Goal: Task Accomplishment & Management: Manage account settings

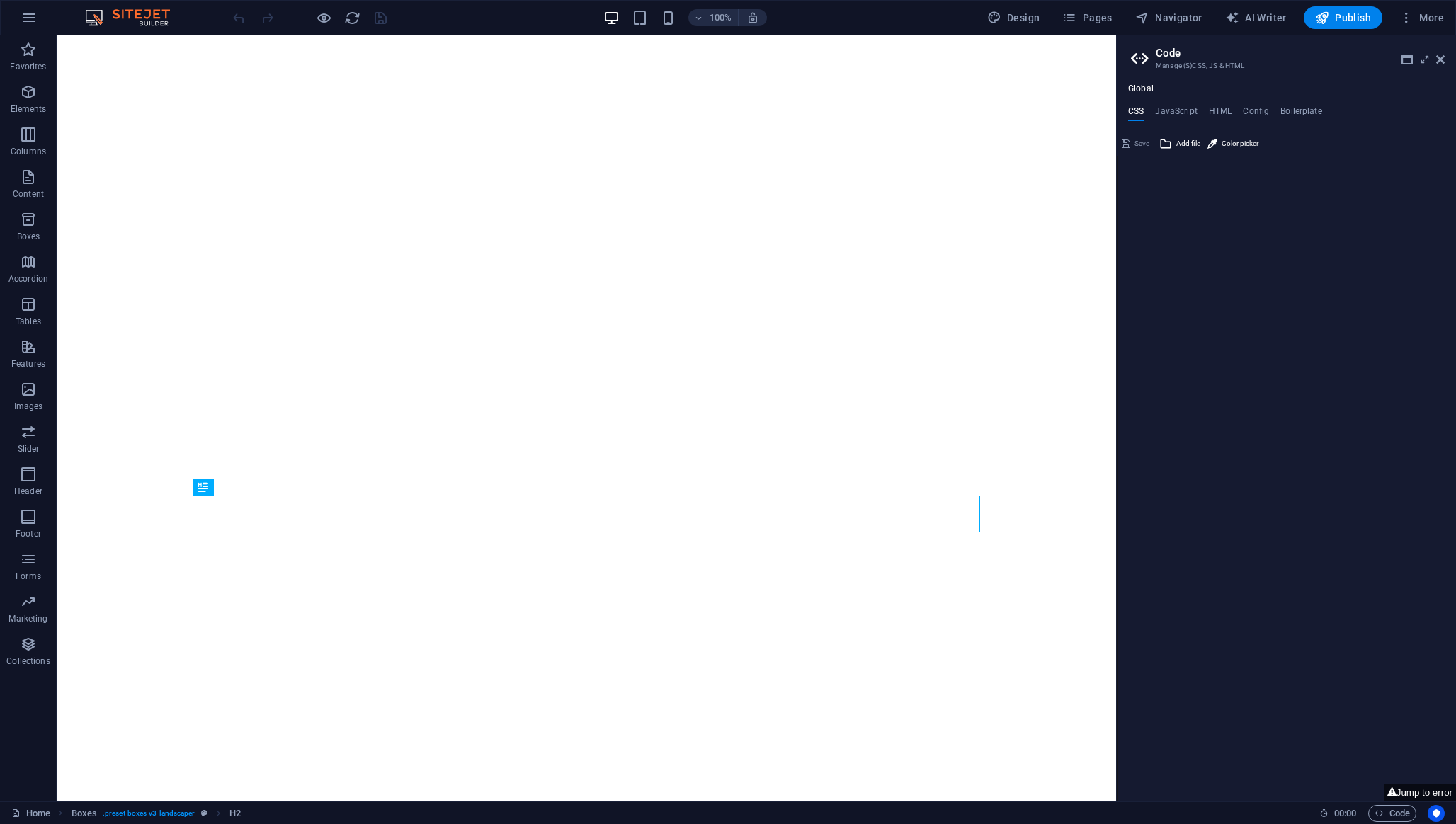
type textarea "**********"
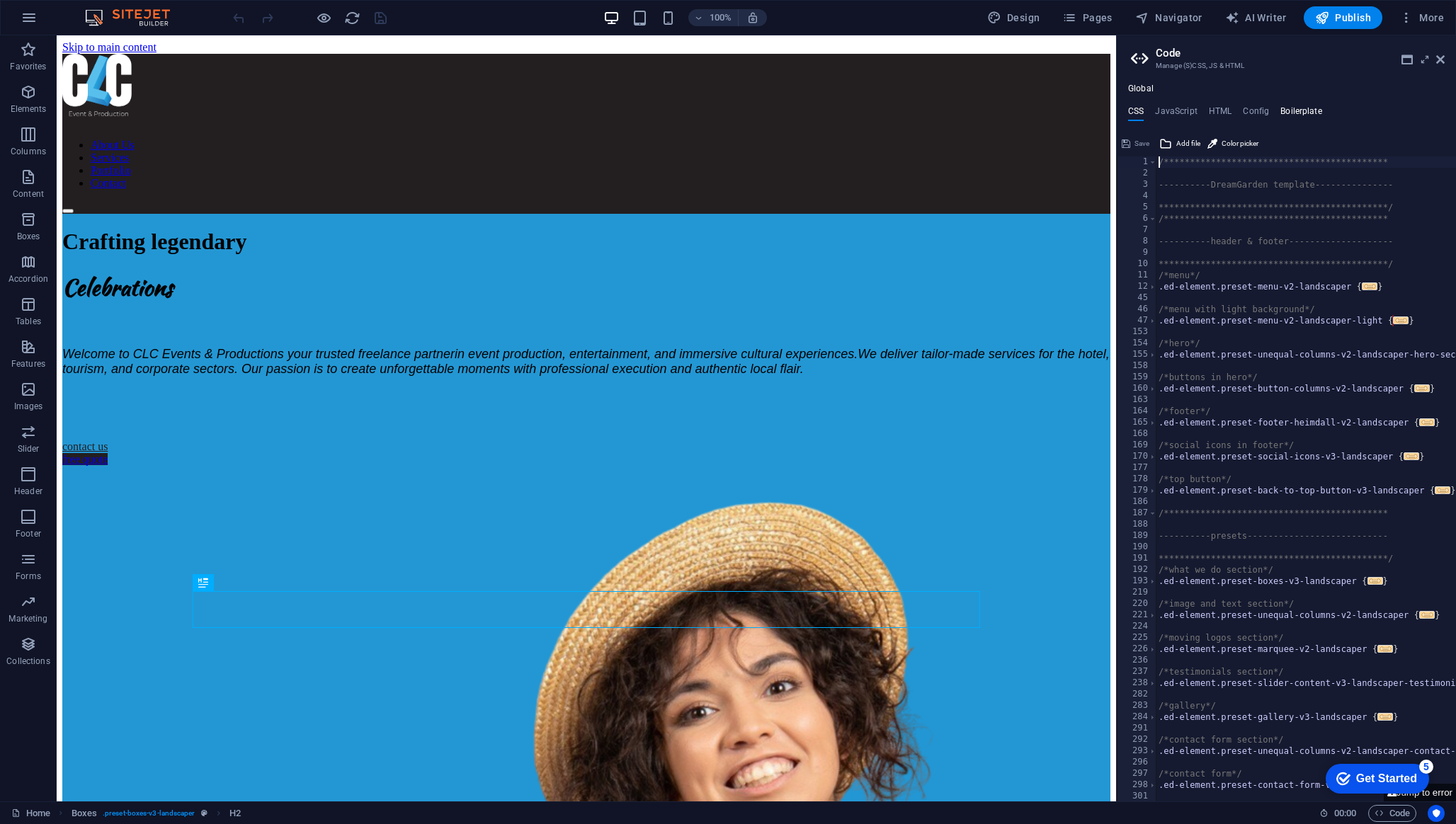
click at [1306, 118] on h4 "Boilerplate" at bounding box center [1301, 114] width 42 height 16
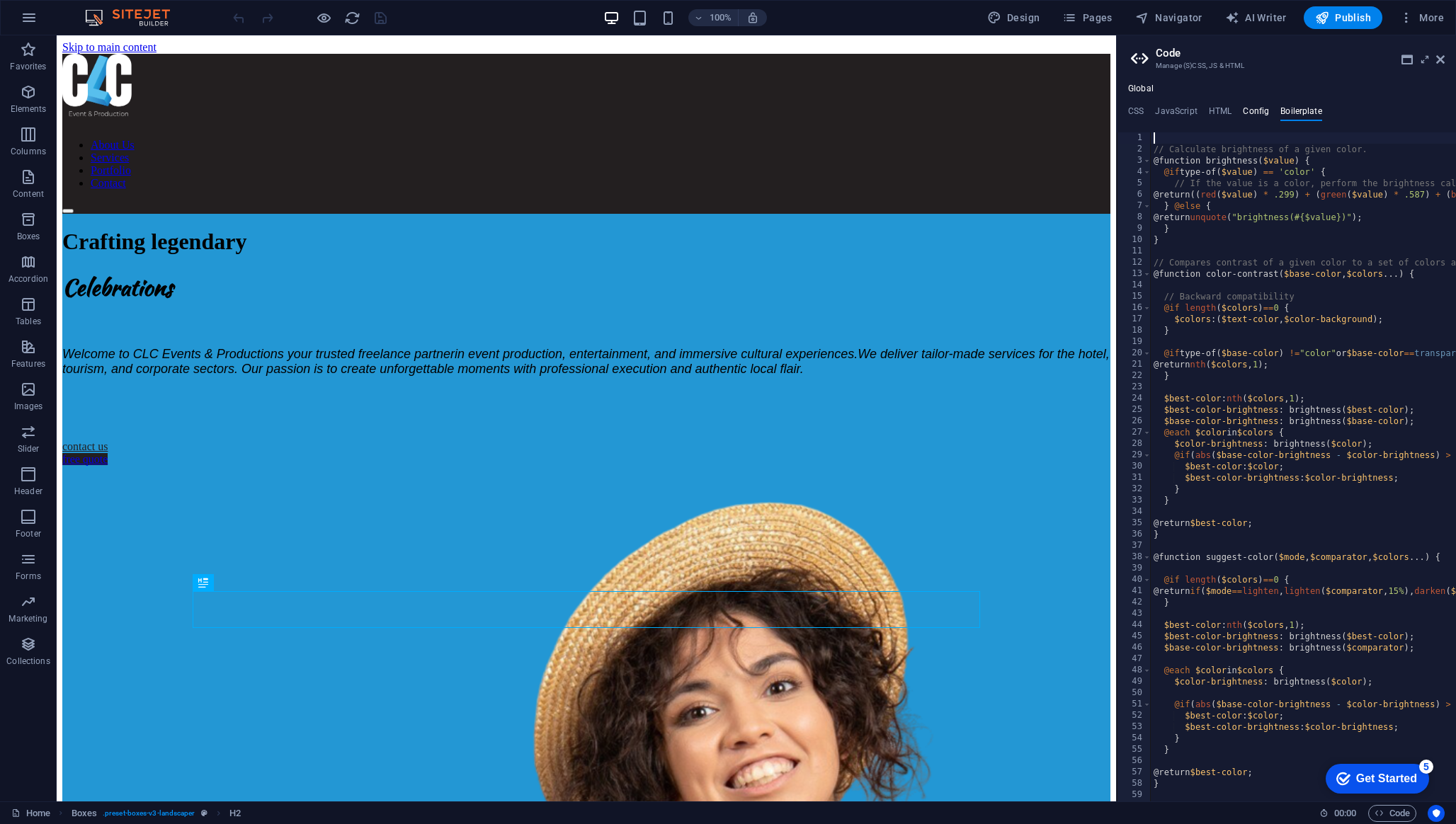
click at [1264, 114] on h4 "Config" at bounding box center [1256, 114] width 26 height 16
type textarea "$color-background: #ffffff;"
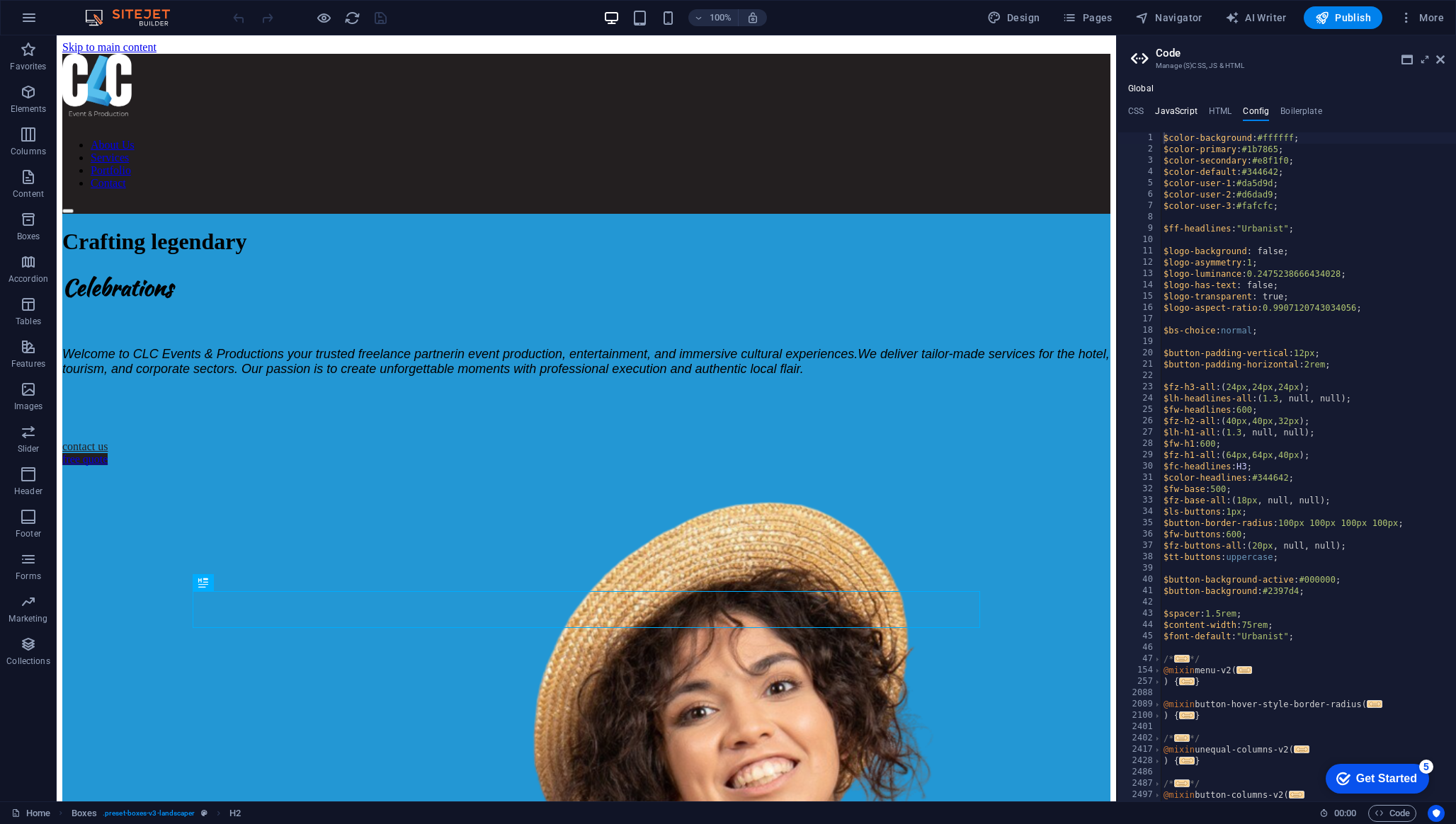
click at [1182, 109] on h4 "JavaScript" at bounding box center [1175, 114] width 42 height 16
type textarea "/* JS for preset "Menu V2" */"
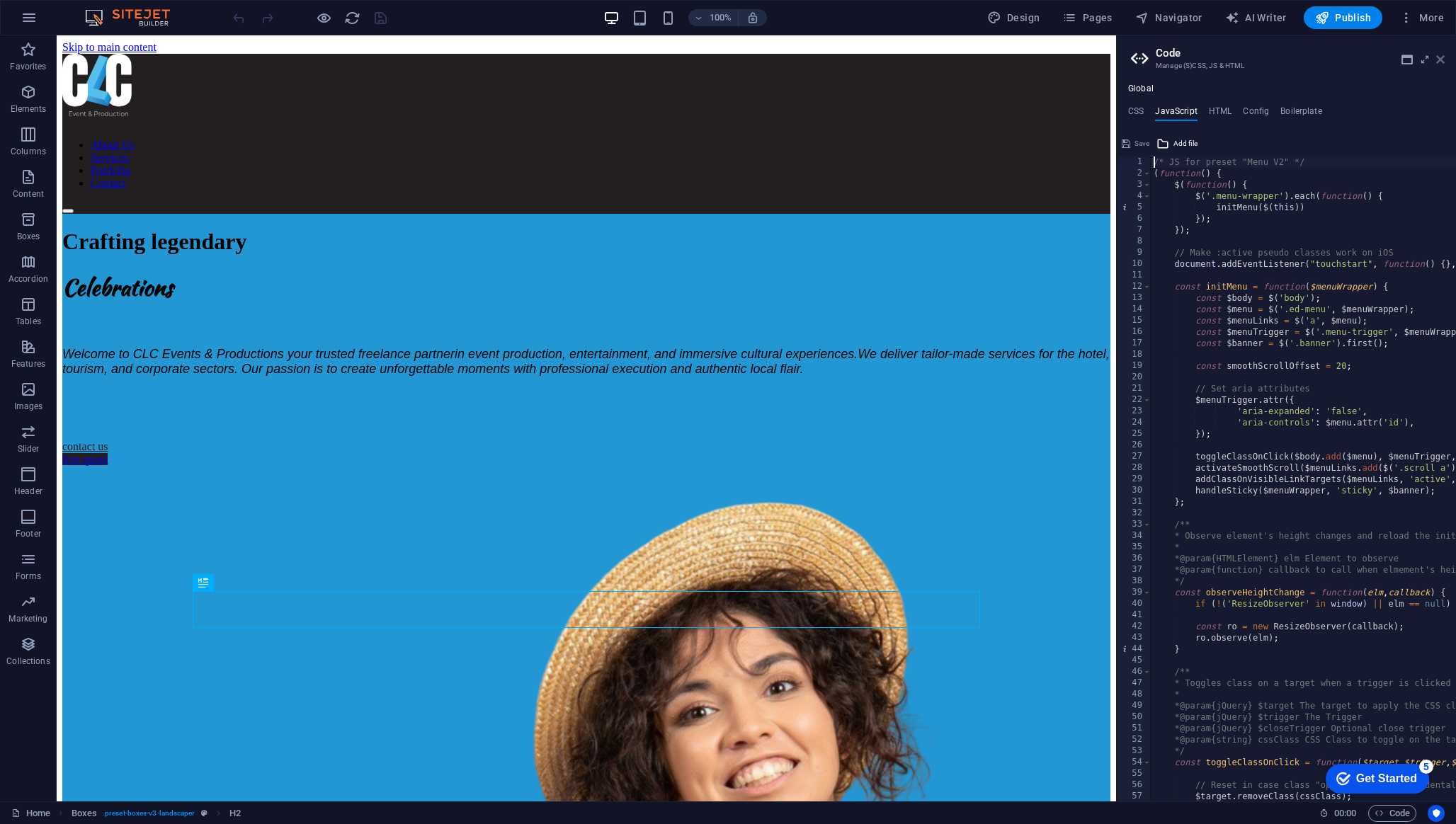
click at [1438, 63] on icon at bounding box center [1440, 59] width 8 height 12
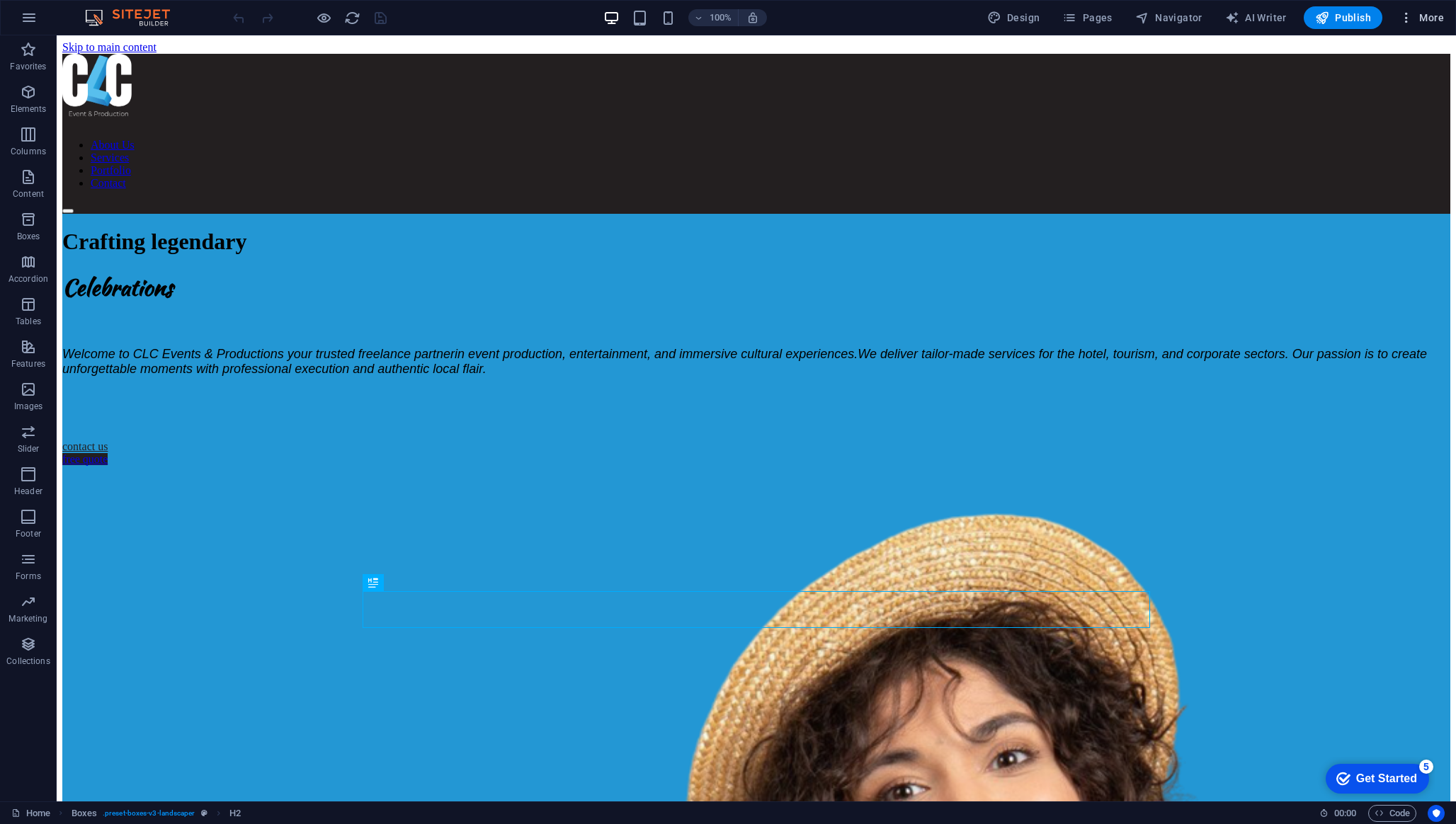
click at [1422, 21] on span "More" at bounding box center [1421, 18] width 44 height 14
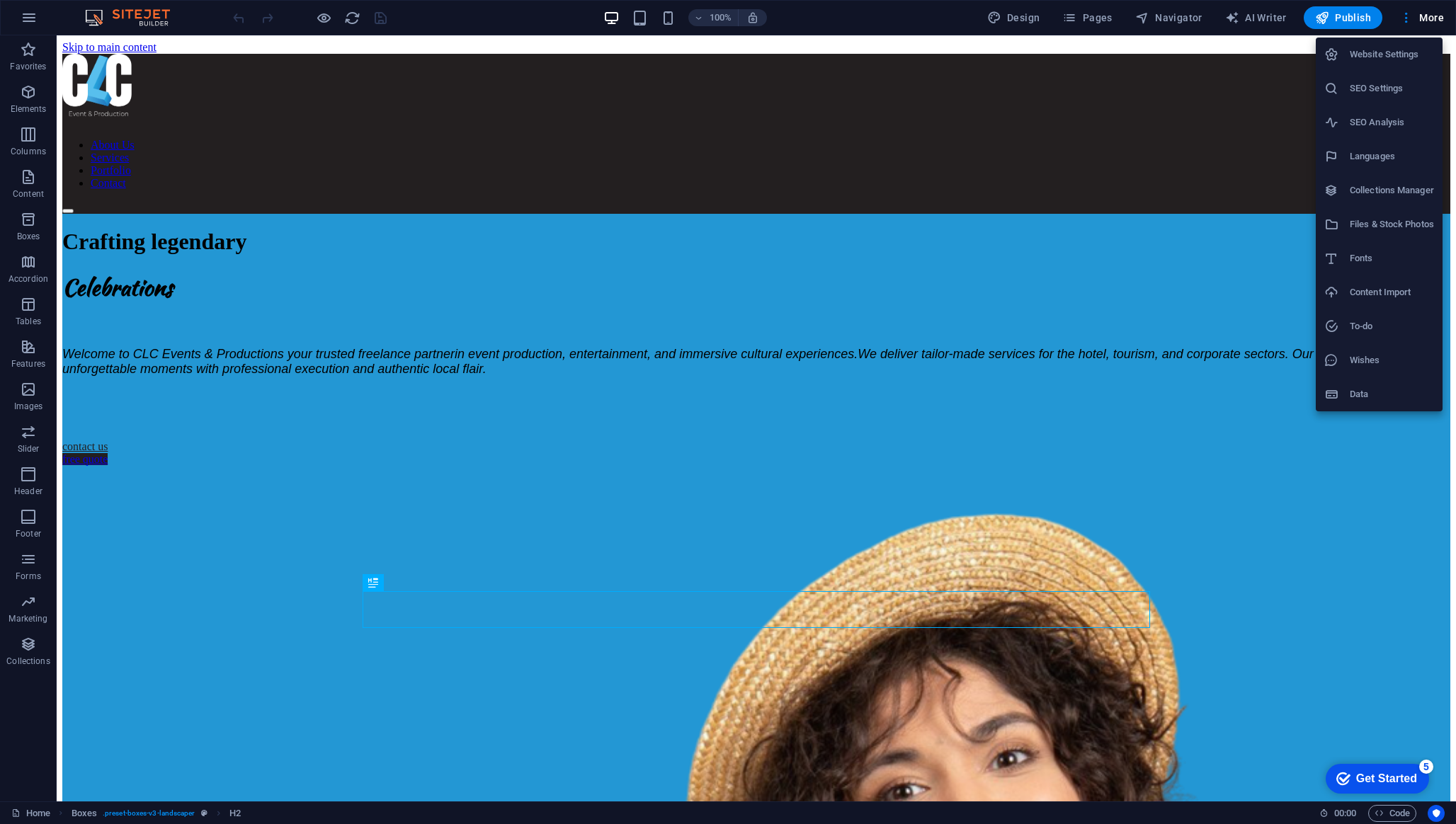
click at [1417, 94] on h6 "SEO Settings" at bounding box center [1392, 88] width 84 height 17
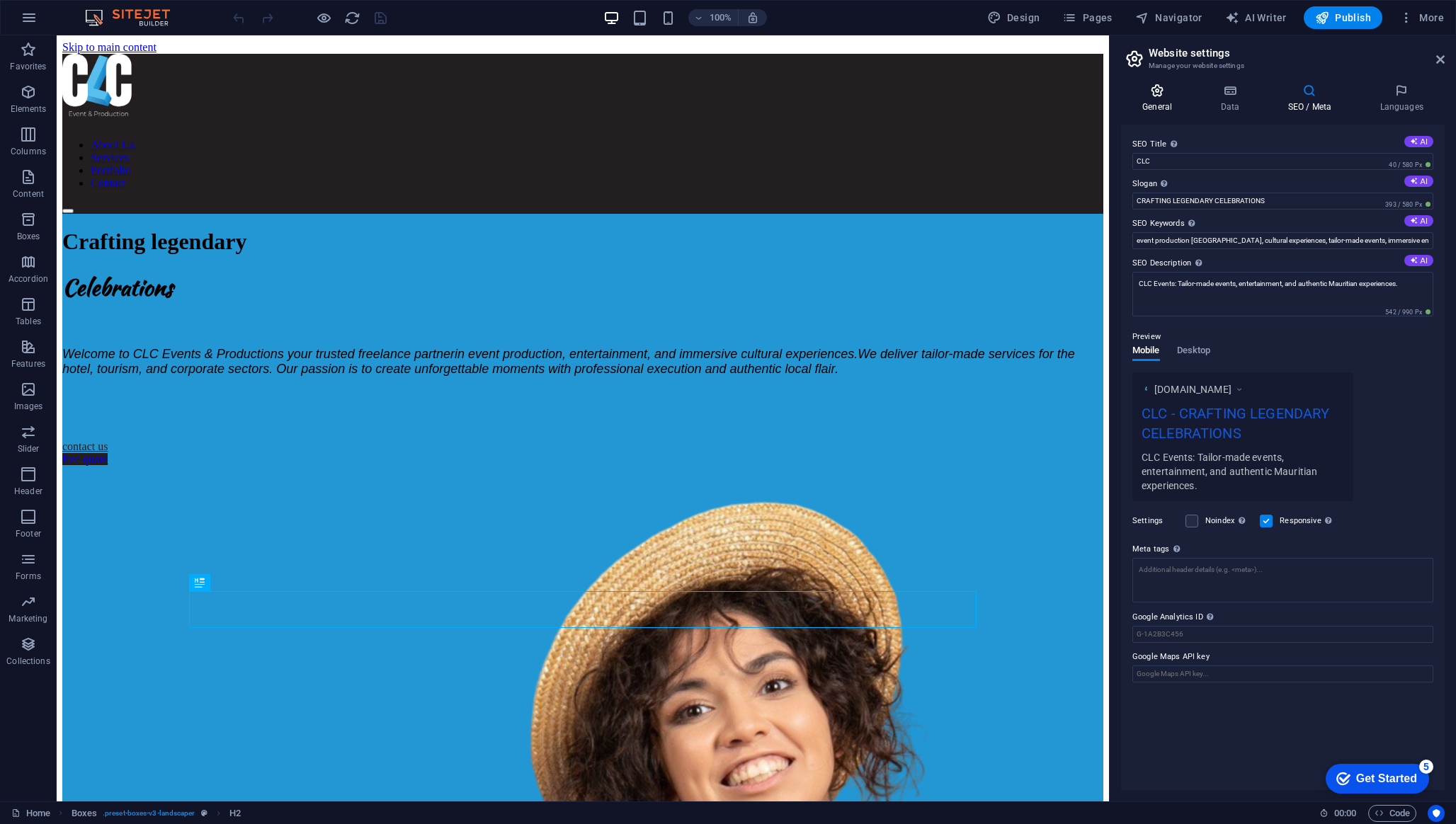
click at [1165, 101] on h4 "General" at bounding box center [1159, 99] width 78 height 30
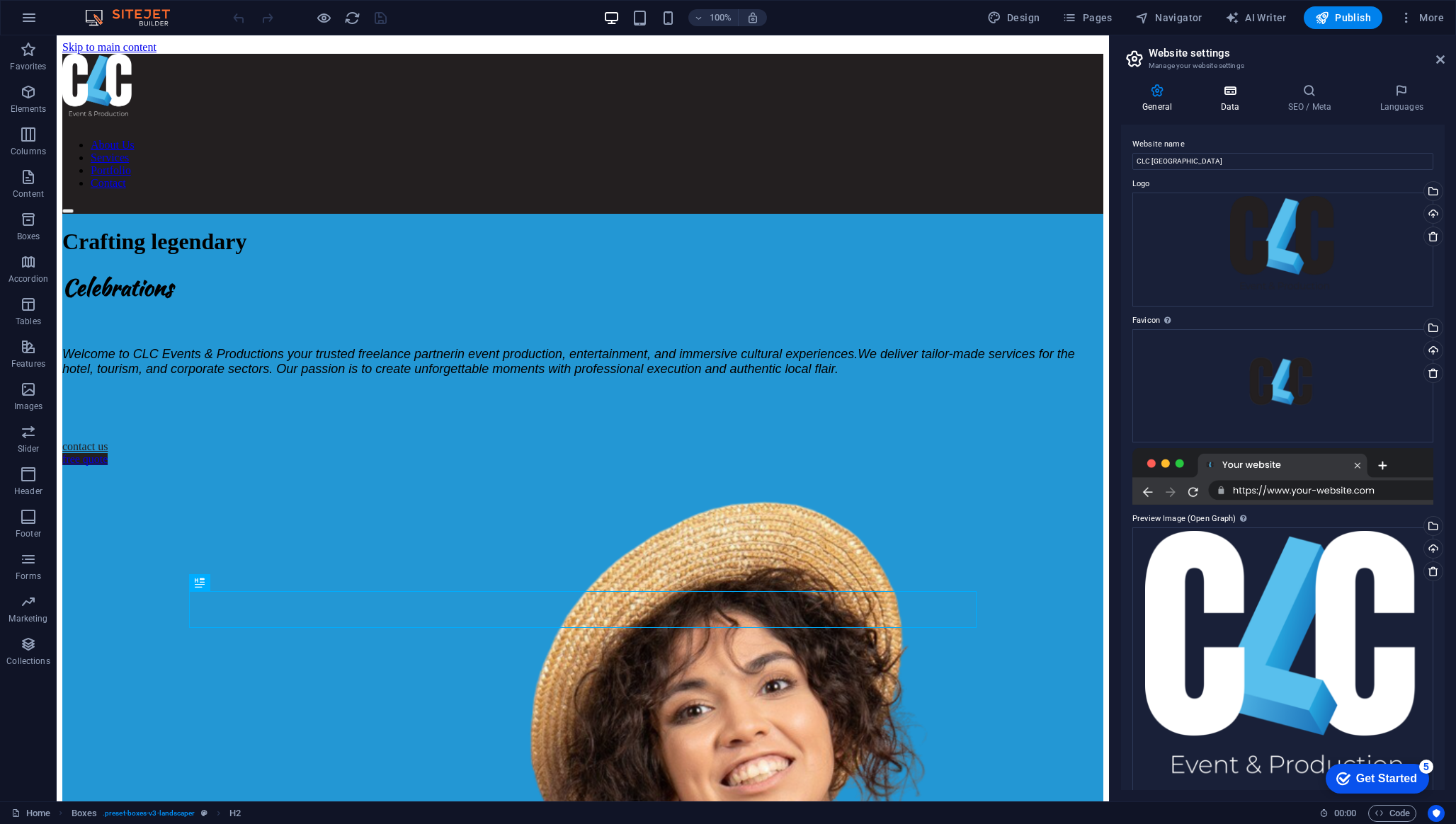
click at [1225, 104] on h4 "Data" at bounding box center [1232, 99] width 68 height 30
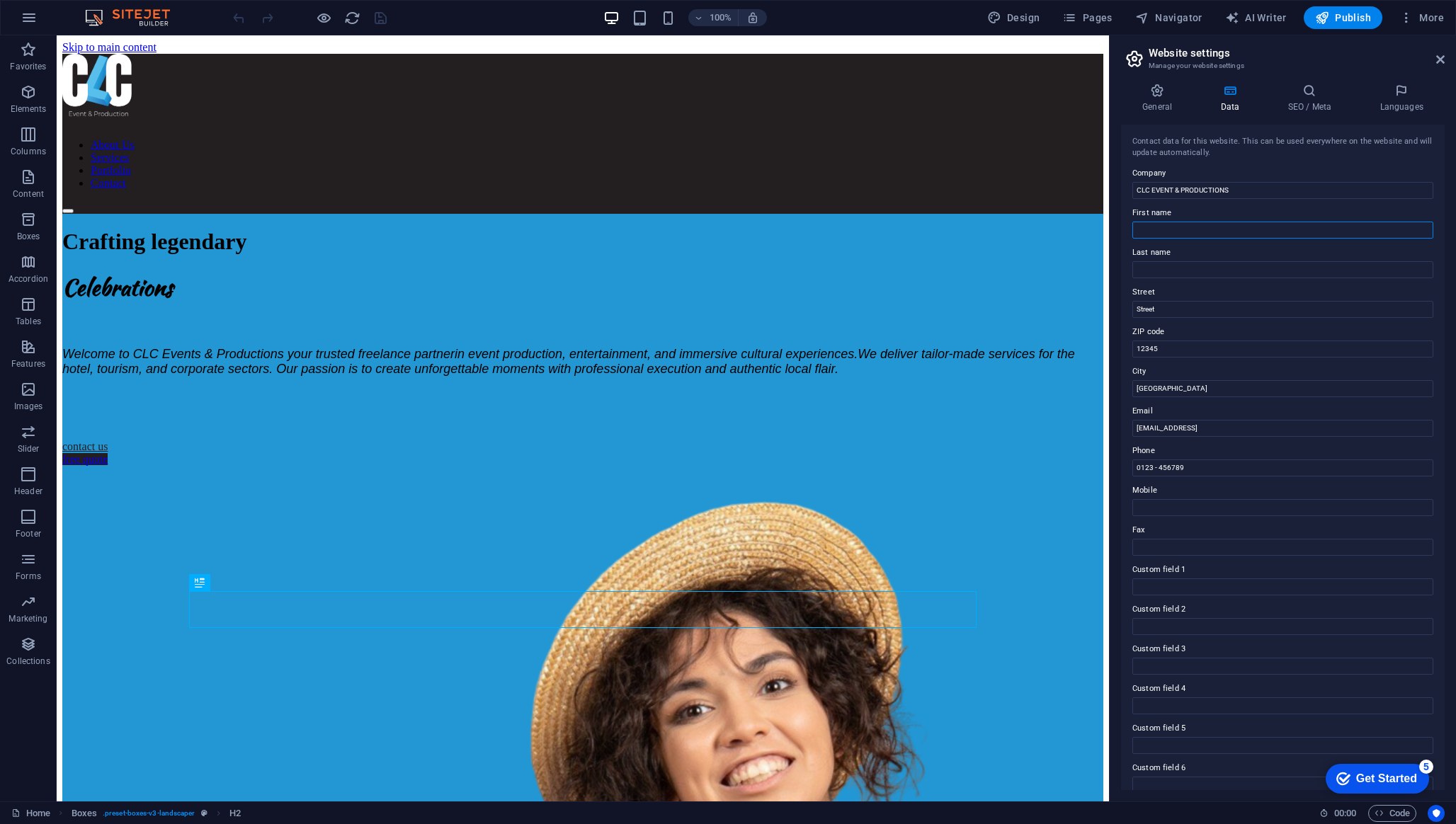
click at [1223, 232] on input "First name" at bounding box center [1282, 230] width 301 height 17
click at [1287, 163] on div "Contact data for this website. This can be used everywhere on the website and w…" at bounding box center [1282, 457] width 323 height 665
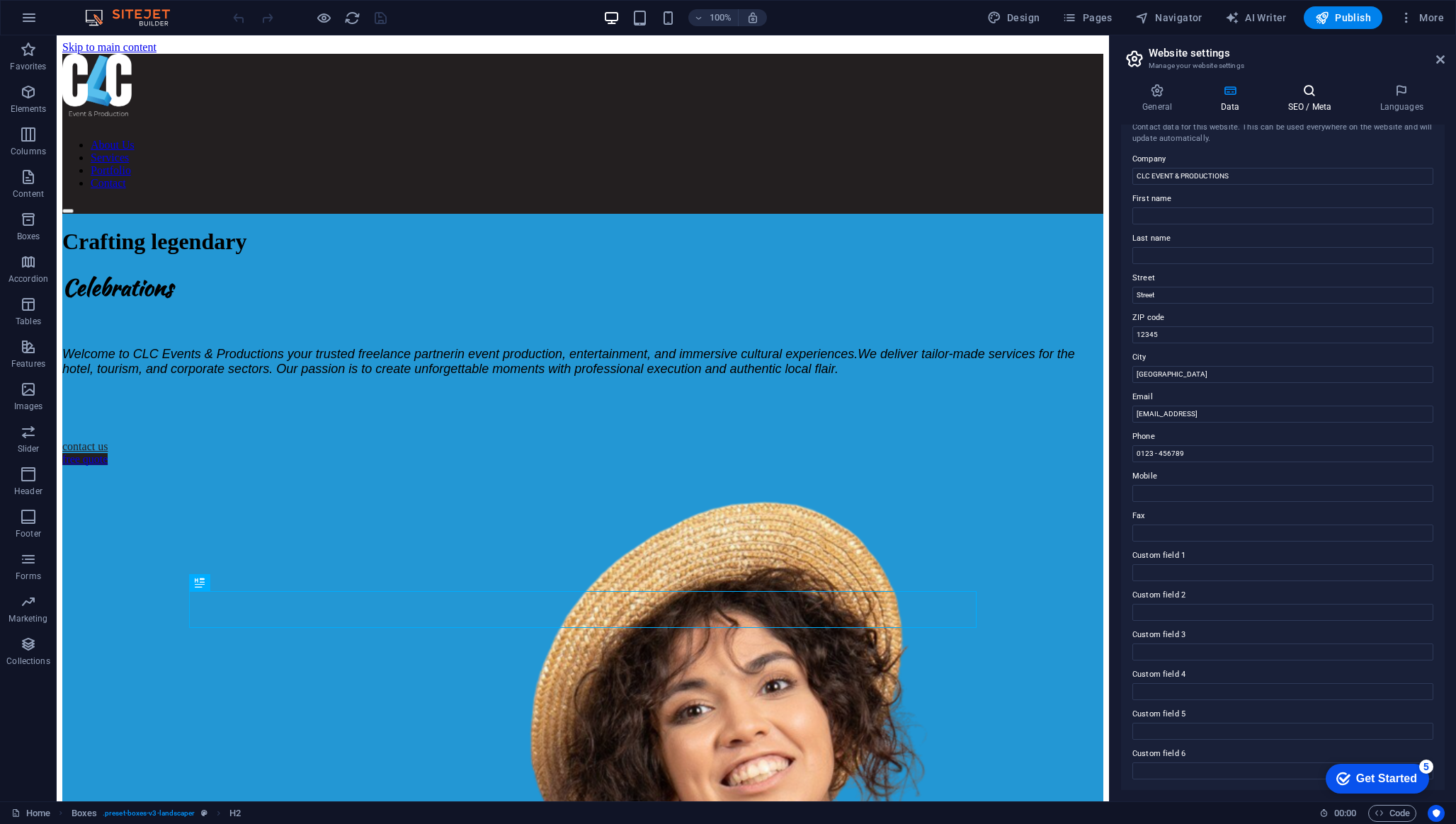
click at [1311, 107] on h4 "SEO / Meta" at bounding box center [1311, 99] width 92 height 30
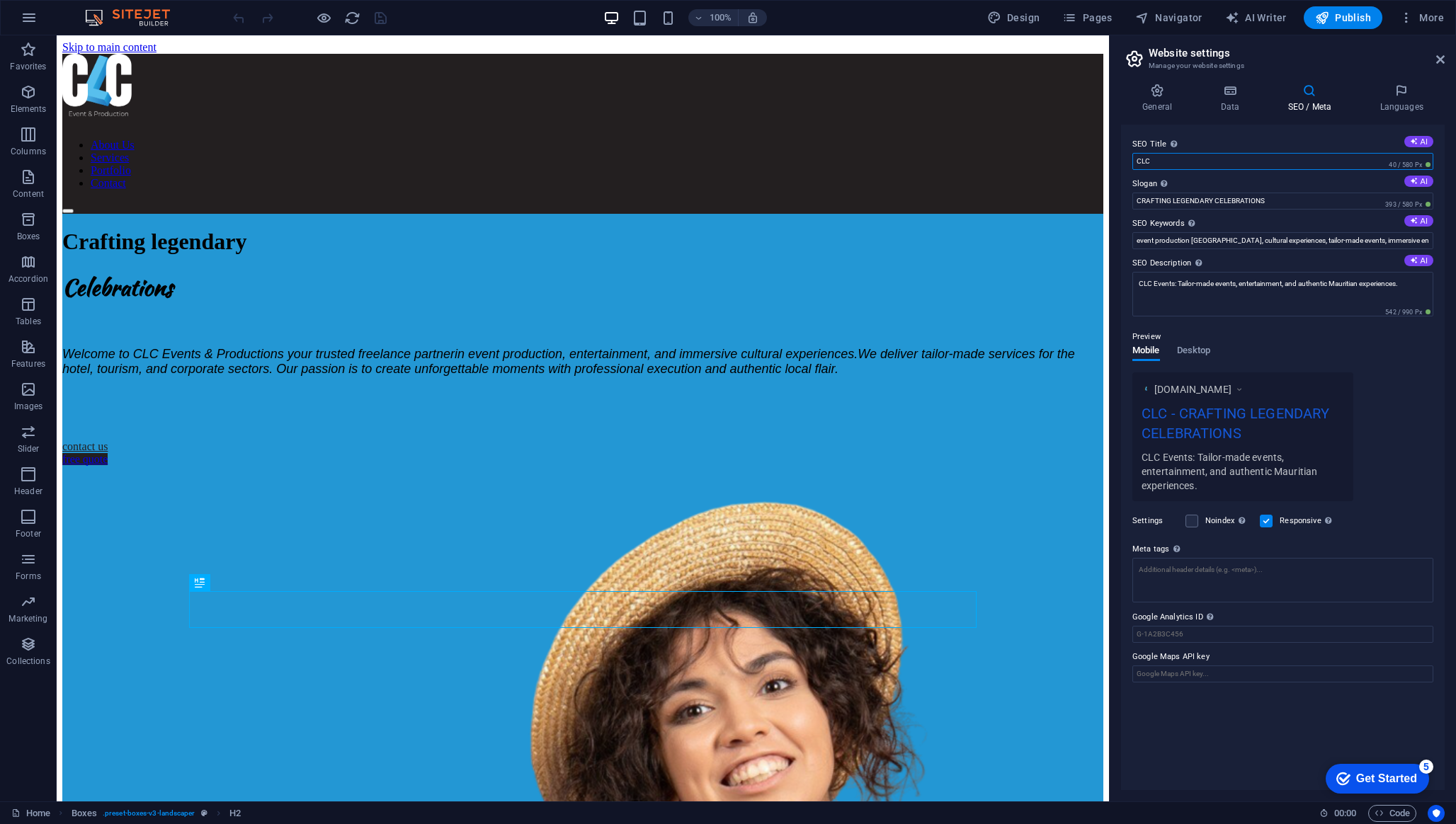
click at [1243, 162] on input "CLC" at bounding box center [1282, 161] width 301 height 17
type input "CLC EVENT"
click at [1307, 332] on div "Preview" at bounding box center [1282, 336] width 301 height 17
click at [1271, 628] on input "Google Analytics ID Please only add the Google Analytics ID. We automatically i…" at bounding box center [1282, 634] width 301 height 17
click at [1256, 705] on div "SEO Title The title of your website - make it something that stands out in sear…" at bounding box center [1282, 457] width 323 height 665
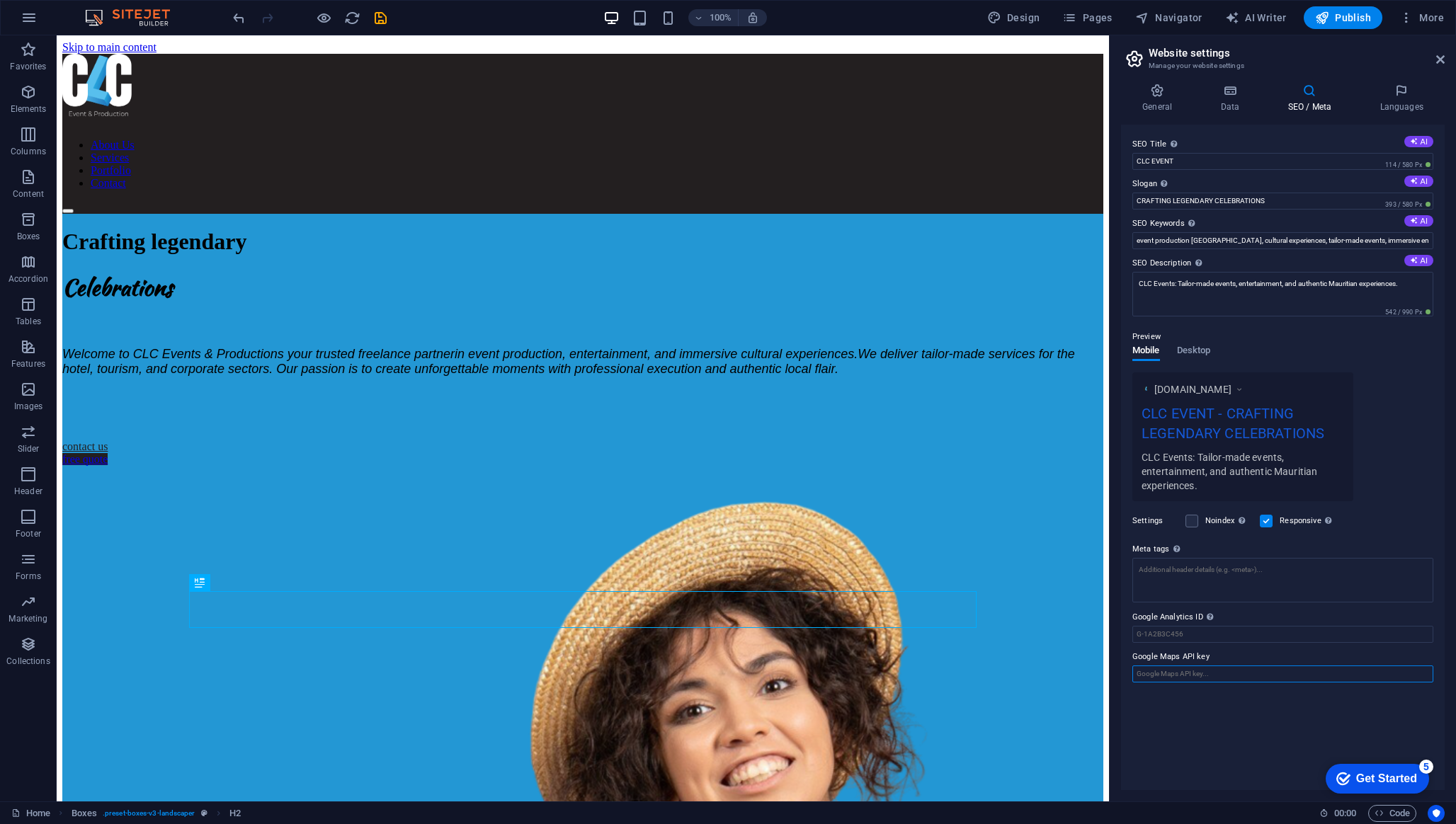
click at [1260, 673] on input "Google Maps API key" at bounding box center [1282, 674] width 301 height 17
click at [1250, 97] on icon at bounding box center [1230, 90] width 62 height 14
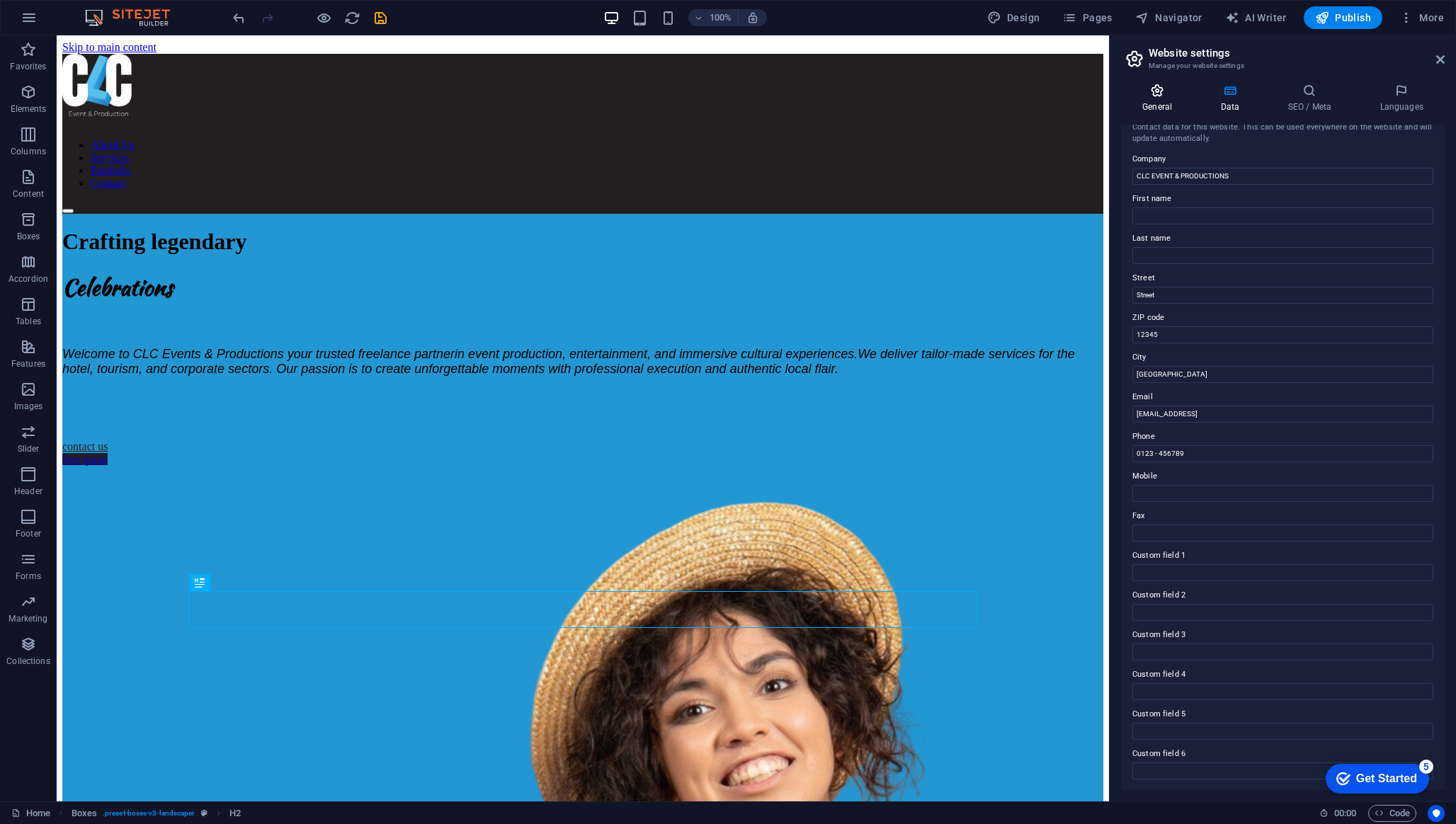
click at [1179, 99] on h4 "General" at bounding box center [1159, 99] width 78 height 30
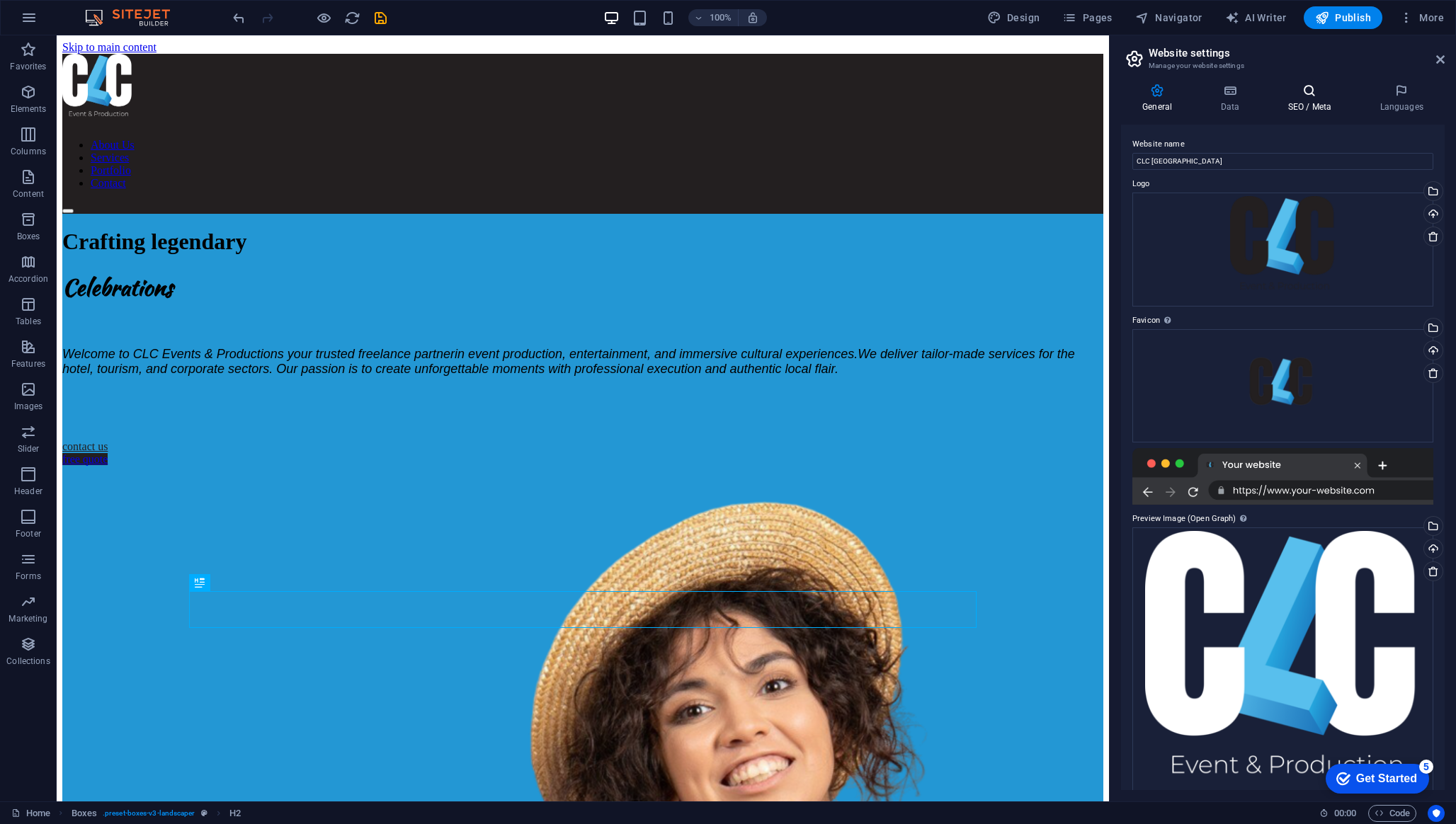
click at [1305, 100] on h4 "SEO / Meta" at bounding box center [1311, 99] width 92 height 30
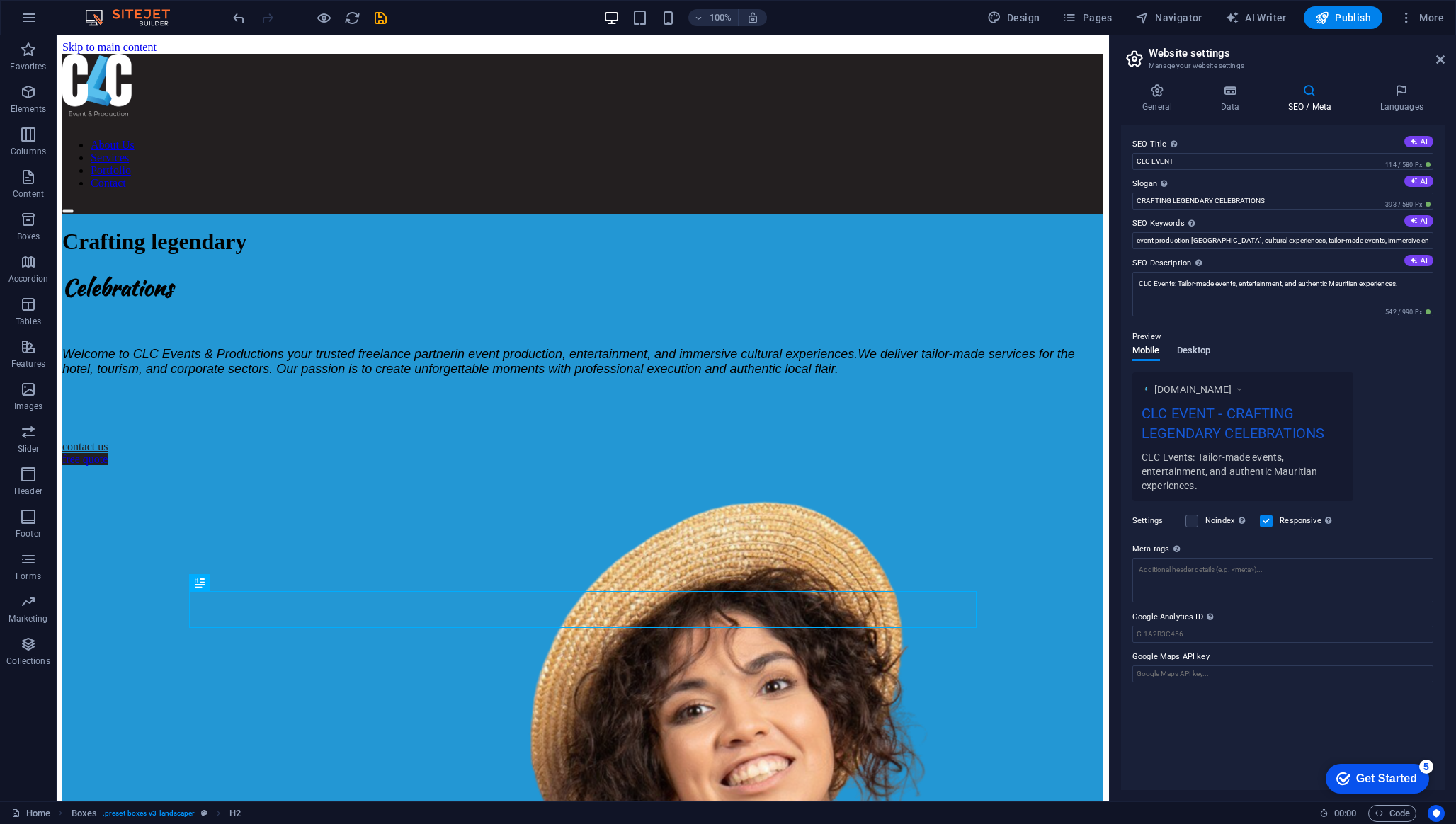
click at [1206, 351] on span "Desktop" at bounding box center [1194, 351] width 34 height 20
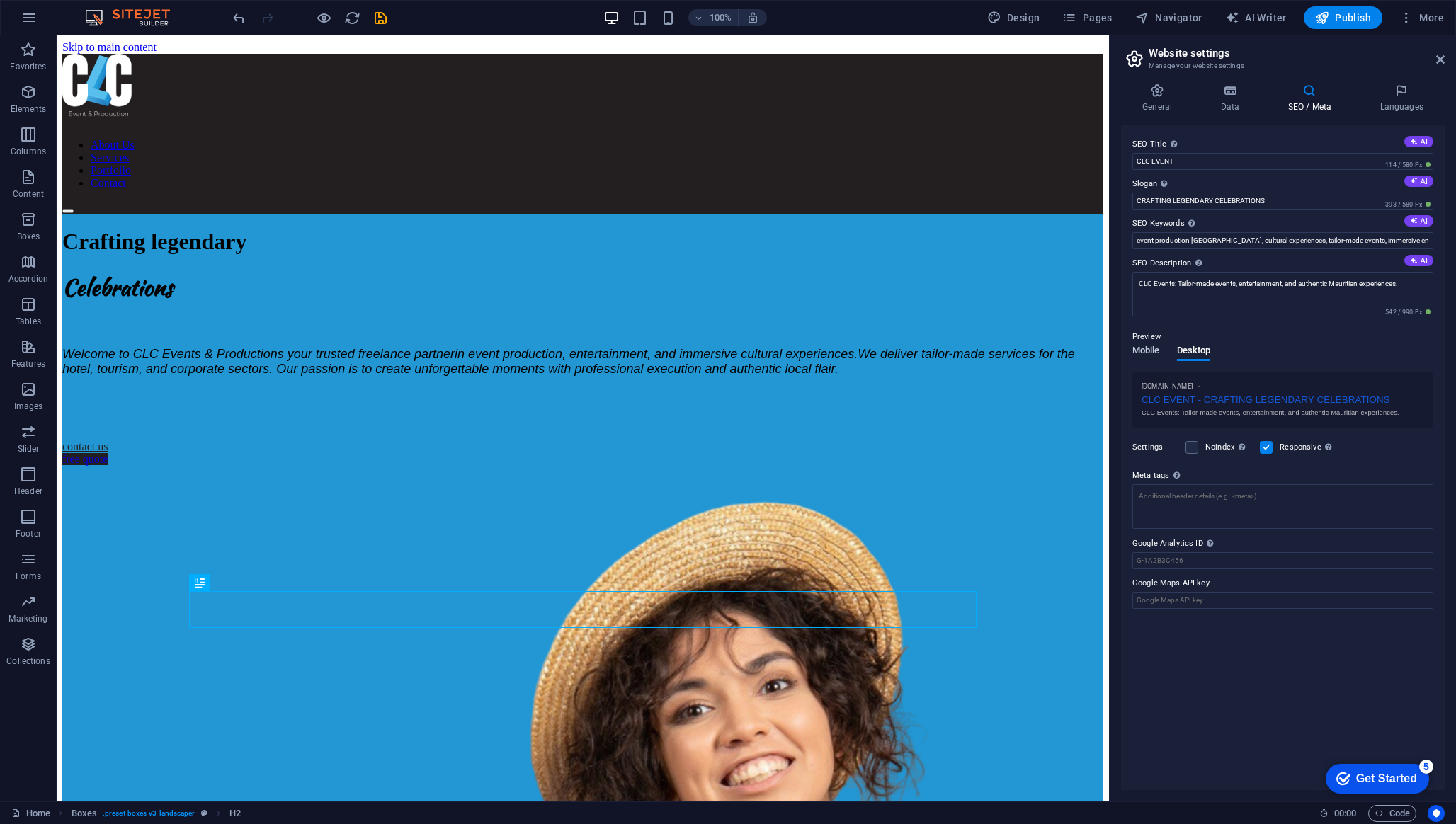
click at [1159, 351] on span "Mobile" at bounding box center [1145, 351] width 28 height 20
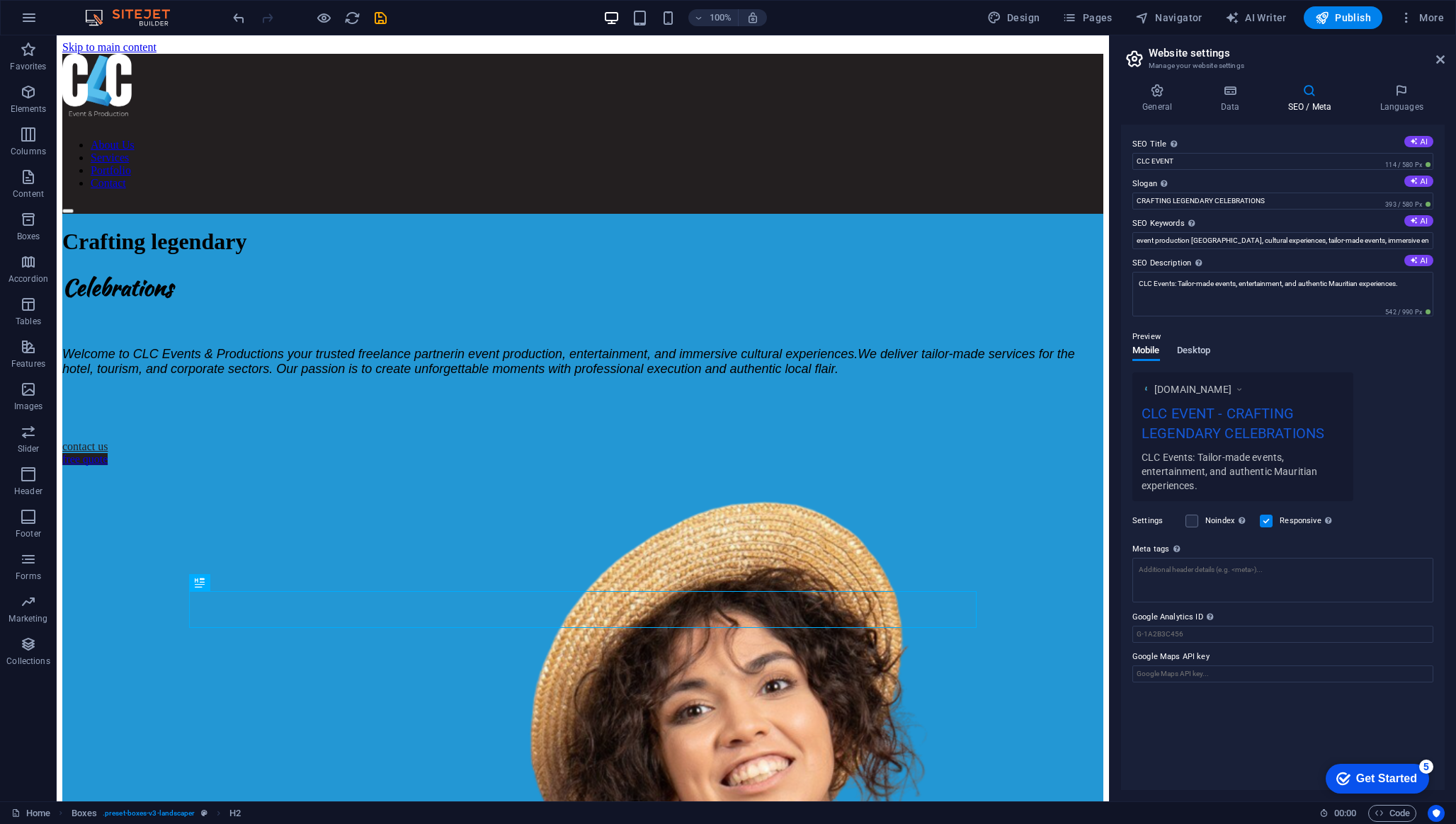
click at [1185, 353] on span "Desktop" at bounding box center [1194, 351] width 34 height 20
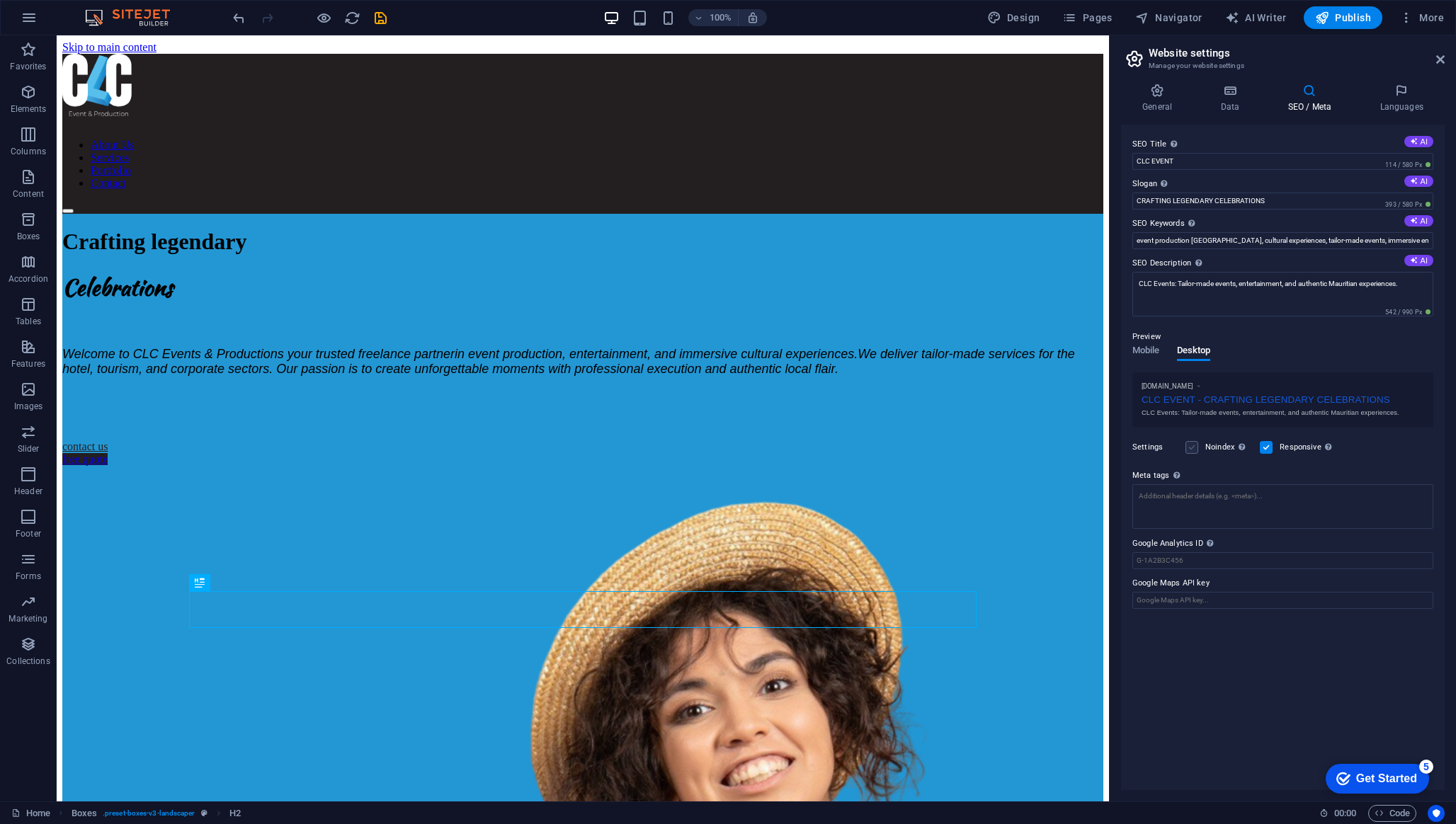
click at [1195, 452] on label at bounding box center [1191, 447] width 13 height 13
click at [0, 0] on input "Noindex Instruct search engines to exclude this website from search results." at bounding box center [0, 0] width 0 height 0
click at [1150, 354] on span "Mobile" at bounding box center [1145, 351] width 28 height 20
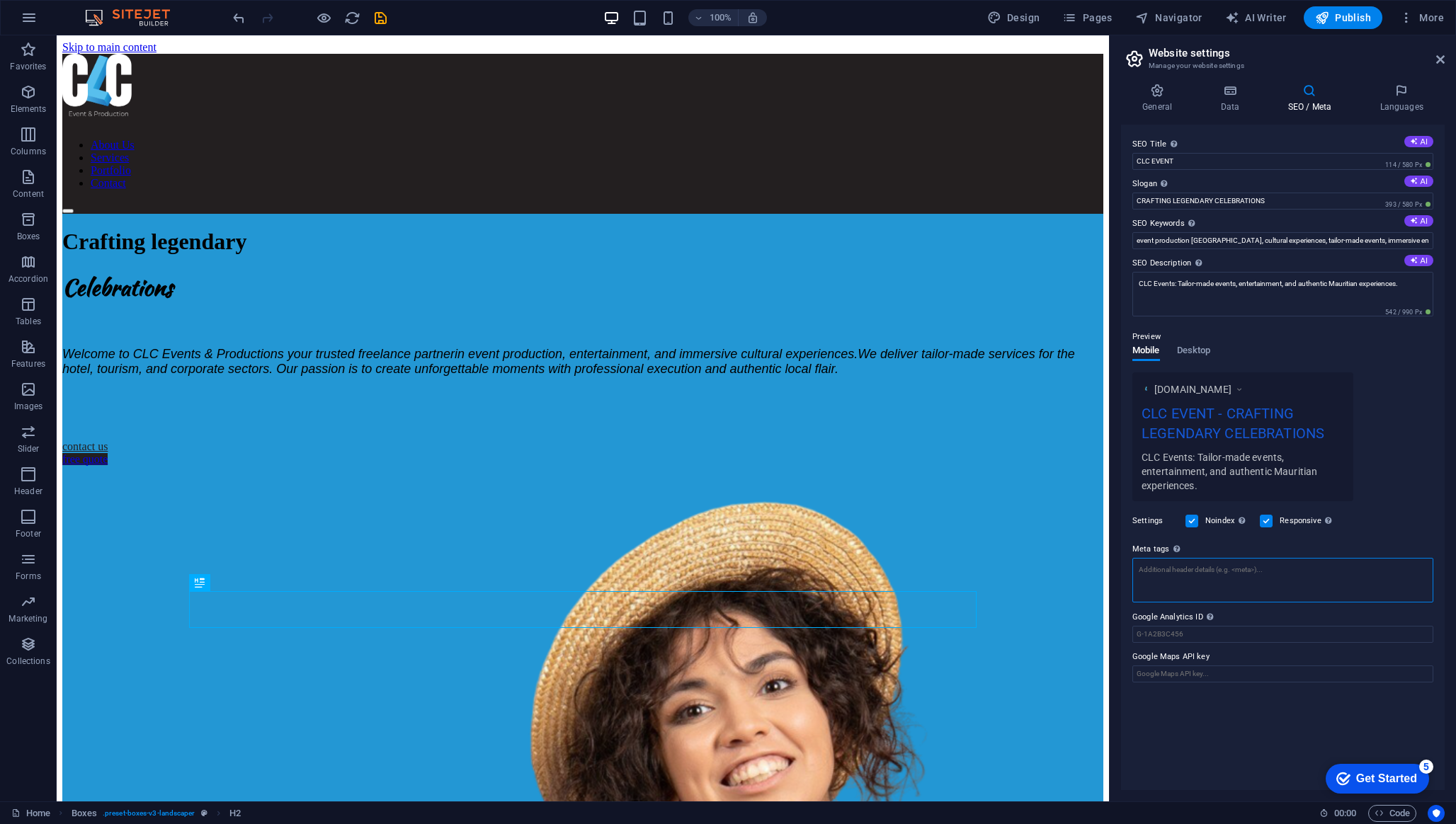
click at [1226, 579] on textarea "Meta tags Enter HTML code here that will be placed inside the tags of your webs…" at bounding box center [1282, 579] width 301 height 44
paste textarea "google-site-verification=L1iEgR64ZteBZeuy9fbnpnk-71WFsMV4mz3B9iED6ws"
type textarea "google-site-verification=L1iEgR64ZteBZeuy9fbnpnk-71WFsMV4mz3B9iED6ws"
click at [1276, 686] on div "SEO Title The title of your website - make it something that stands out in sear…" at bounding box center [1282, 457] width 323 height 665
paste input "google-site-verification=L1iEgR64ZteBZeuy9fbnpnk-71WFsMV4mz3B9iED6ws"
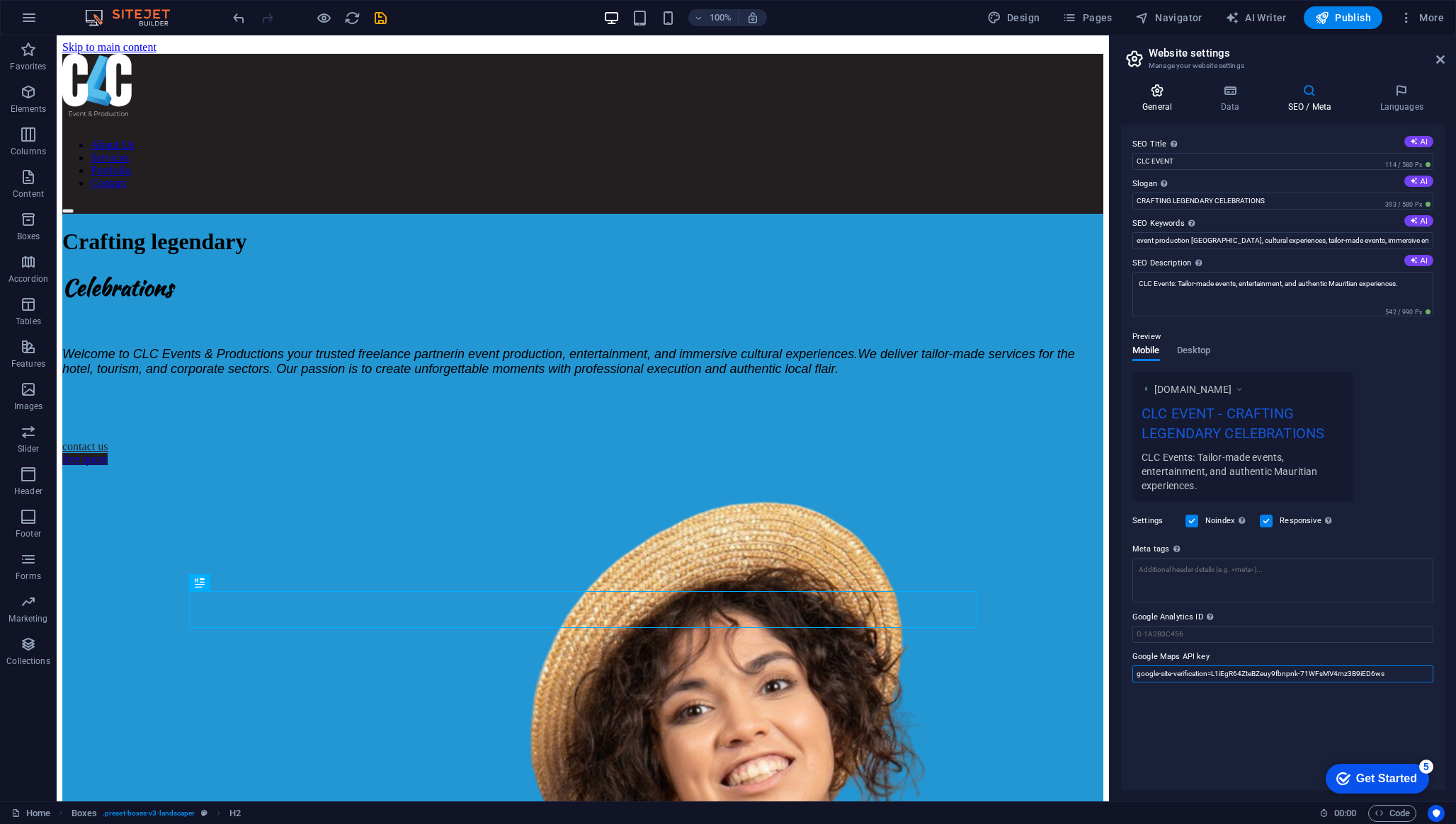
type input "google-site-verification=L1iEgR64ZteBZeuy9fbnpnk-71WFsMV4mz3B9iED6ws"
click at [1169, 93] on icon at bounding box center [1157, 90] width 72 height 14
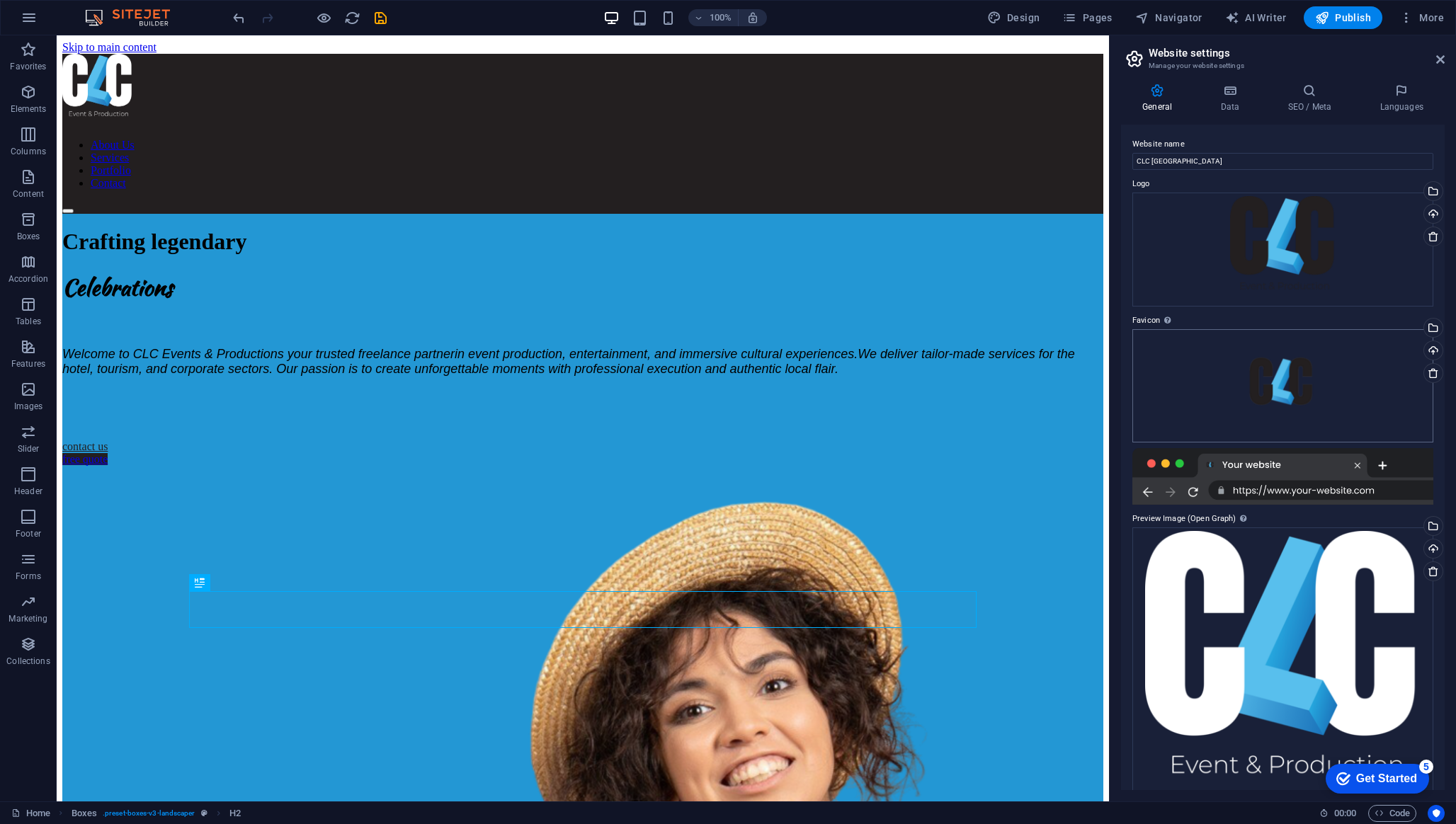
scroll to position [34, 0]
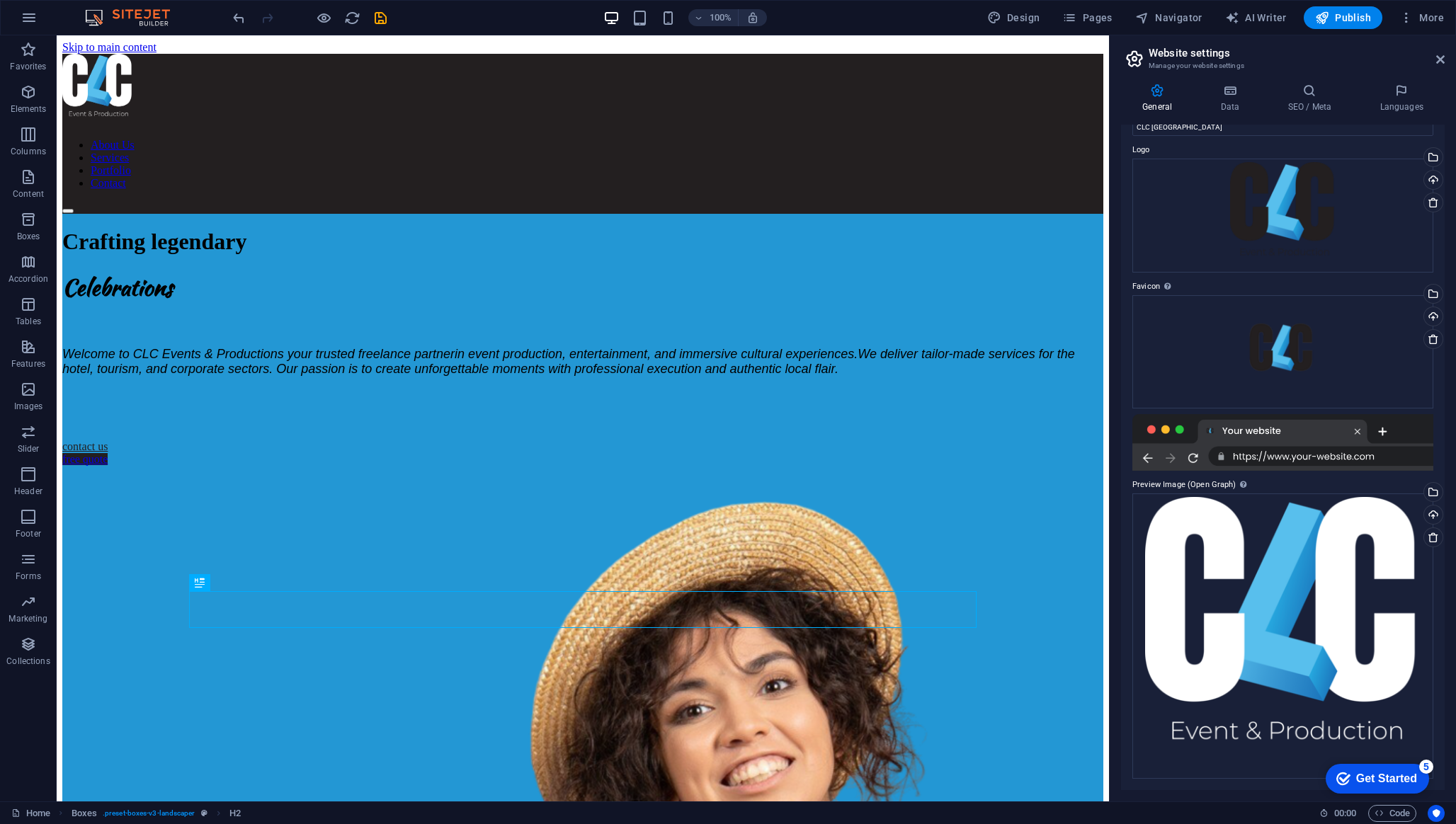
click at [1223, 81] on div "General Data SEO / Meta Languages Website name CLC MAURITIUS Logo Drag files he…" at bounding box center [1282, 436] width 346 height 729
click at [1231, 92] on icon at bounding box center [1230, 90] width 62 height 14
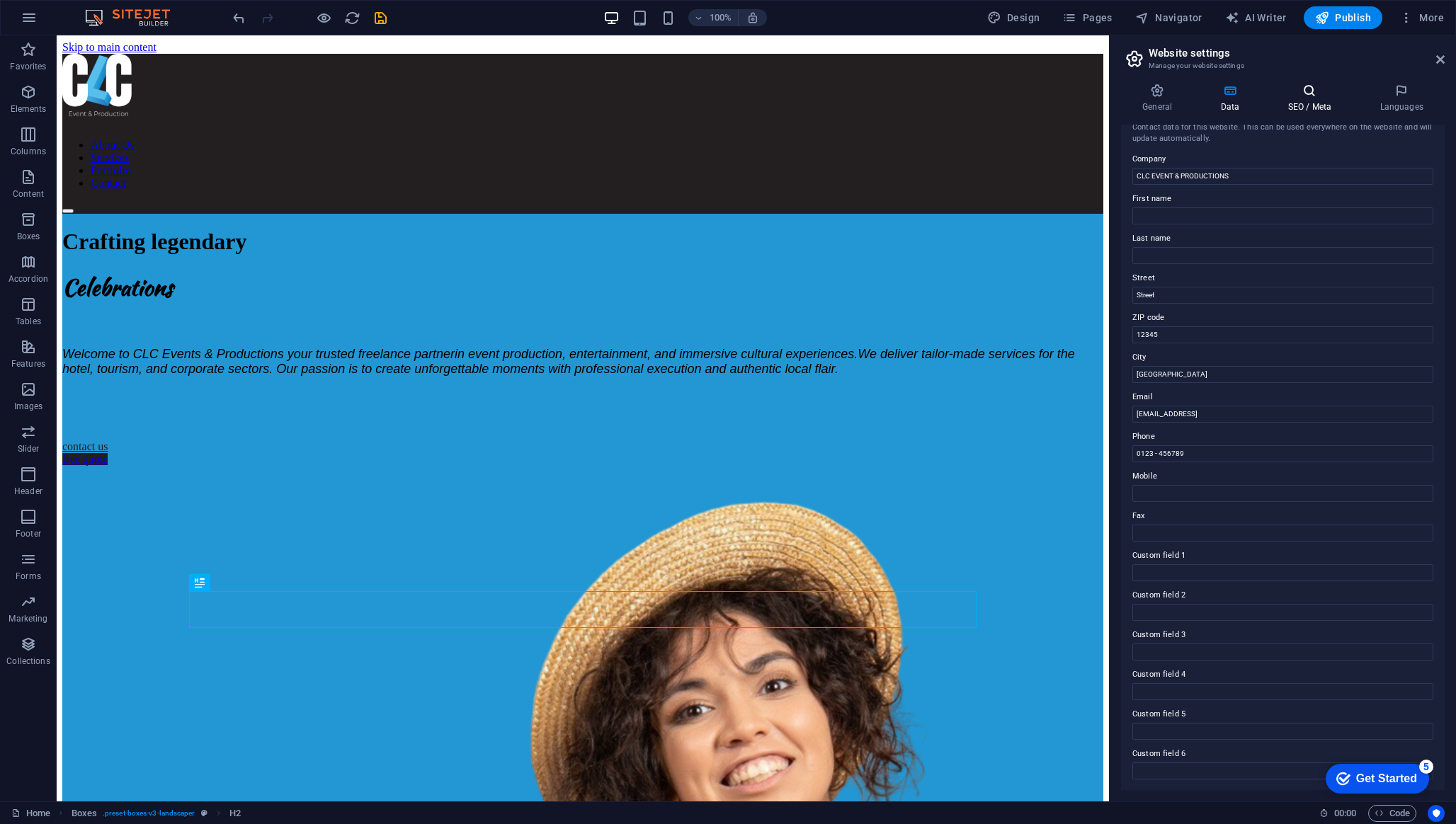
click at [1306, 91] on icon at bounding box center [1308, 90] width 86 height 14
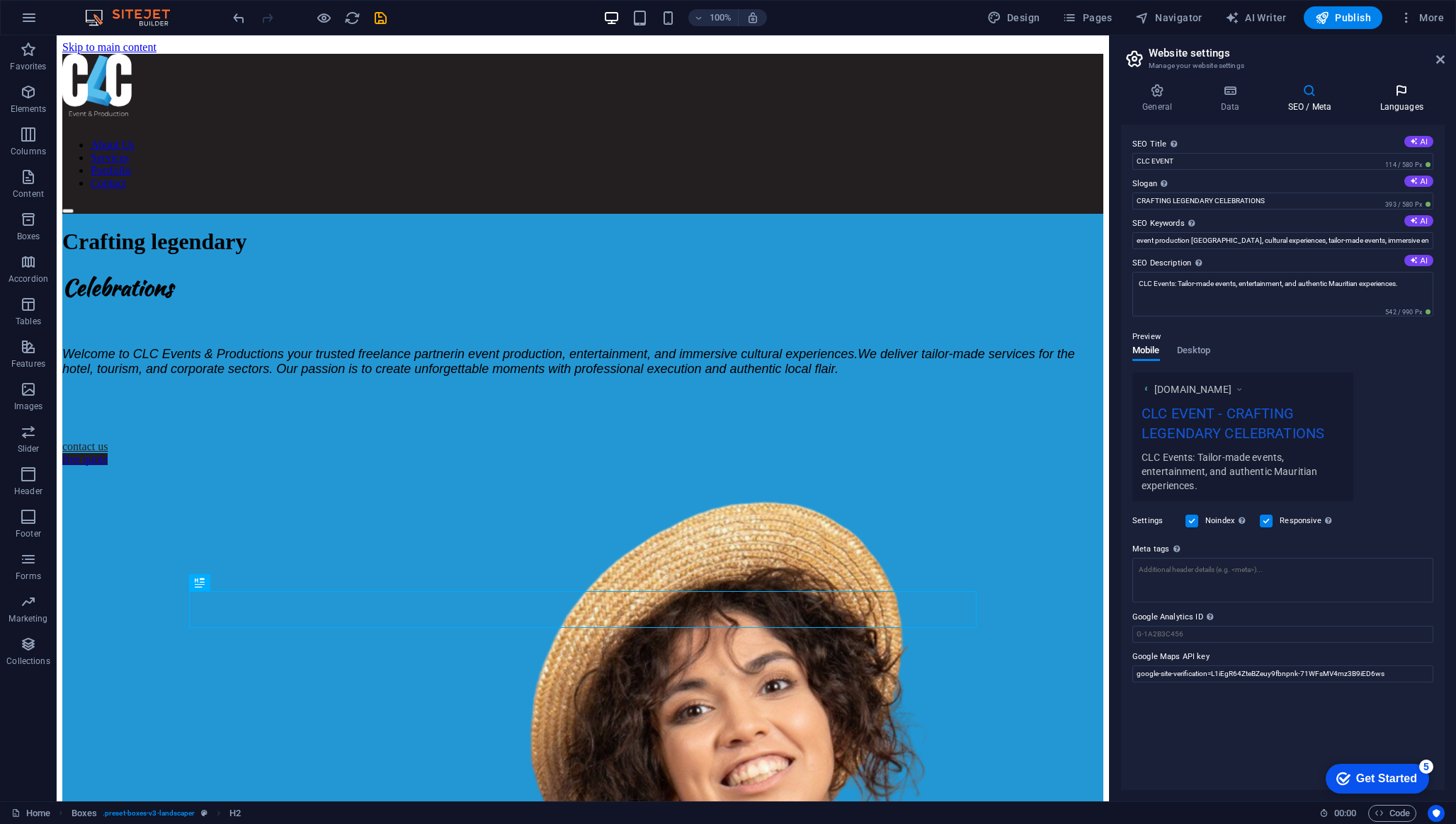
click at [1405, 89] on icon at bounding box center [1401, 90] width 86 height 14
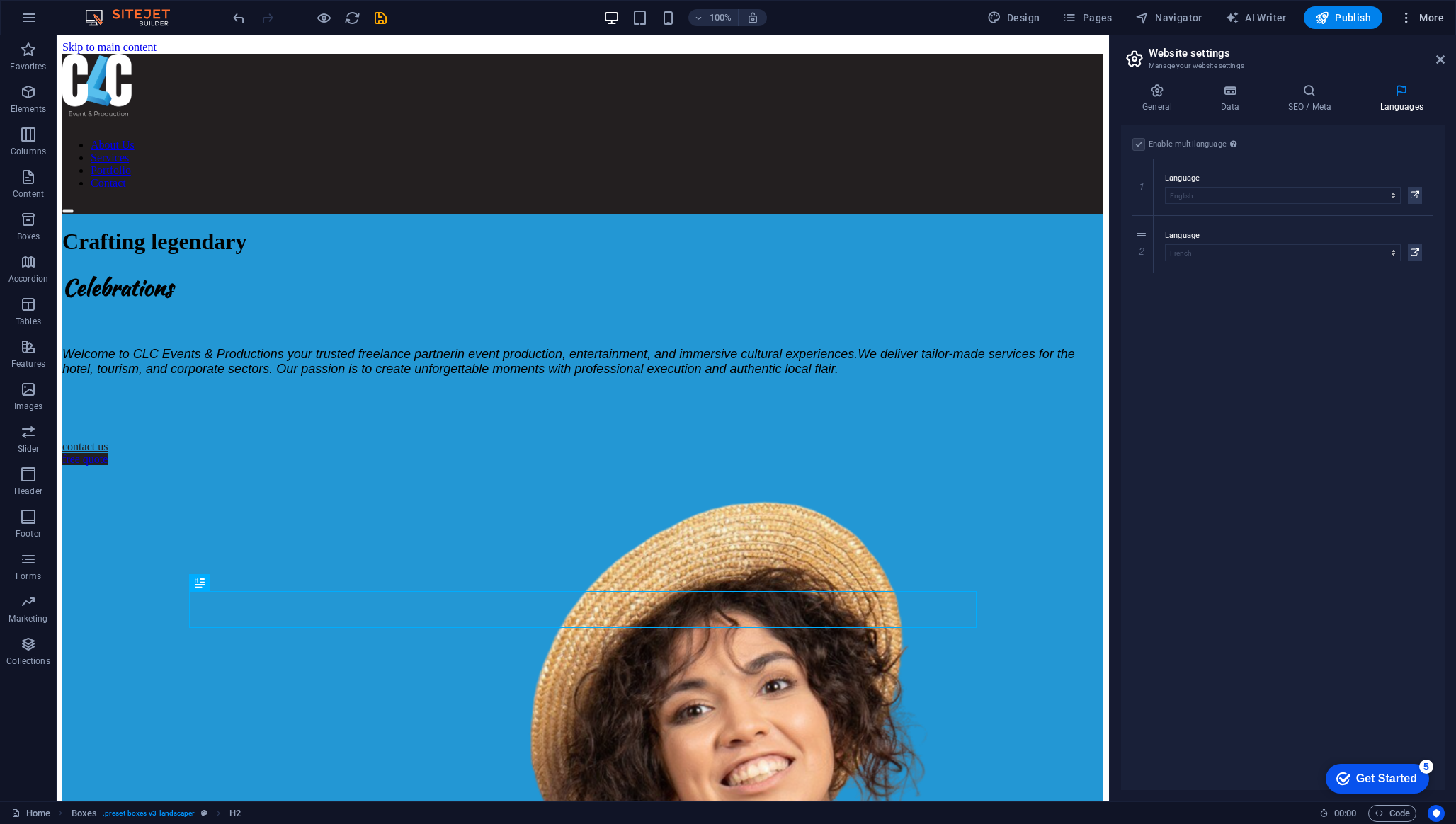
click at [1410, 18] on icon "button" at bounding box center [1406, 18] width 14 height 14
click at [1434, 21] on div at bounding box center [728, 412] width 1456 height 824
click at [1232, 100] on h4 "Data" at bounding box center [1232, 99] width 68 height 30
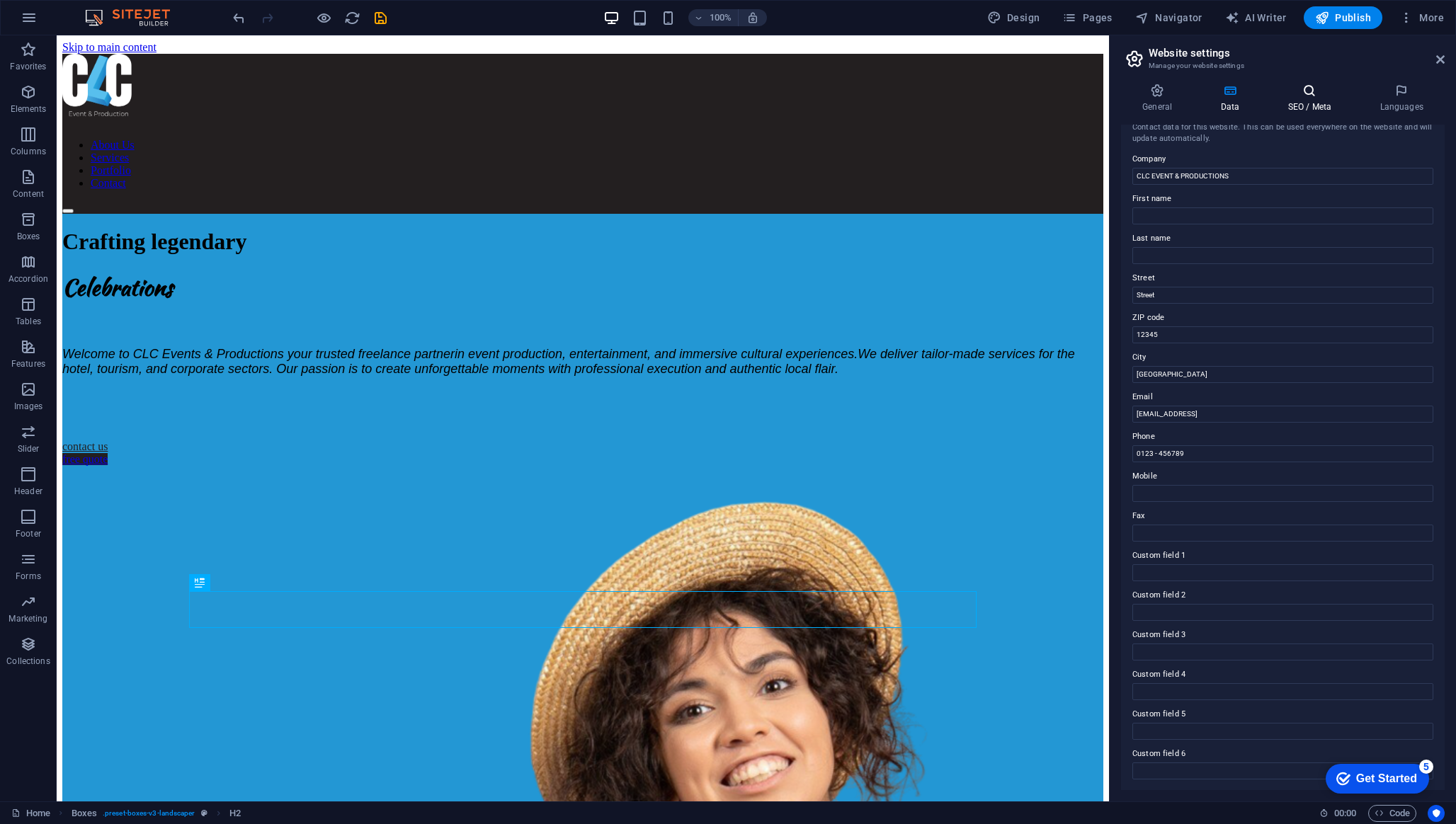
click at [1321, 95] on icon at bounding box center [1308, 90] width 86 height 14
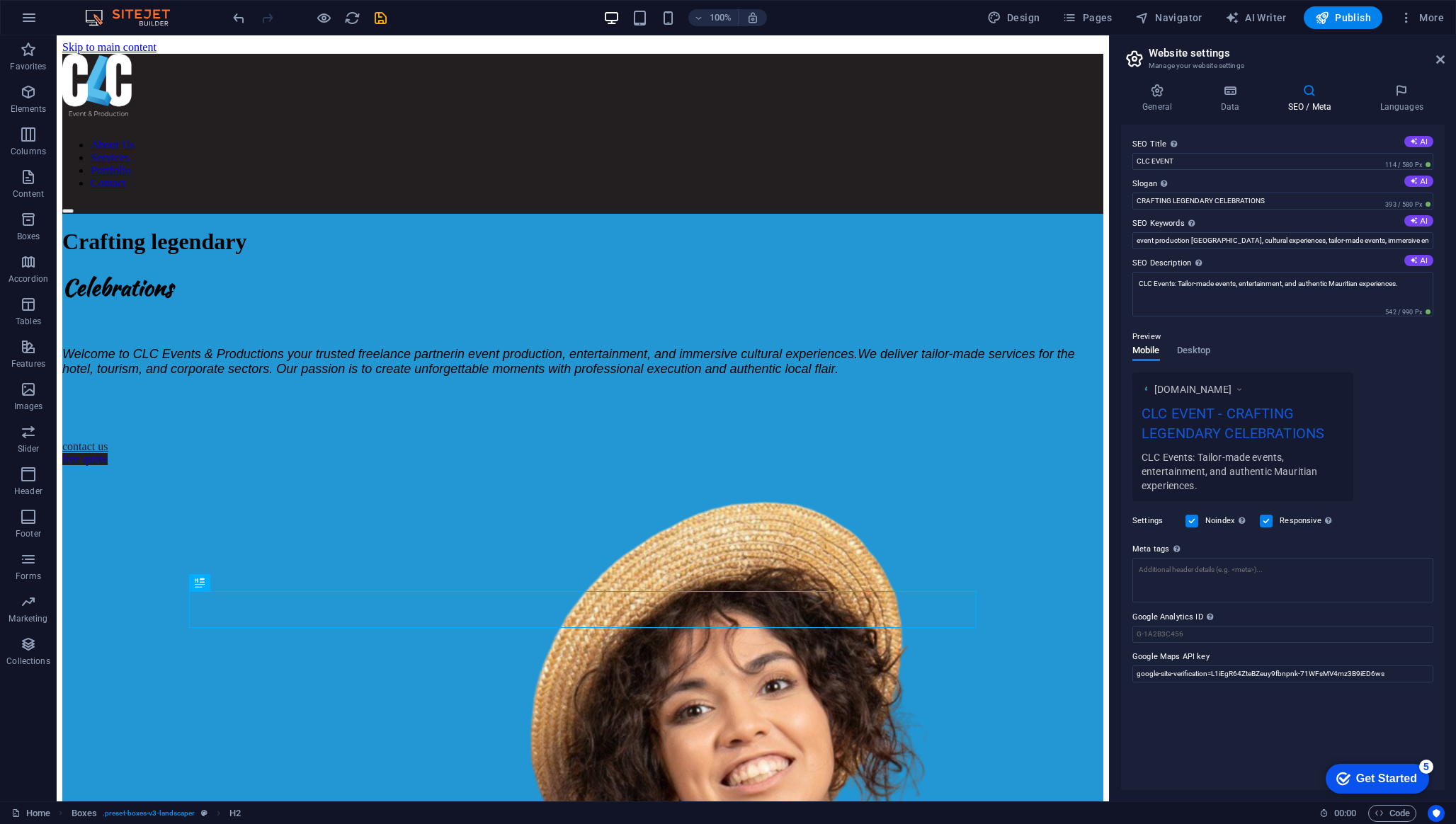
drag, startPoint x: 1234, startPoint y: 652, endPoint x: 1126, endPoint y: 659, distance: 108.2
click at [1125, 659] on div "SEO Title The title of your website - make it something that stands out in sear…" at bounding box center [1282, 457] width 323 height 665
drag, startPoint x: 1134, startPoint y: 656, endPoint x: 1204, endPoint y: 656, distance: 70.0
click at [1204, 656] on label "Google Maps API key" at bounding box center [1282, 656] width 301 height 17
click at [1204, 665] on input "google-site-verification=L1iEgR64ZteBZeuy9fbnpnk-71WFsMV4mz3B9iED6ws" at bounding box center [1282, 674] width 301 height 17
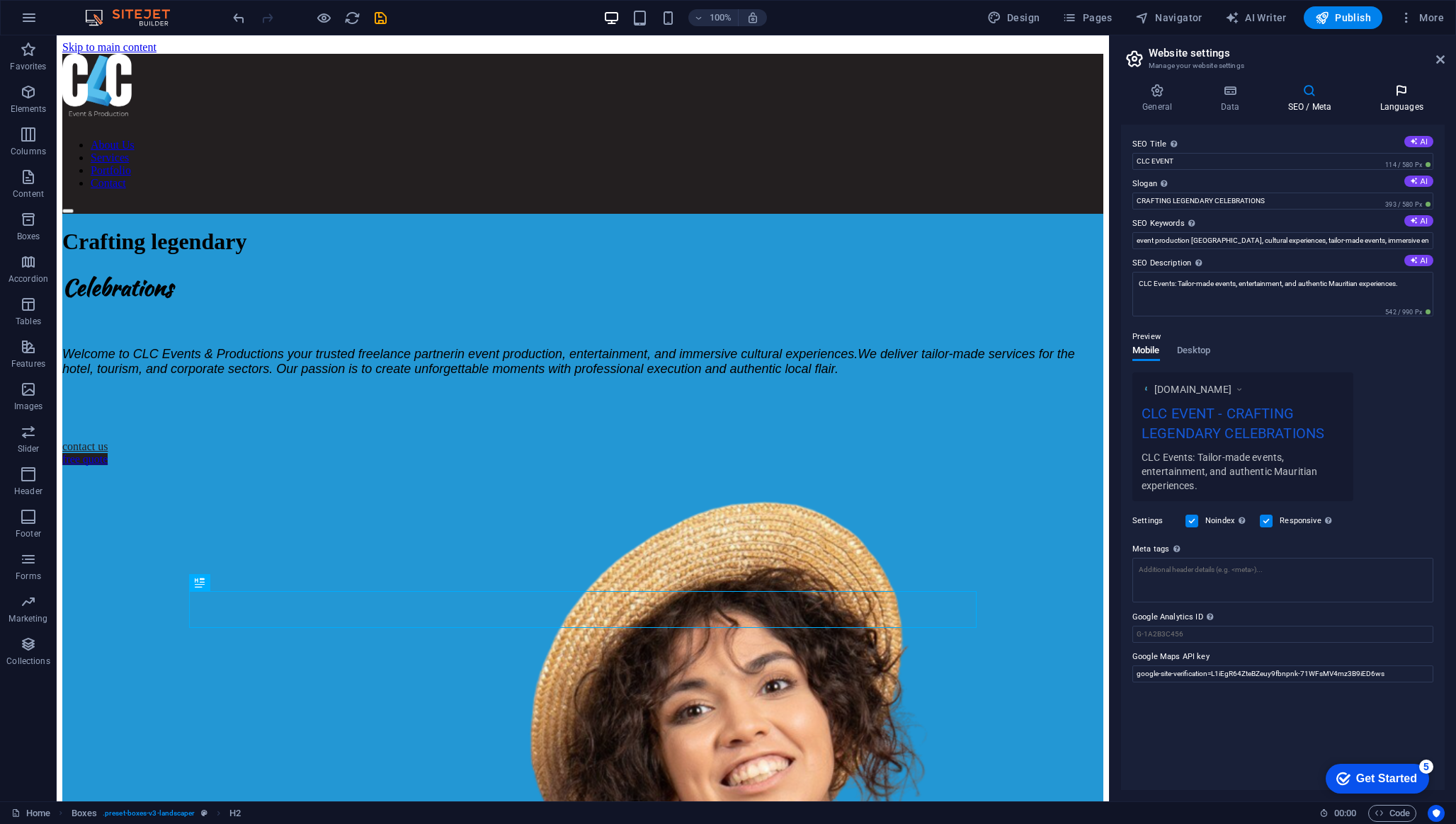
click at [1405, 86] on icon at bounding box center [1401, 90] width 86 height 14
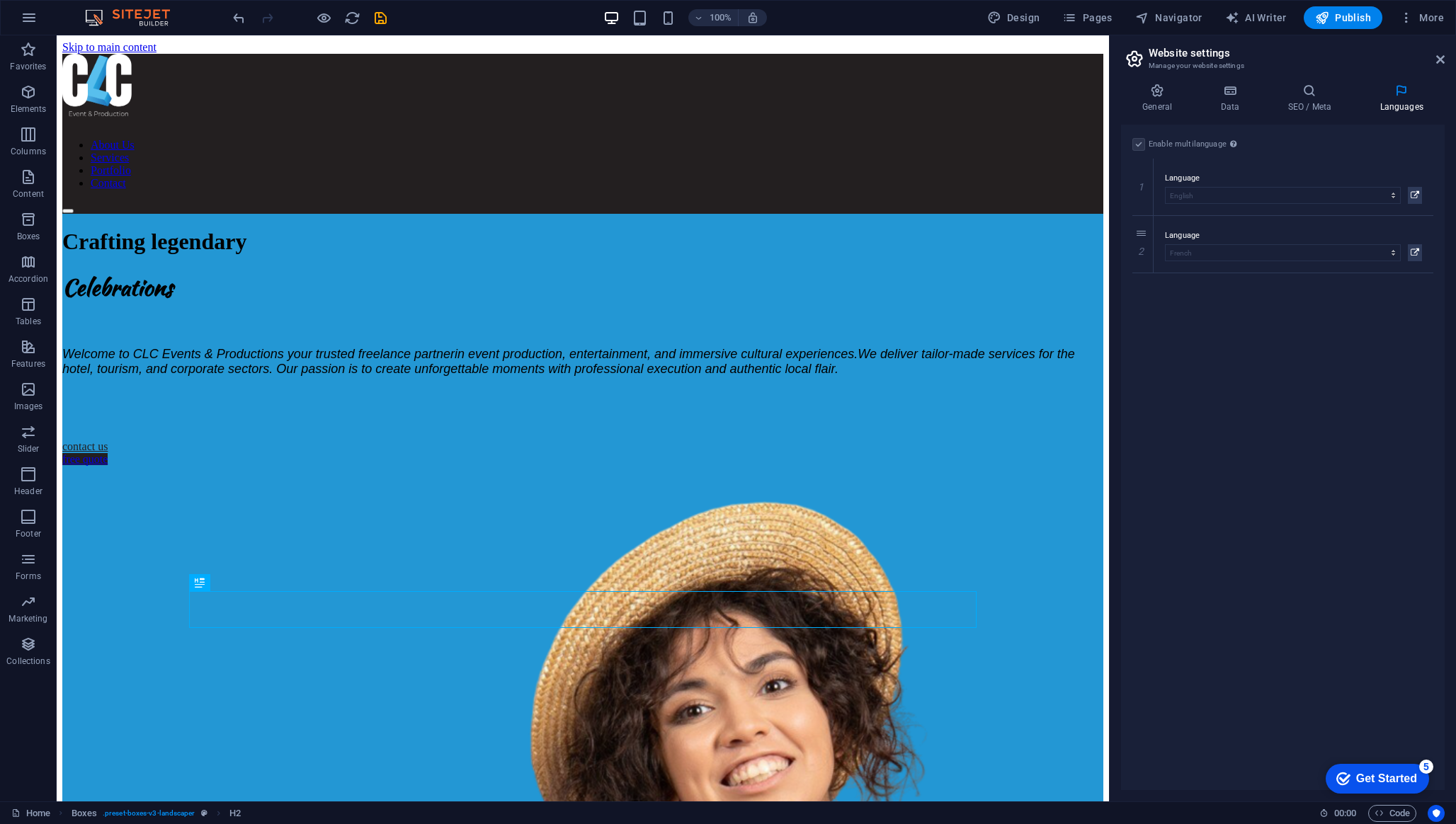
click at [1142, 144] on label at bounding box center [1138, 144] width 13 height 13
click at [1218, 144] on label "Enable multilanguage To disable multilanguage delete all languages until only o…" at bounding box center [1195, 144] width 92 height 17
click at [1419, 198] on button at bounding box center [1414, 195] width 14 height 17
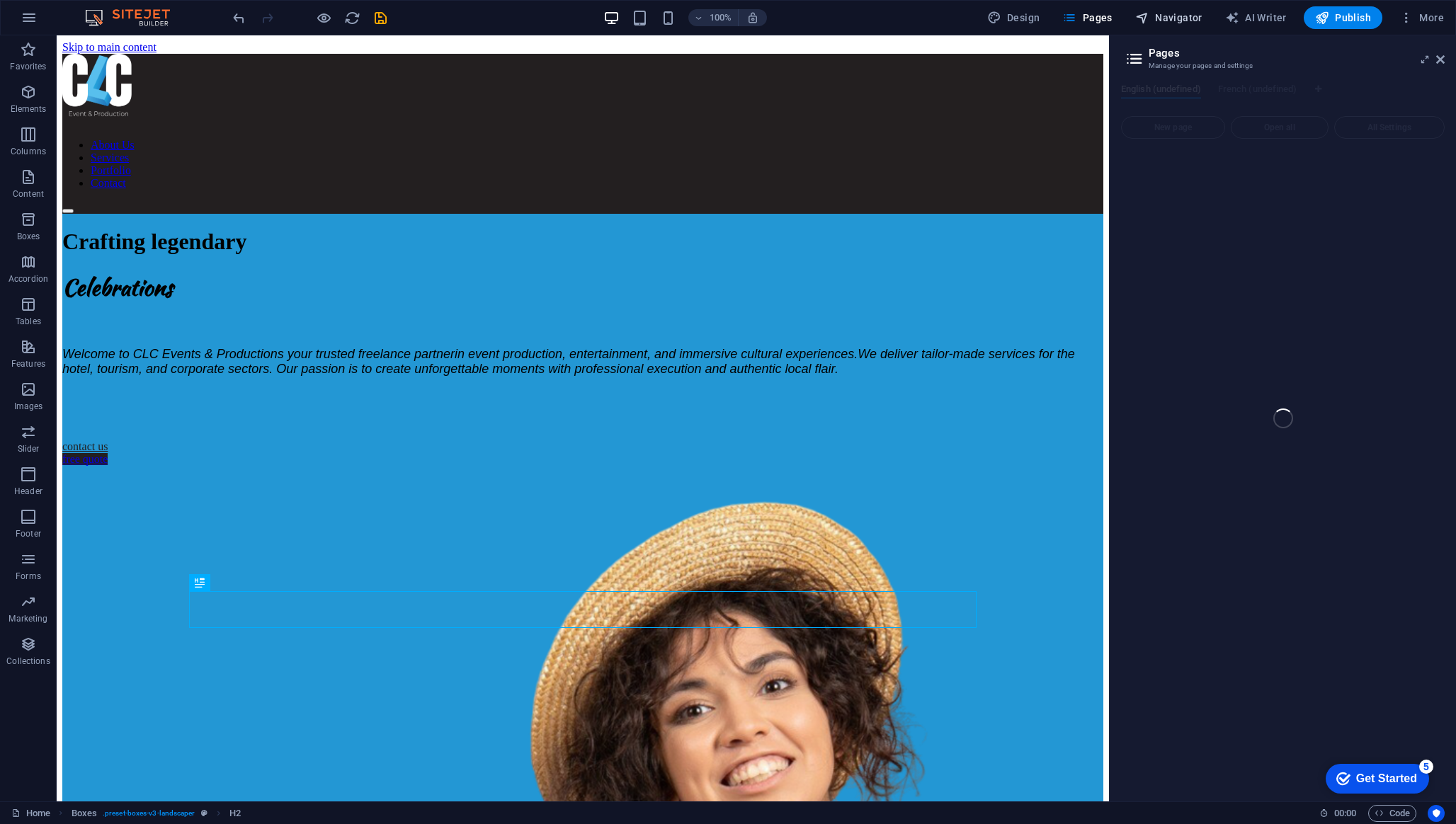
click at [1179, 18] on span "Navigator" at bounding box center [1169, 18] width 68 height 14
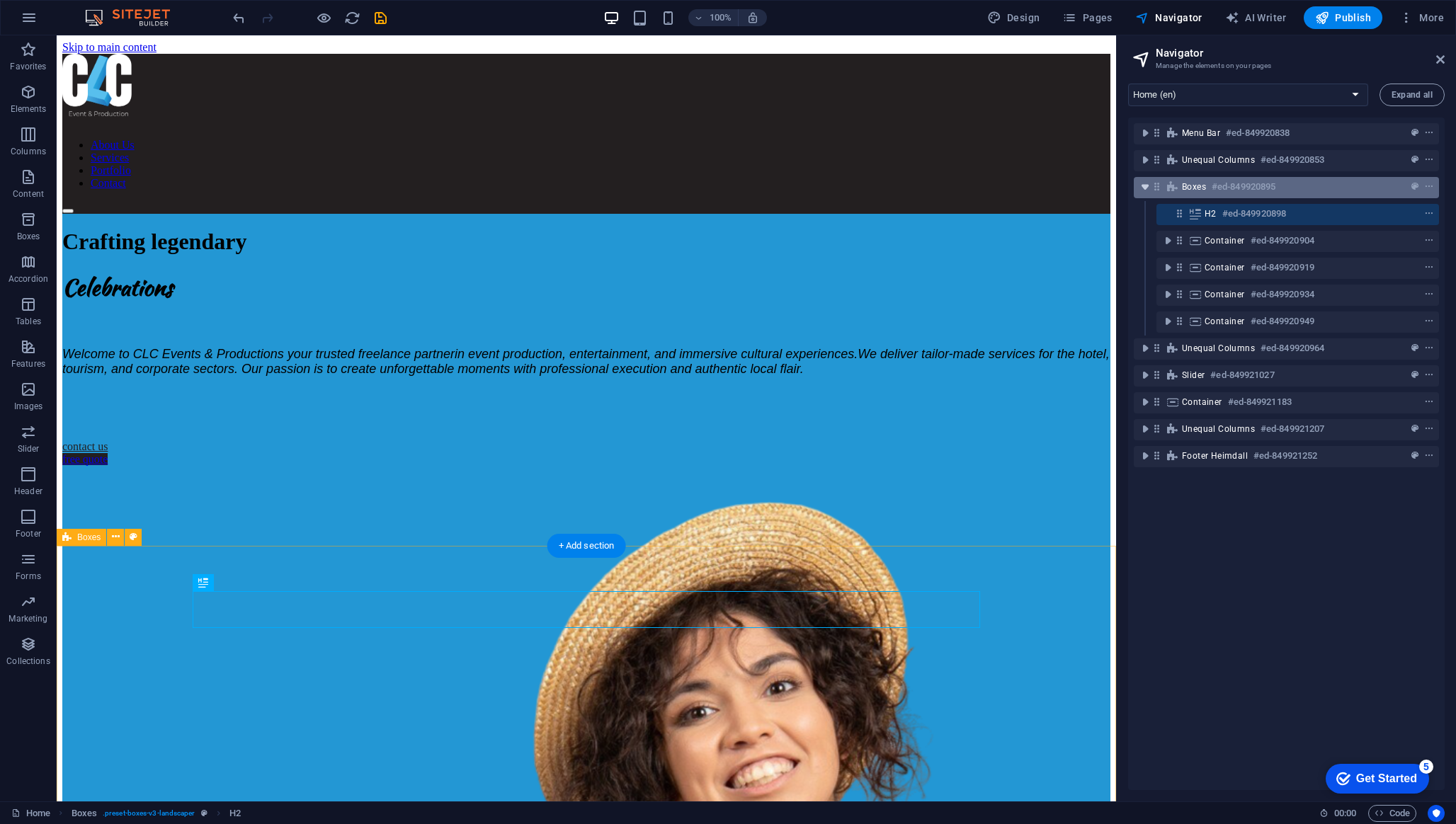
click at [1145, 188] on icon "toggle-expand" at bounding box center [1144, 186] width 14 height 14
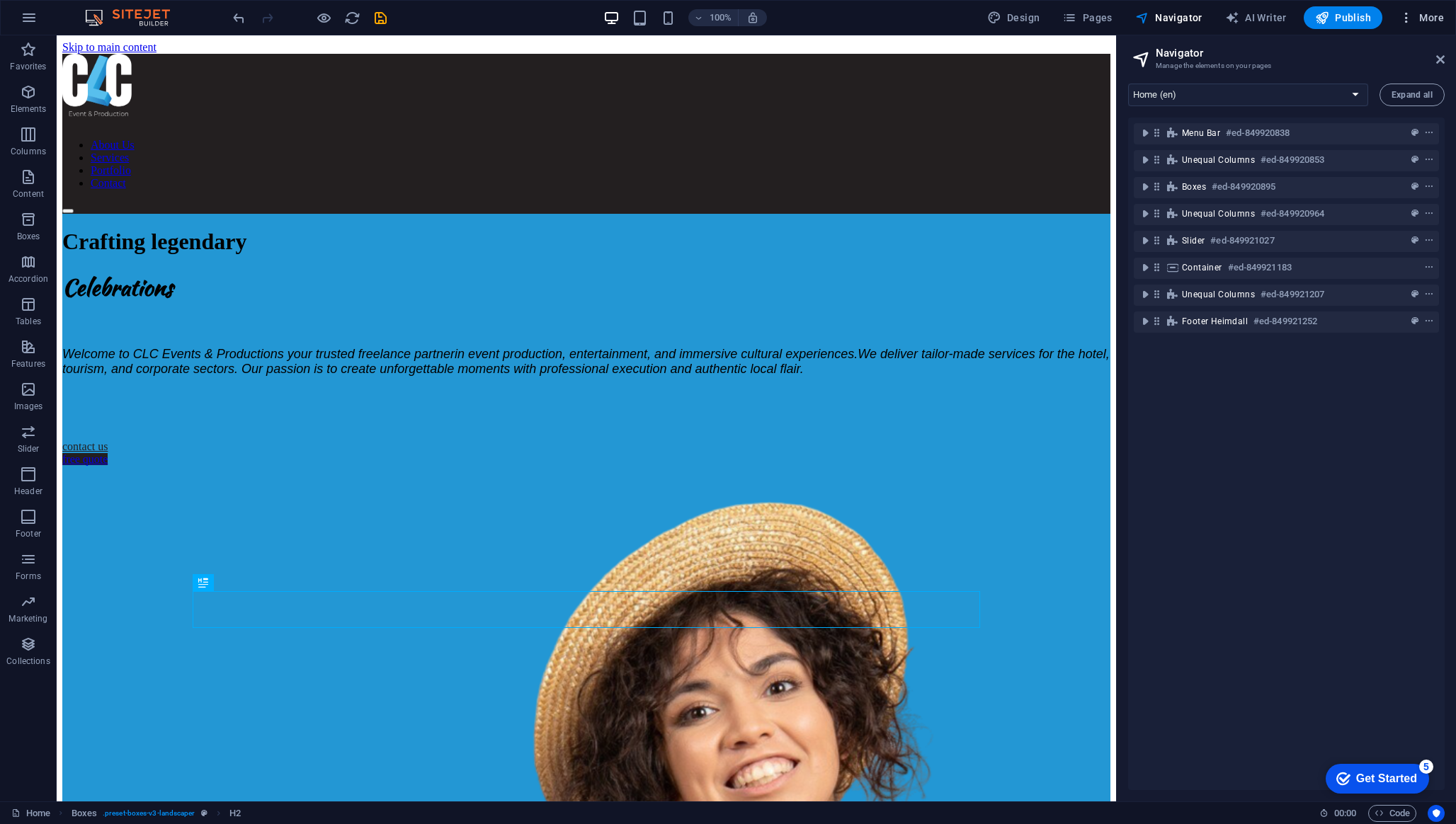
click at [1411, 17] on icon "button" at bounding box center [1406, 18] width 14 height 14
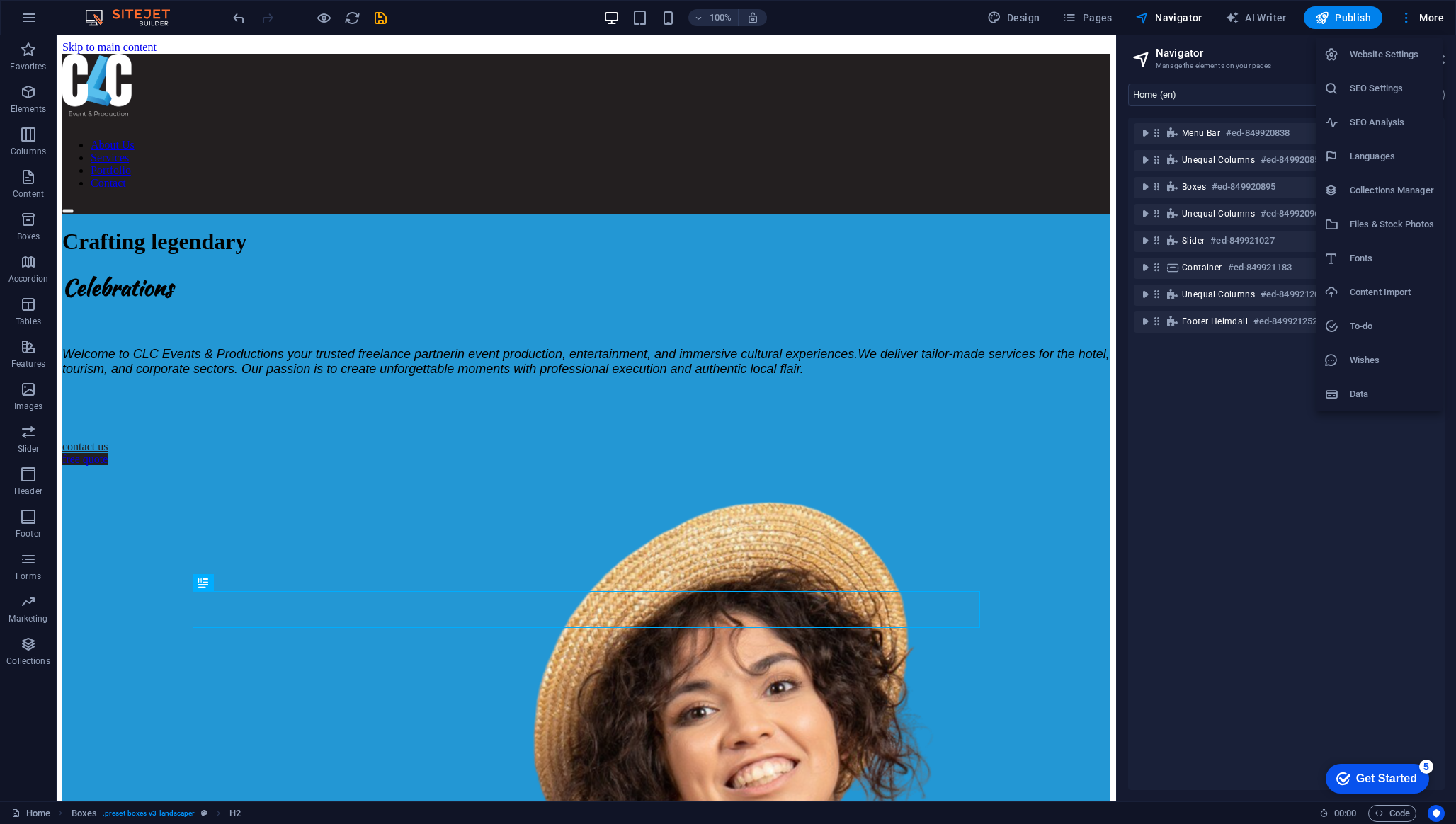
click at [1396, 88] on h6 "SEO Settings" at bounding box center [1392, 88] width 84 height 17
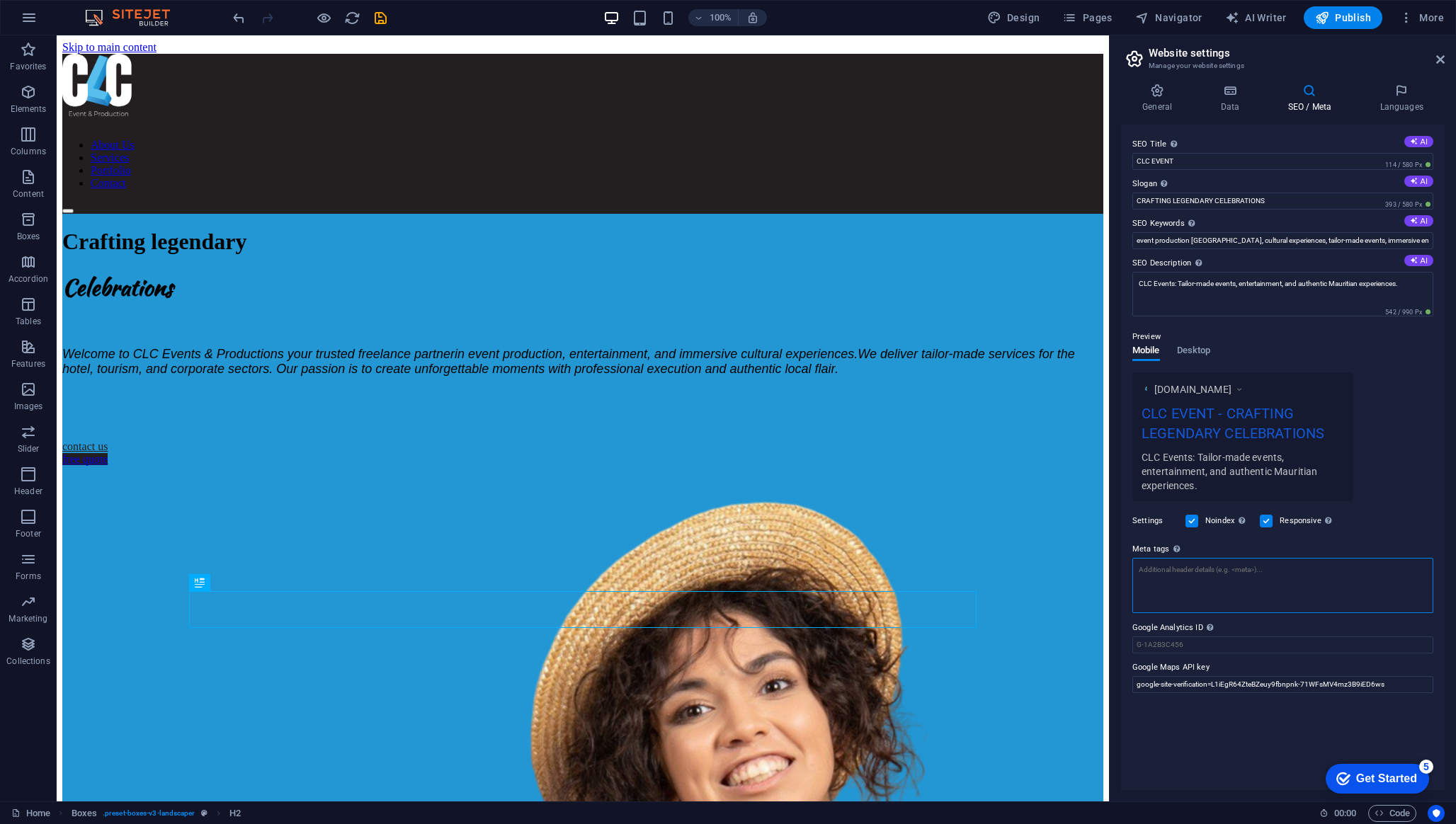
click at [1276, 578] on textarea "Meta tags Enter HTML code here that will be placed inside the tags of your webs…" at bounding box center [1282, 585] width 301 height 55
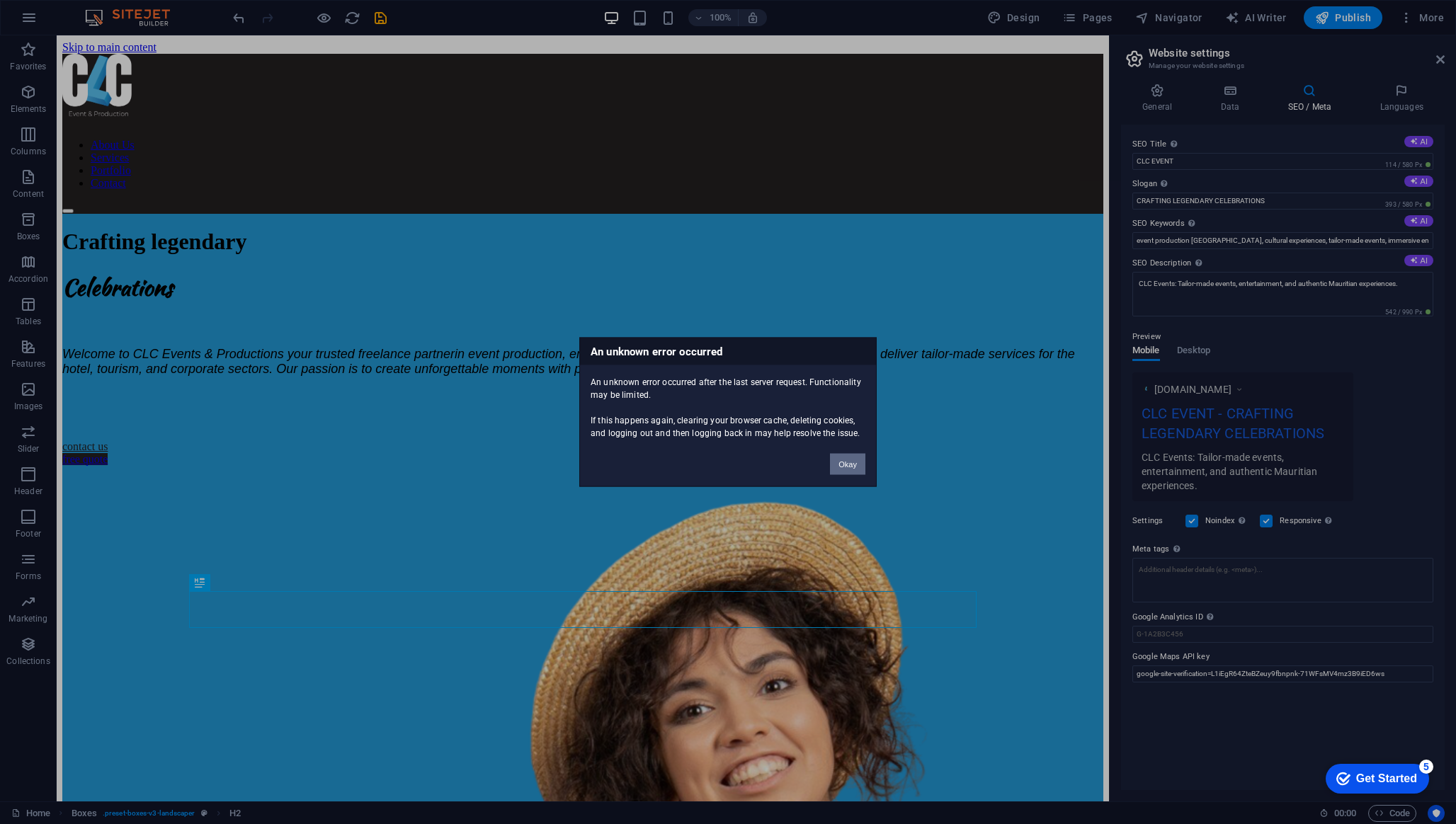
click at [845, 464] on button "Okay" at bounding box center [847, 463] width 35 height 21
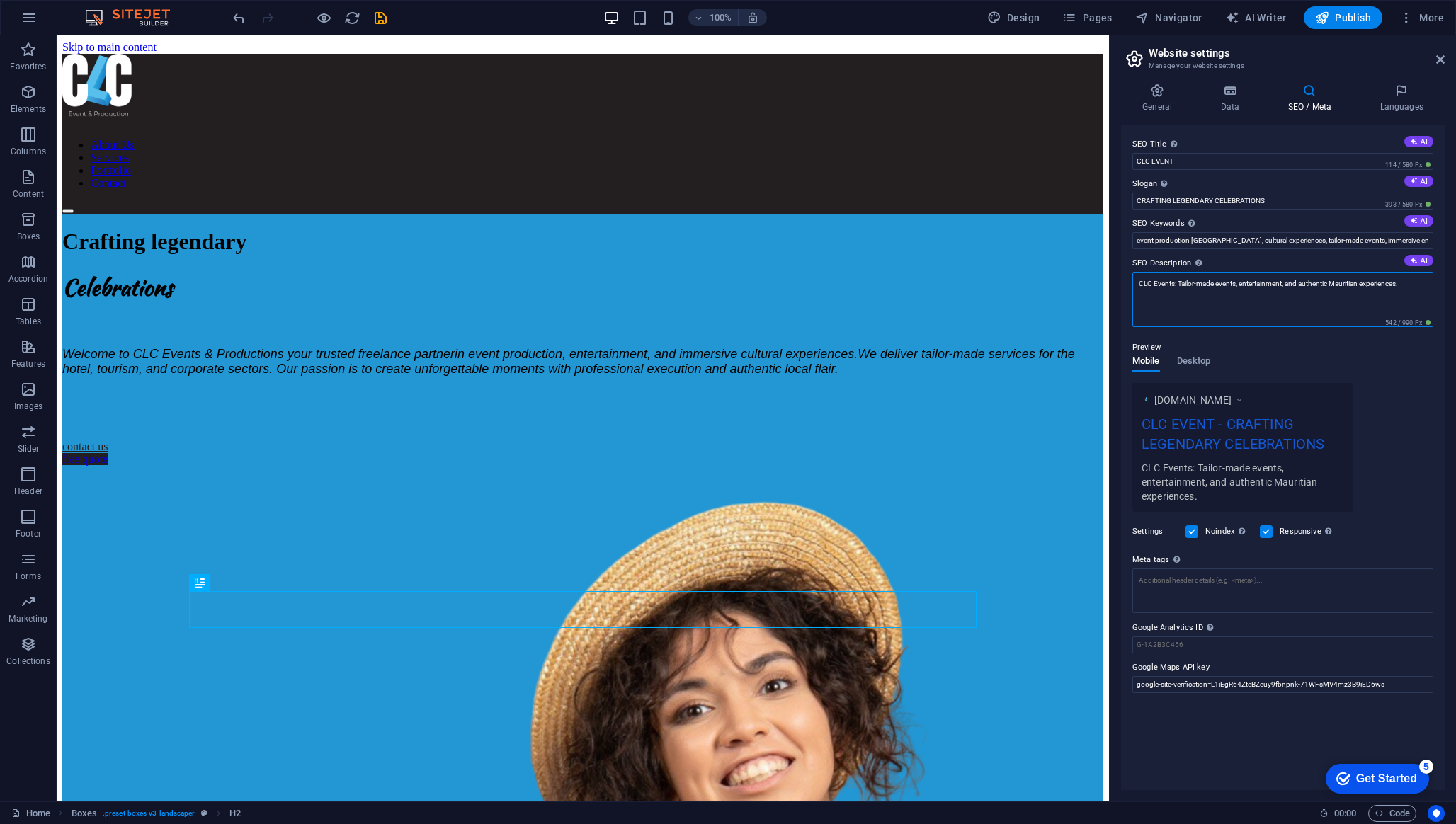
click at [1262, 301] on textarea "CLC Events: Tailor-made events, entertainment, and authentic Mauritian experien…" at bounding box center [1282, 299] width 301 height 55
click at [1235, 98] on h4 "Data" at bounding box center [1232, 99] width 68 height 30
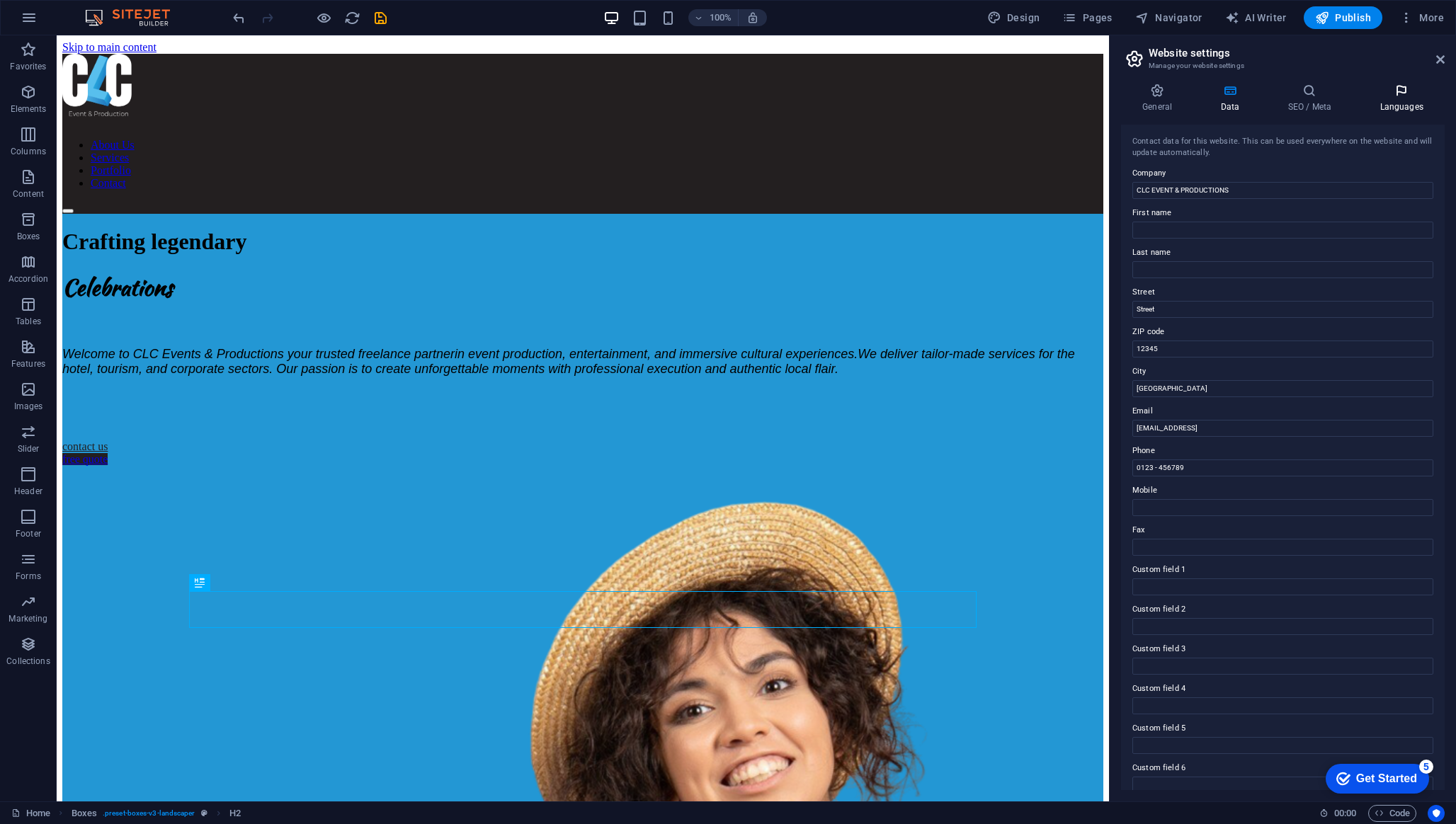
click at [1416, 104] on h4 "Languages" at bounding box center [1401, 99] width 86 height 30
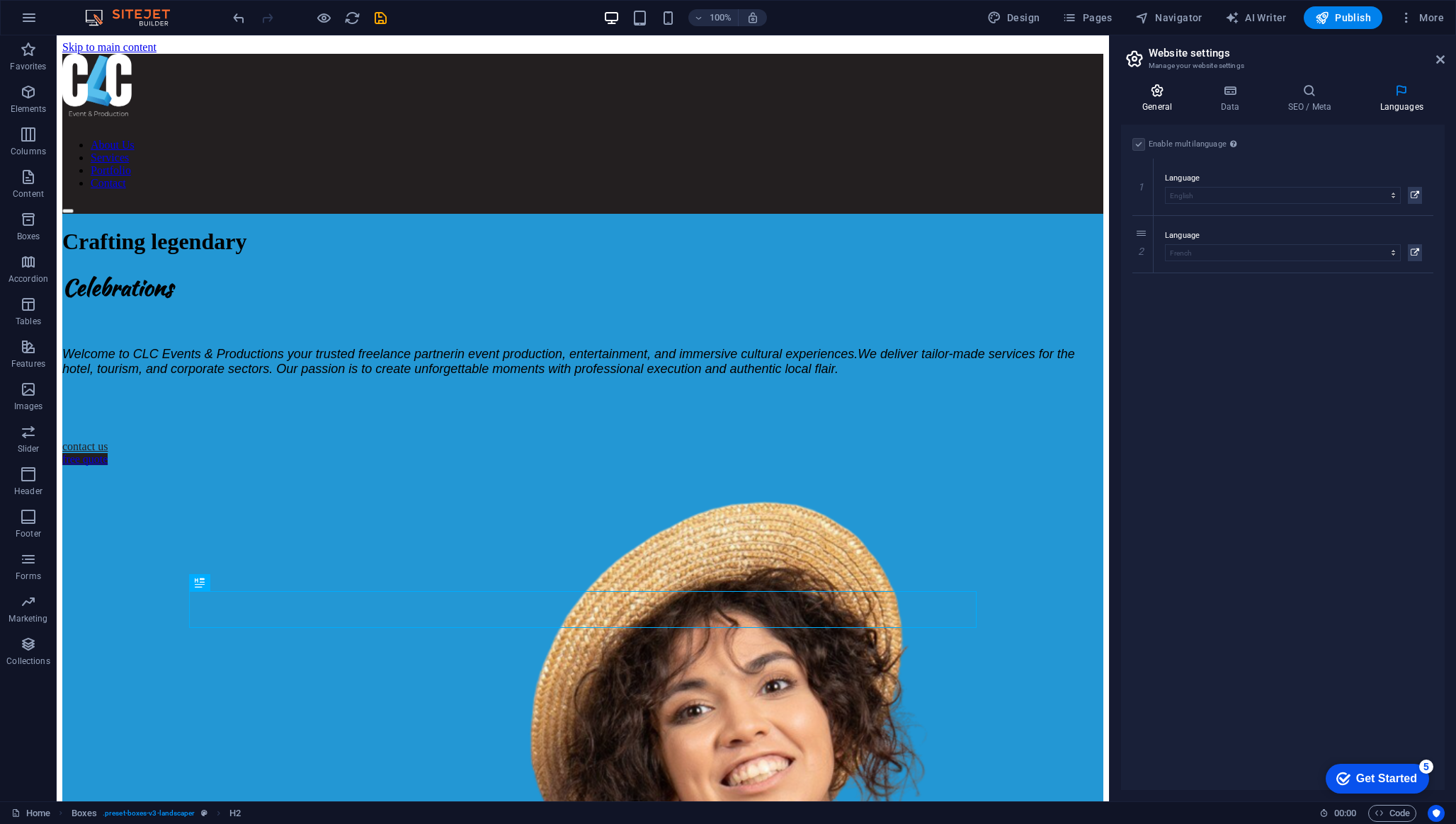
click at [1174, 100] on h4 "General" at bounding box center [1159, 99] width 78 height 30
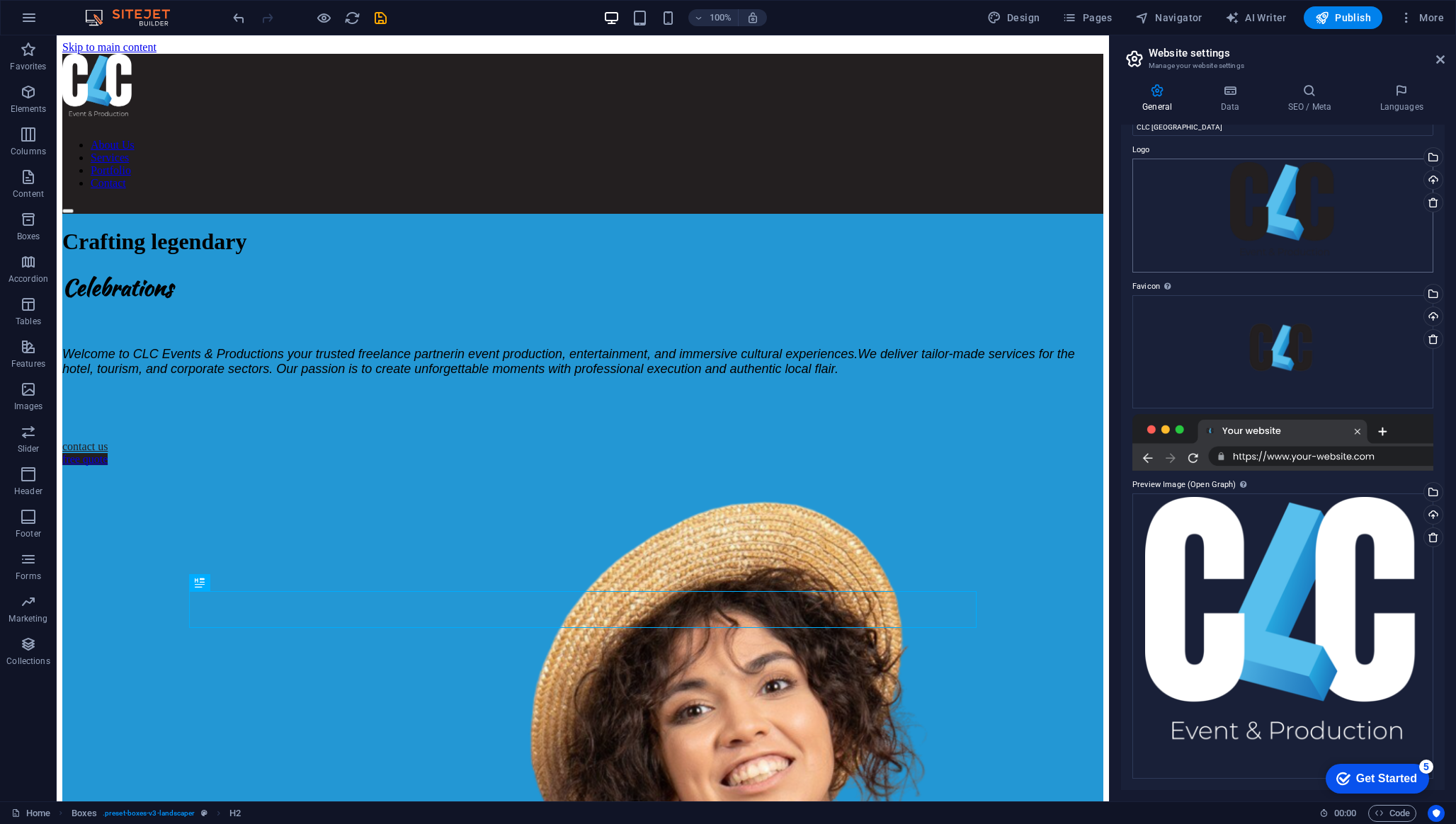
scroll to position [0, 0]
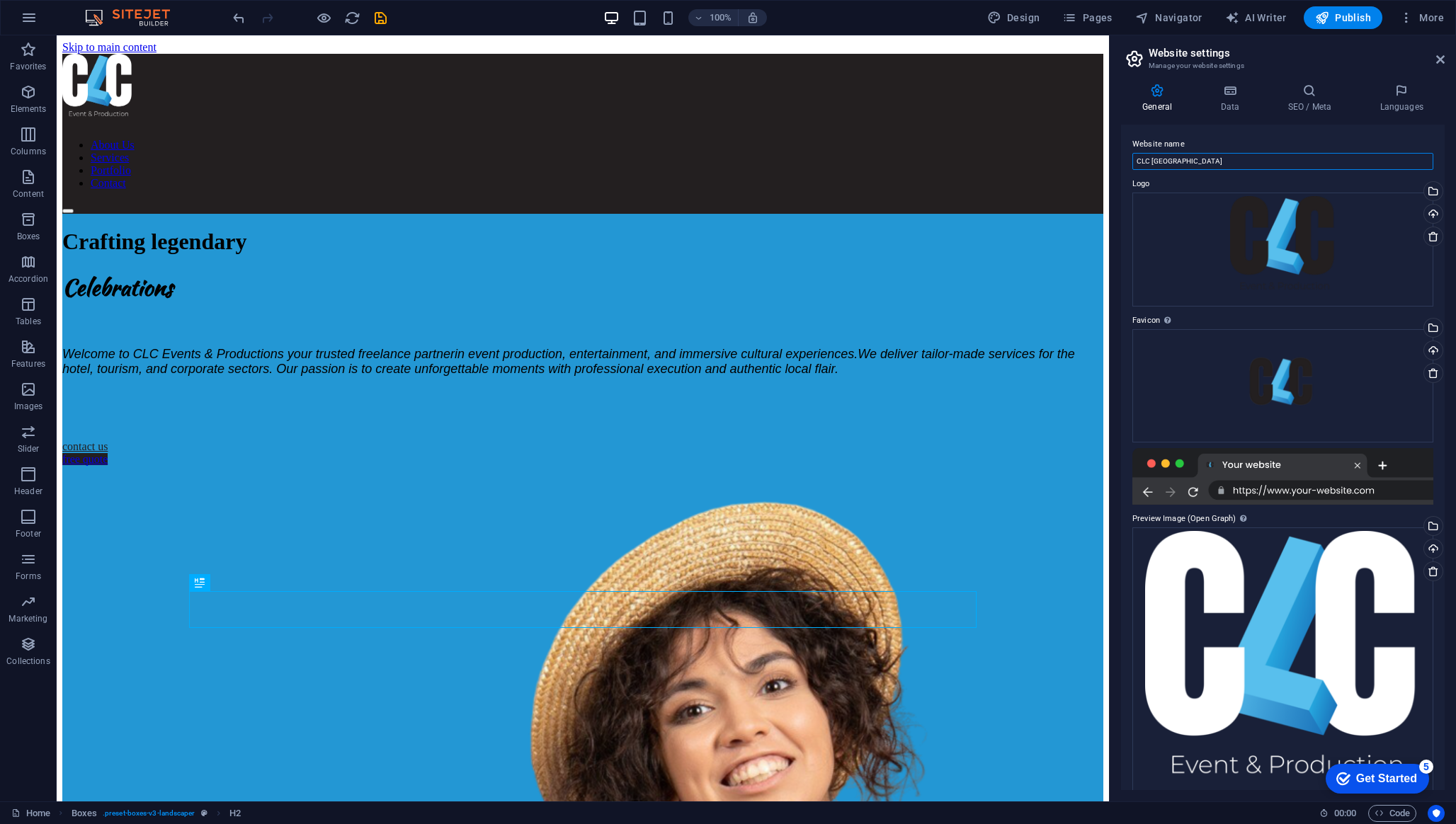
click at [1229, 159] on input "CLC [GEOGRAPHIC_DATA]" at bounding box center [1282, 161] width 301 height 17
drag, startPoint x: 1229, startPoint y: 159, endPoint x: 1151, endPoint y: 157, distance: 78.0
click at [1151, 157] on input "CLC [GEOGRAPHIC_DATA]" at bounding box center [1282, 161] width 301 height 17
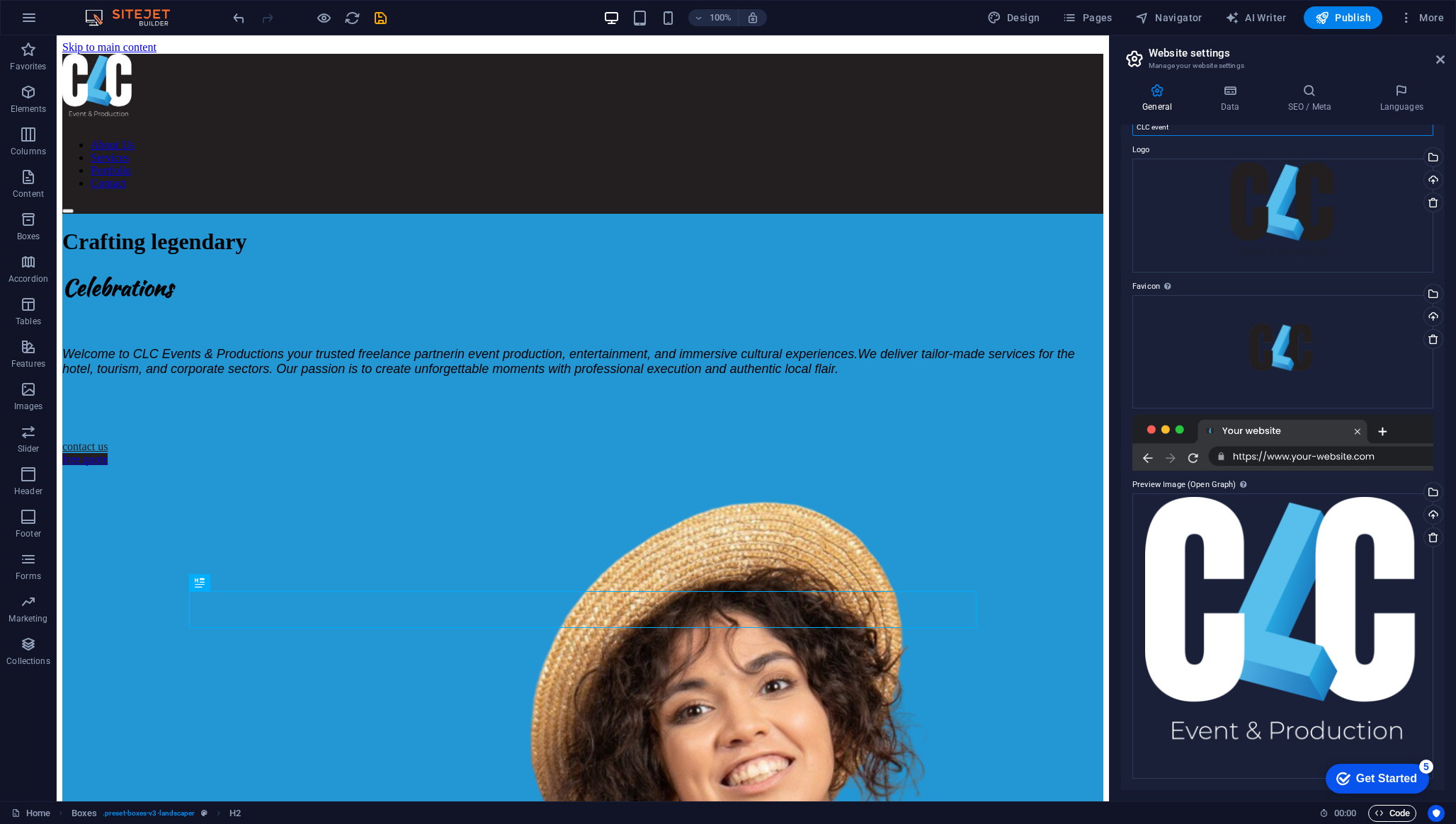
type input "CLC event"
click at [1398, 811] on span "Code" at bounding box center [1392, 813] width 35 height 17
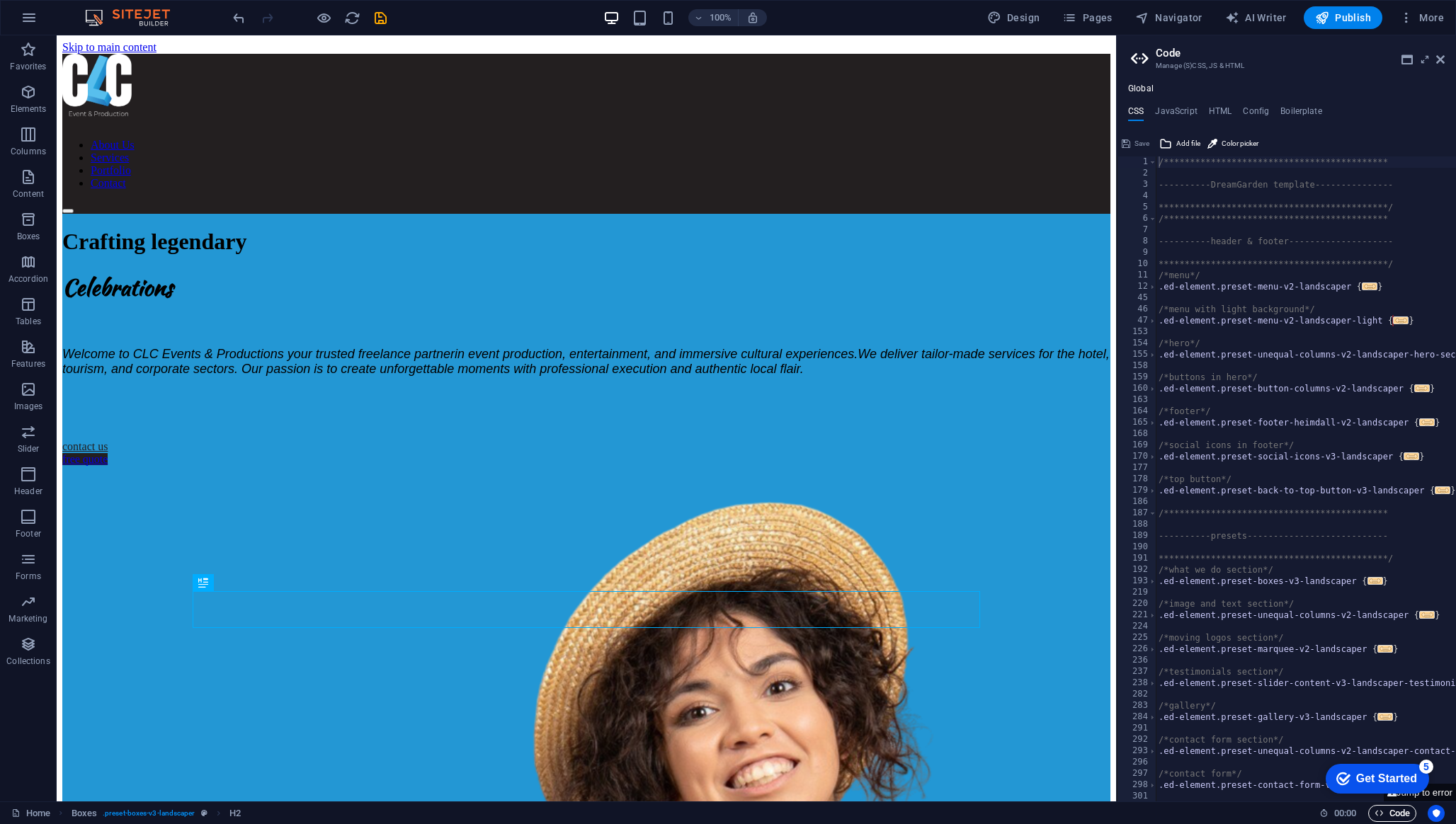
click at [1398, 811] on span "Code" at bounding box center [1392, 813] width 35 height 17
click at [1263, 18] on span "AI Writer" at bounding box center [1256, 18] width 62 height 14
select select "English"
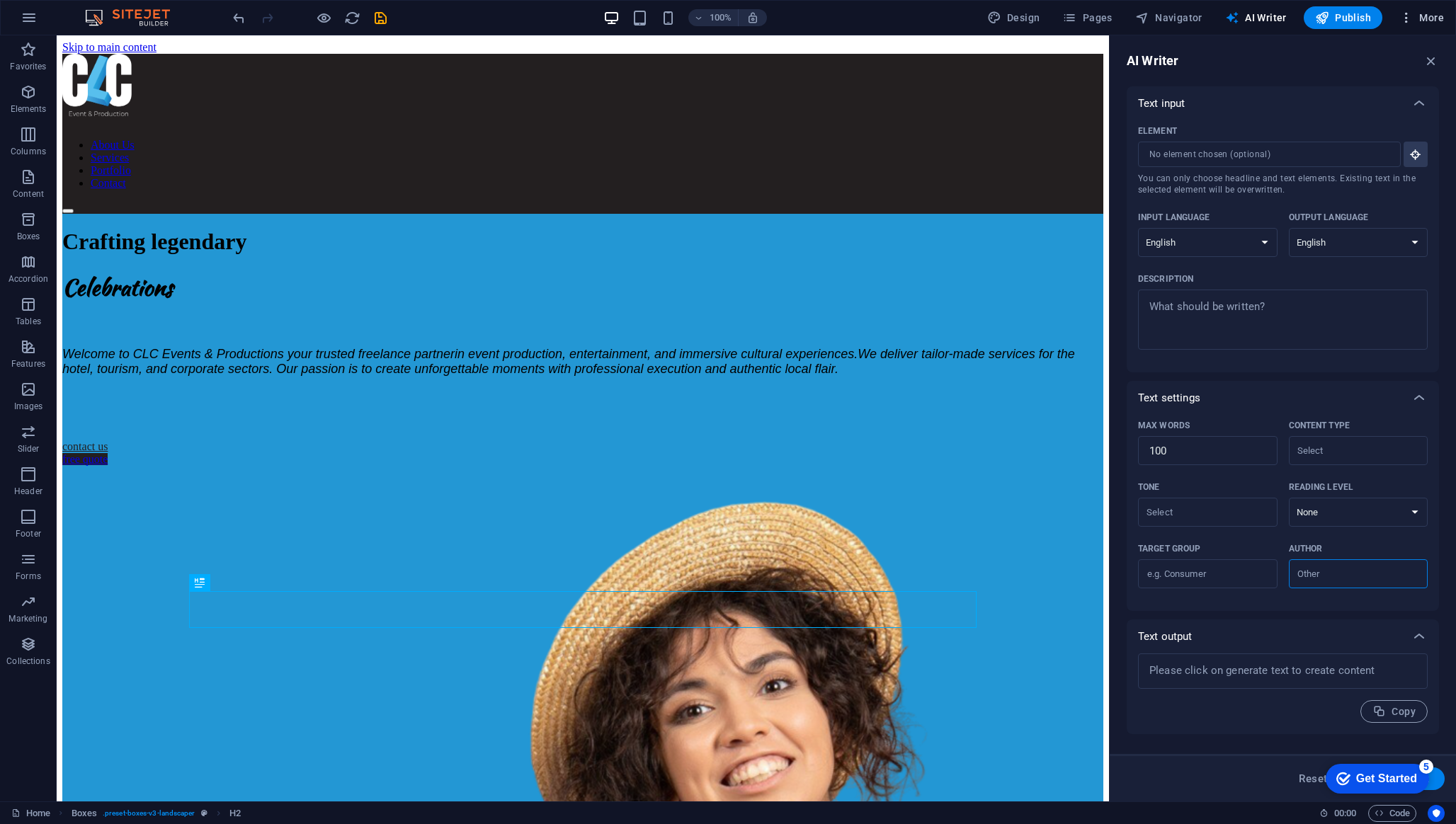
click at [1438, 12] on span "More" at bounding box center [1421, 18] width 44 height 14
click at [1385, 90] on h6 "SEO Settings" at bounding box center [1392, 88] width 84 height 17
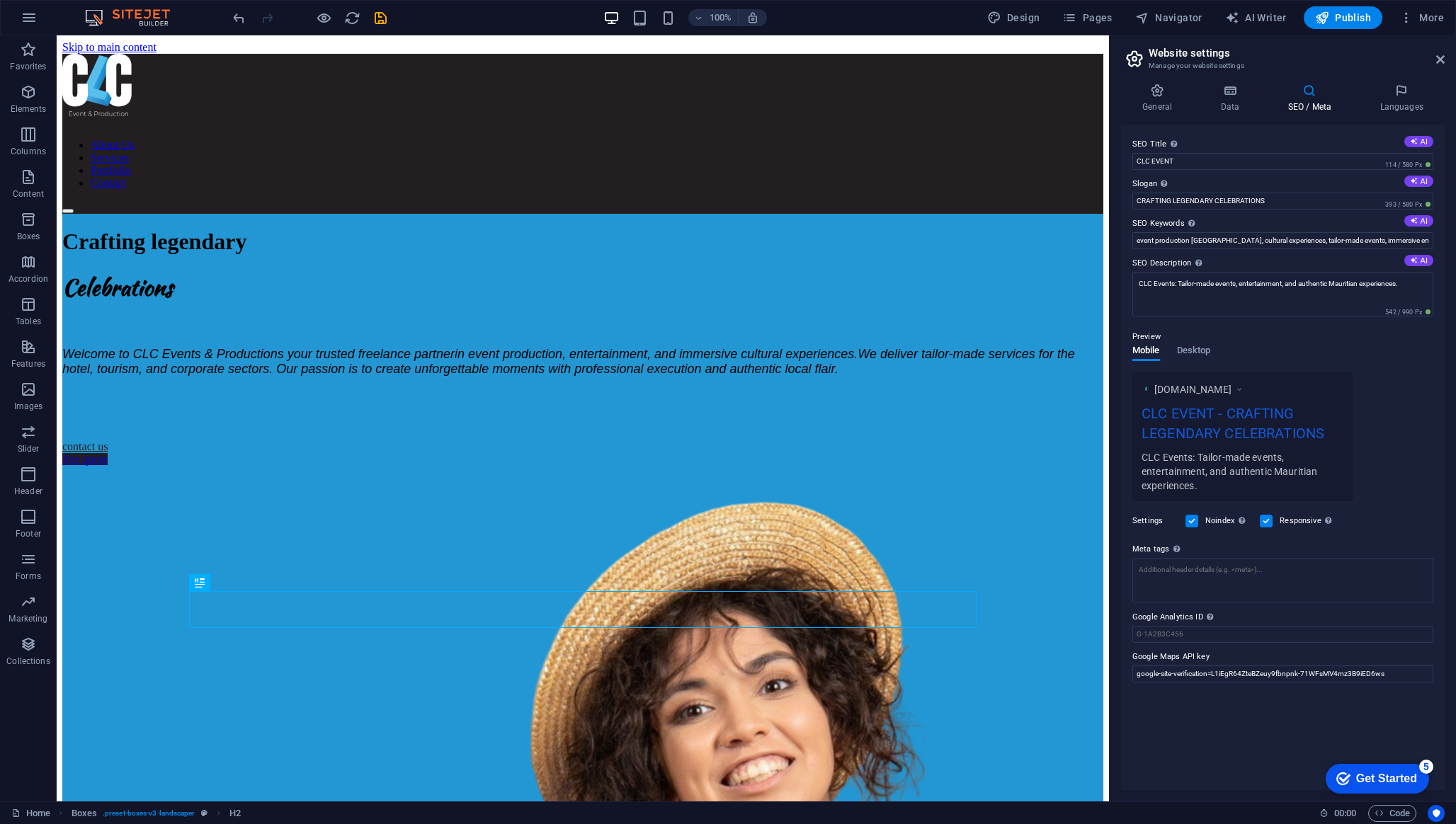
click at [1207, 523] on label "Noindex Instruct search engines to exclude this website from search results." at bounding box center [1228, 521] width 46 height 17
click at [0, 0] on input "Noindex Instruct search engines to exclude this website from search results." at bounding box center [0, 0] width 0 height 0
click at [1271, 523] on label at bounding box center [1266, 520] width 13 height 13
click at [0, 0] on input "Responsive Determine whether the website should be responsive based on screen r…" at bounding box center [0, 0] width 0 height 0
click at [1169, 101] on h4 "General" at bounding box center [1159, 99] width 78 height 30
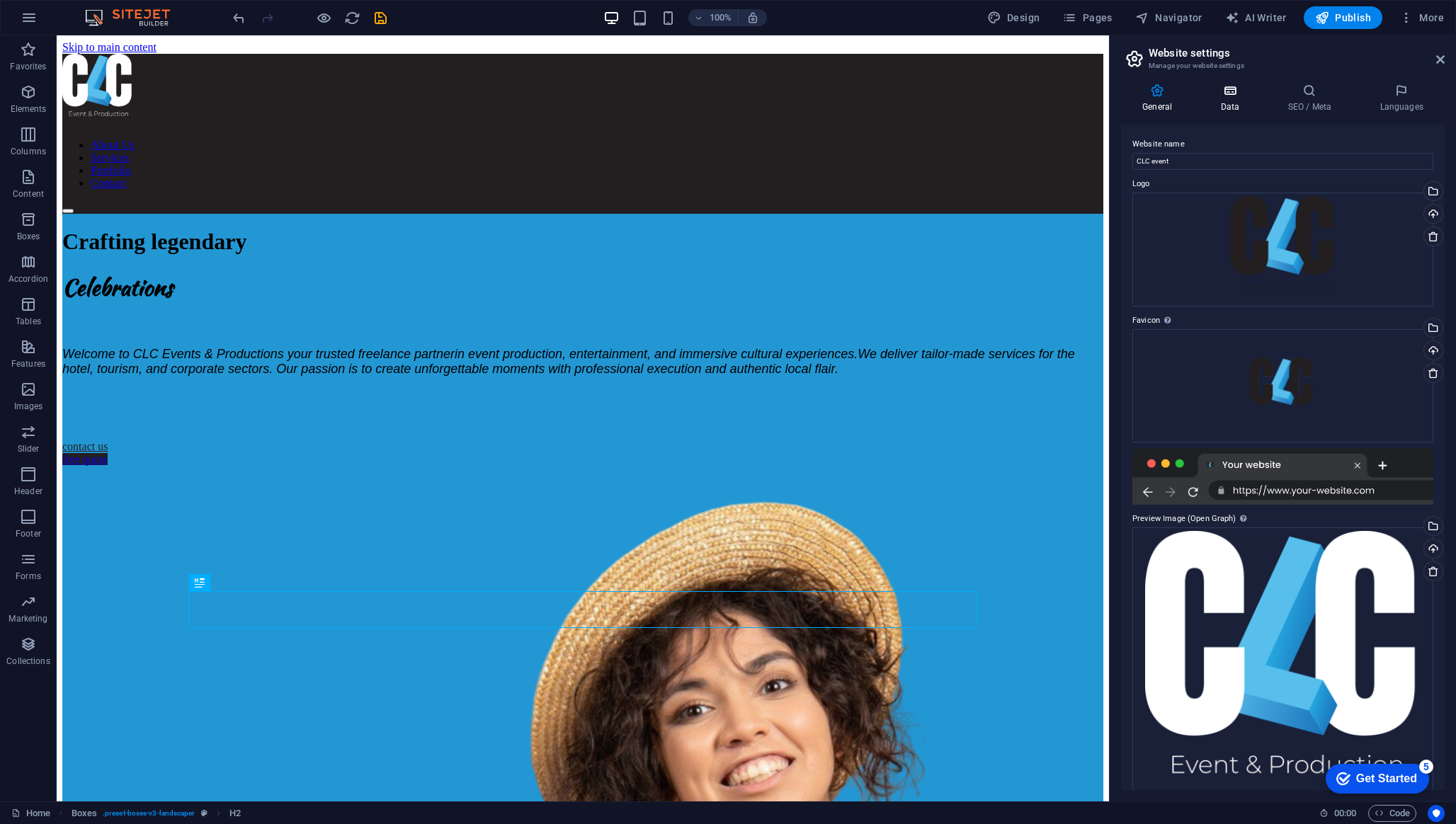
click at [1215, 102] on h4 "Data" at bounding box center [1232, 99] width 68 height 30
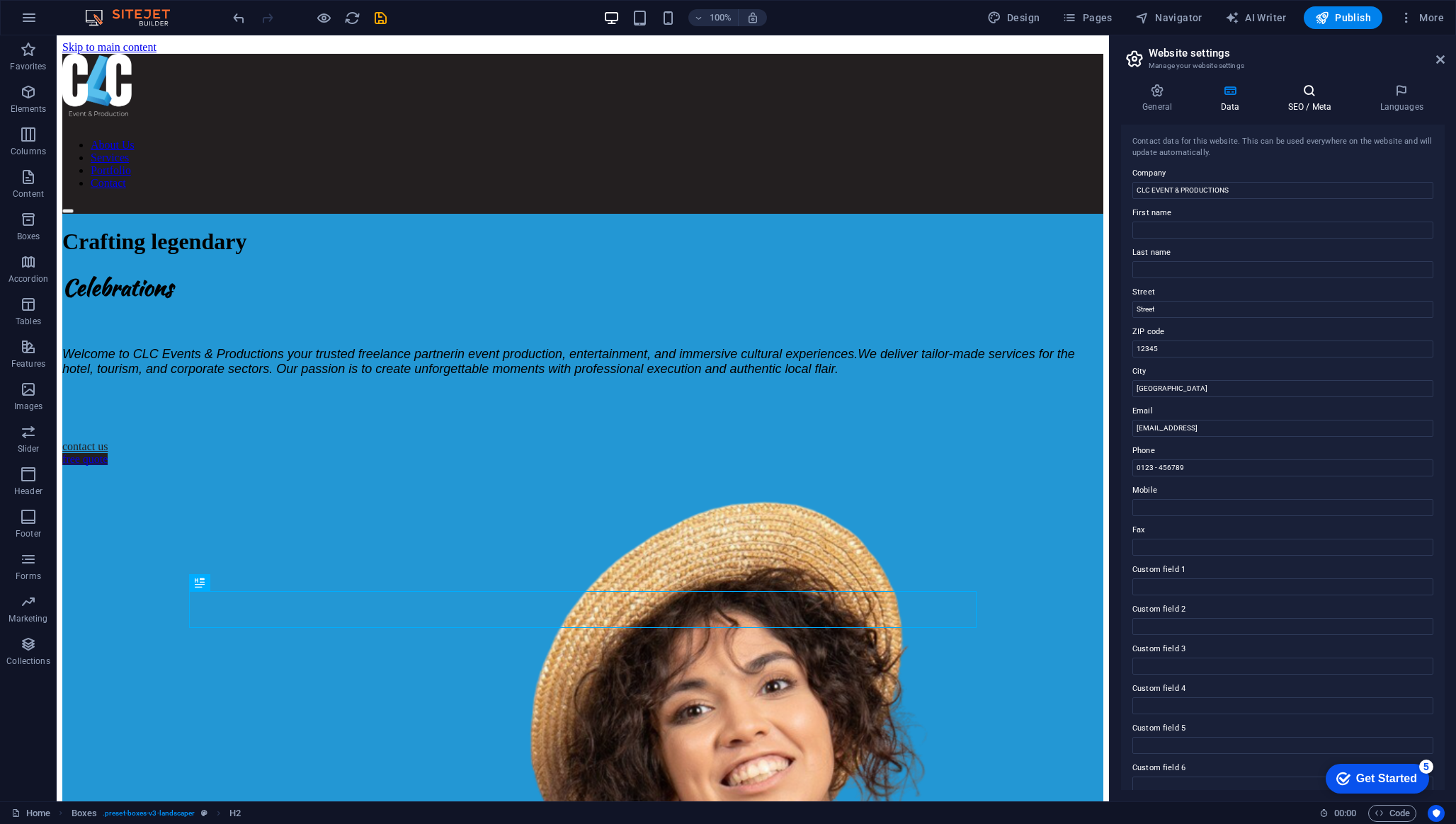
click at [1296, 97] on icon at bounding box center [1308, 90] width 86 height 14
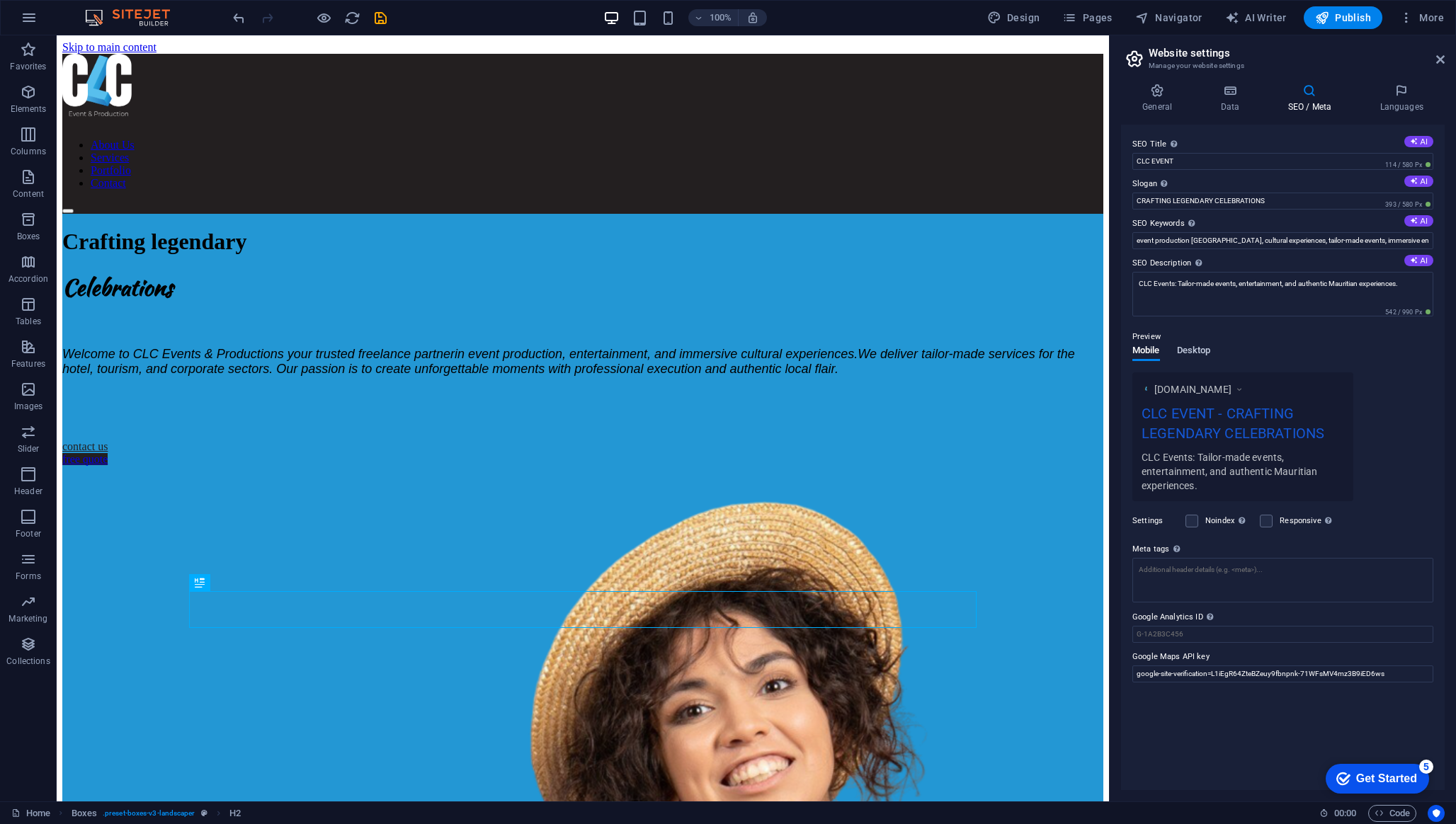
click at [1207, 346] on span "Desktop" at bounding box center [1194, 351] width 34 height 20
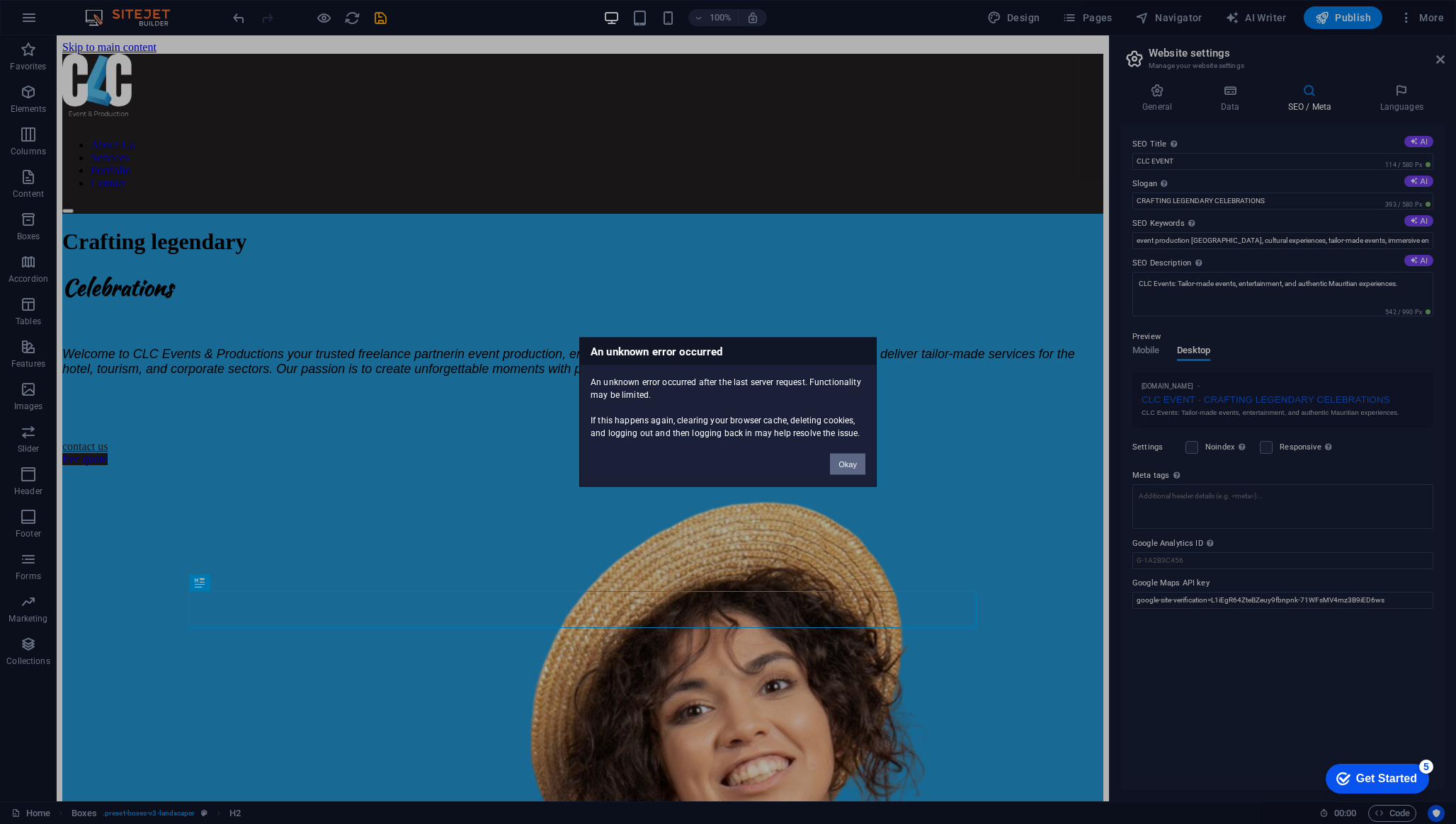
drag, startPoint x: 849, startPoint y: 457, endPoint x: 792, endPoint y: 423, distance: 66.4
click at [849, 457] on button "Okay" at bounding box center [847, 463] width 35 height 21
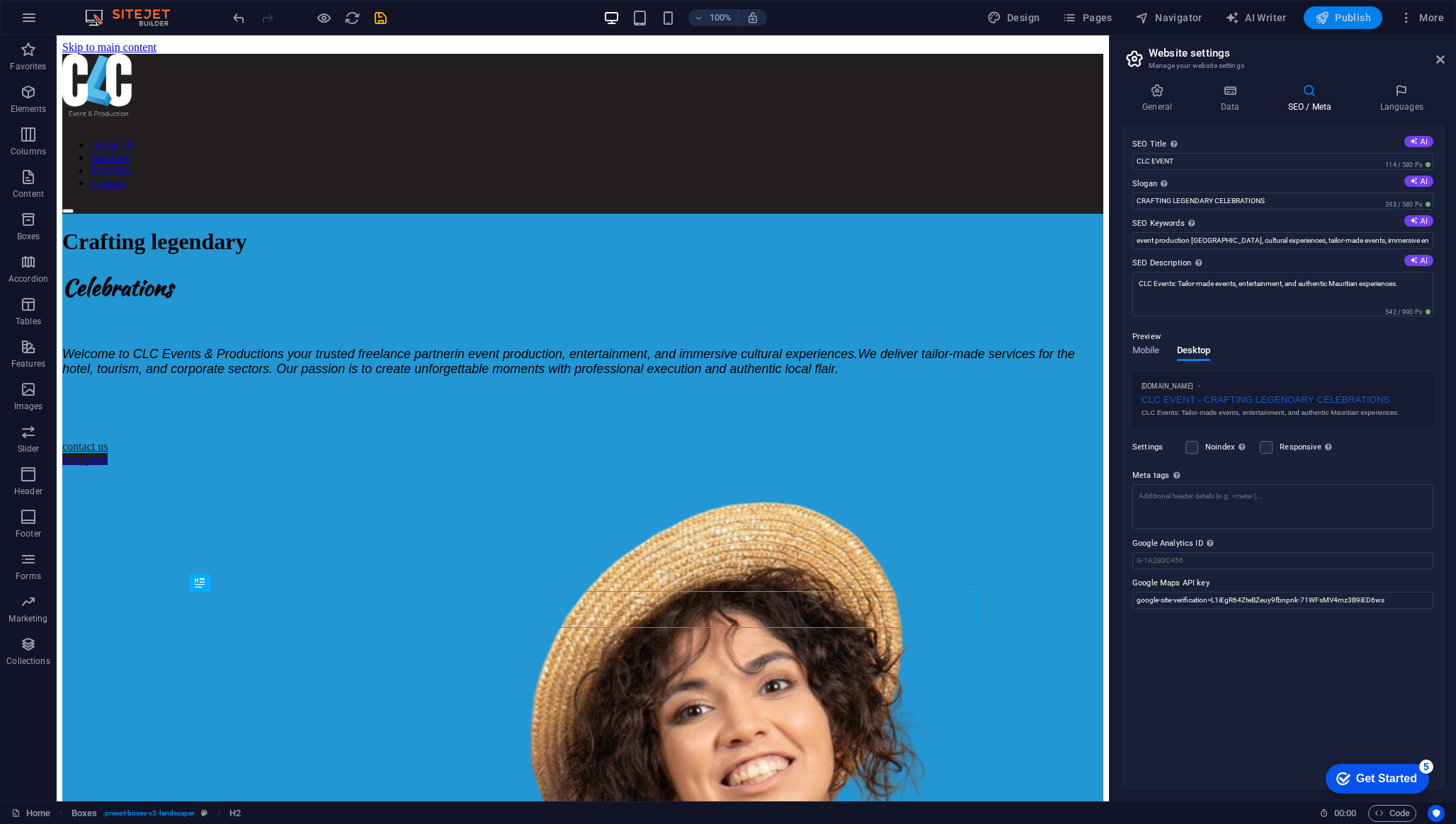
click at [1372, 24] on button "Publish" at bounding box center [1342, 18] width 79 height 23
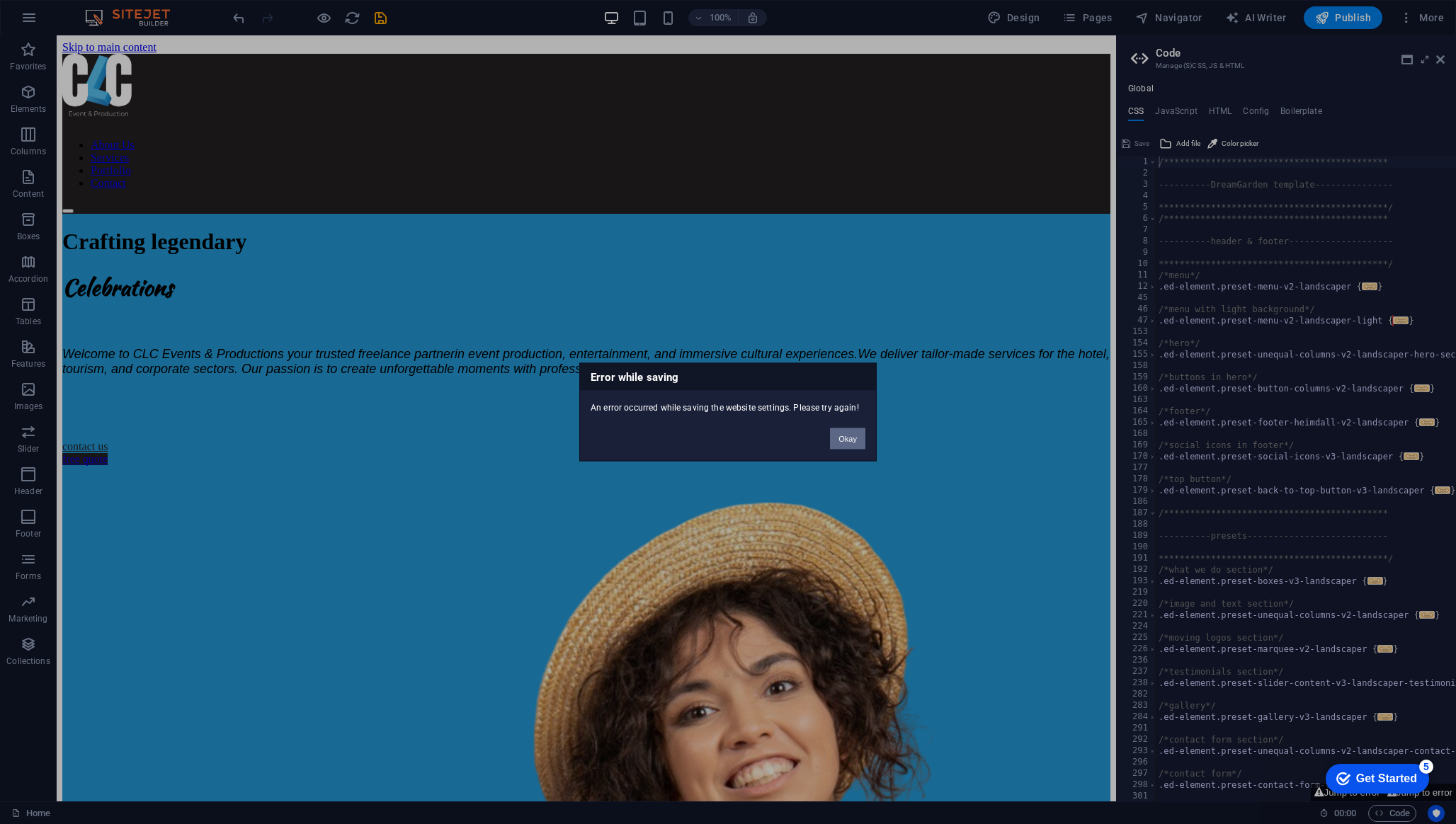
click at [854, 445] on button "Okay" at bounding box center [847, 438] width 35 height 21
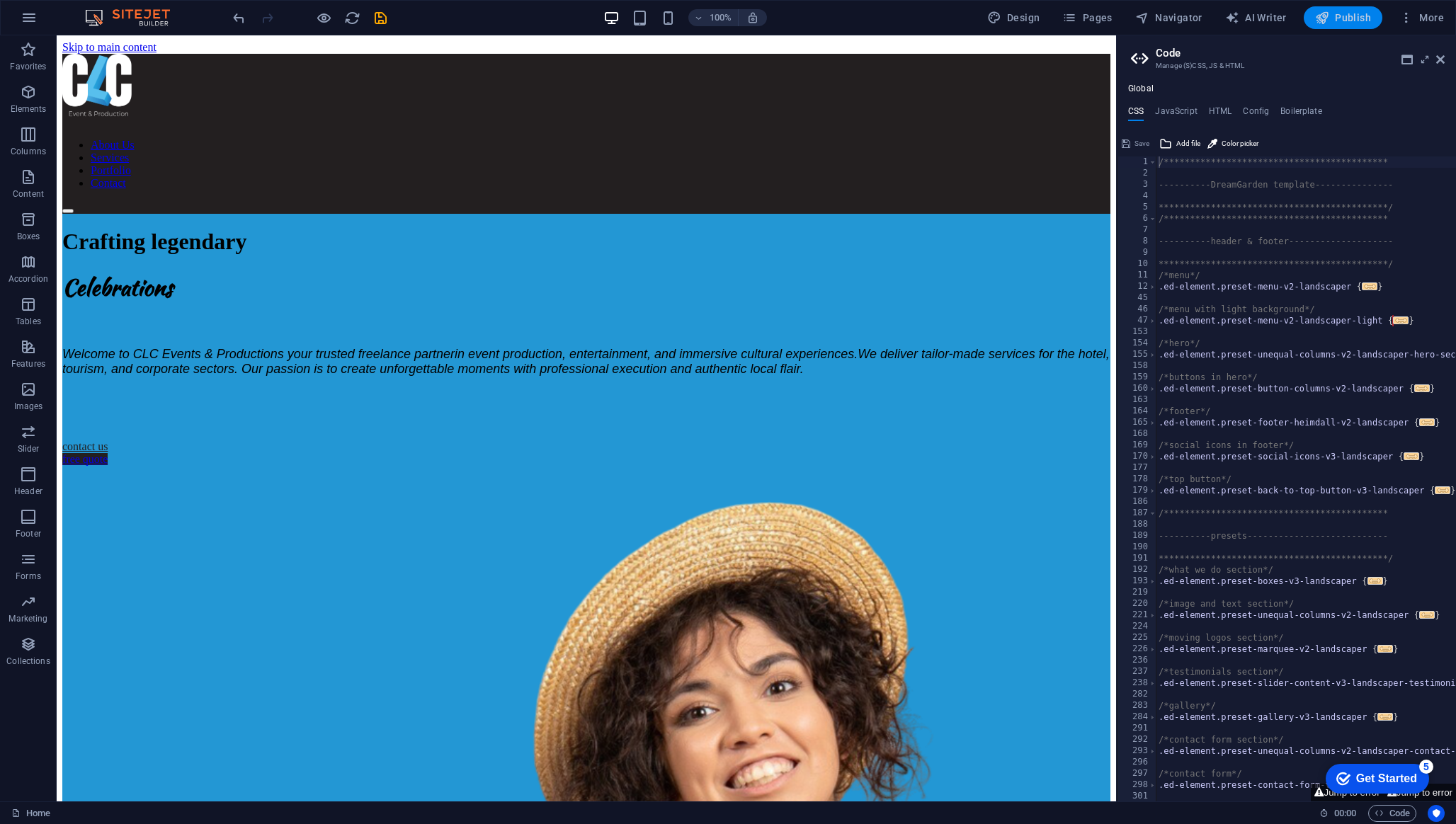
click at [1372, 26] on button "Publish" at bounding box center [1342, 18] width 79 height 23
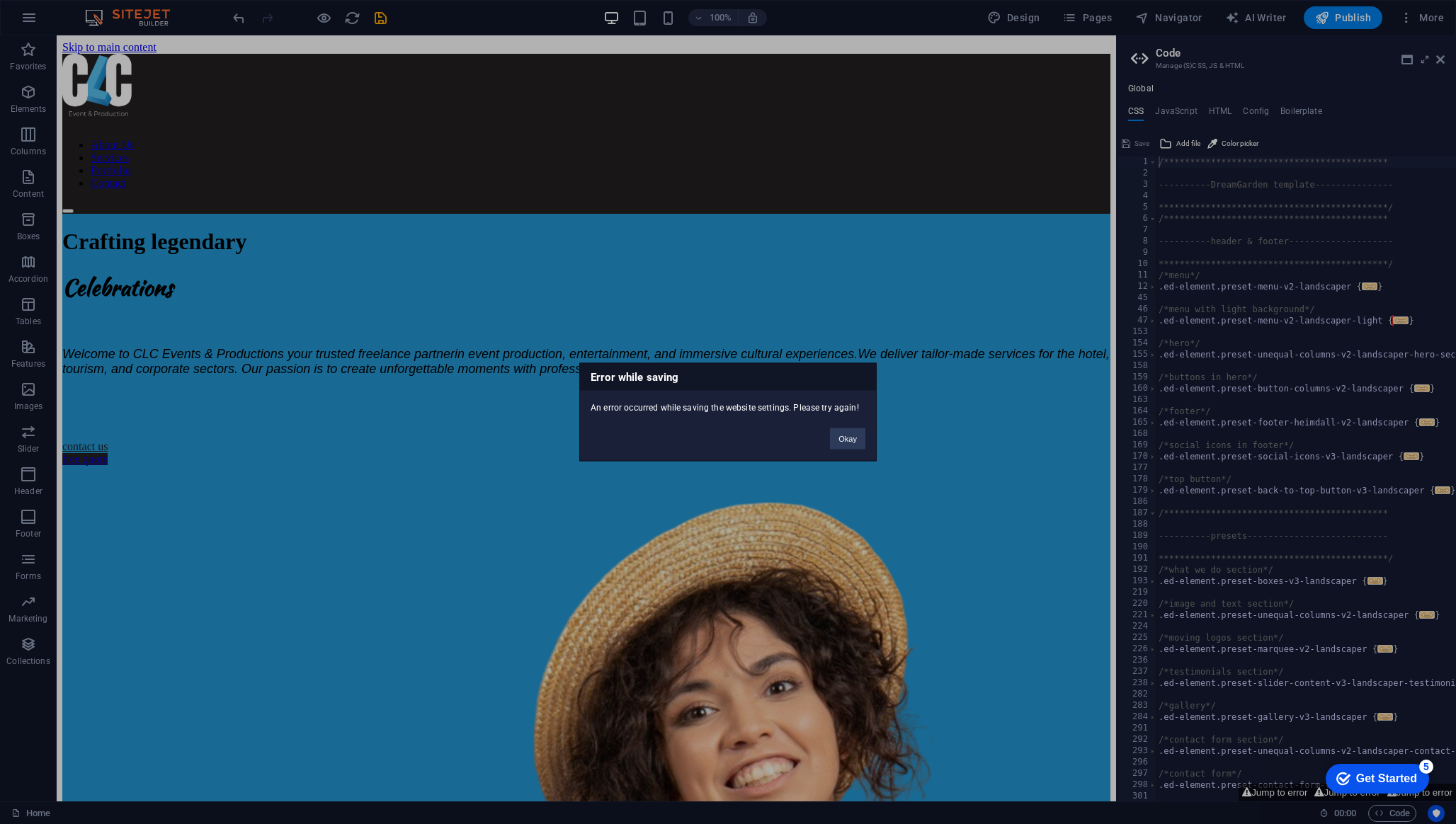
click at [849, 450] on div "Error while saving An error occurred while saving the website settings. Please …" at bounding box center [728, 412] width 297 height 99
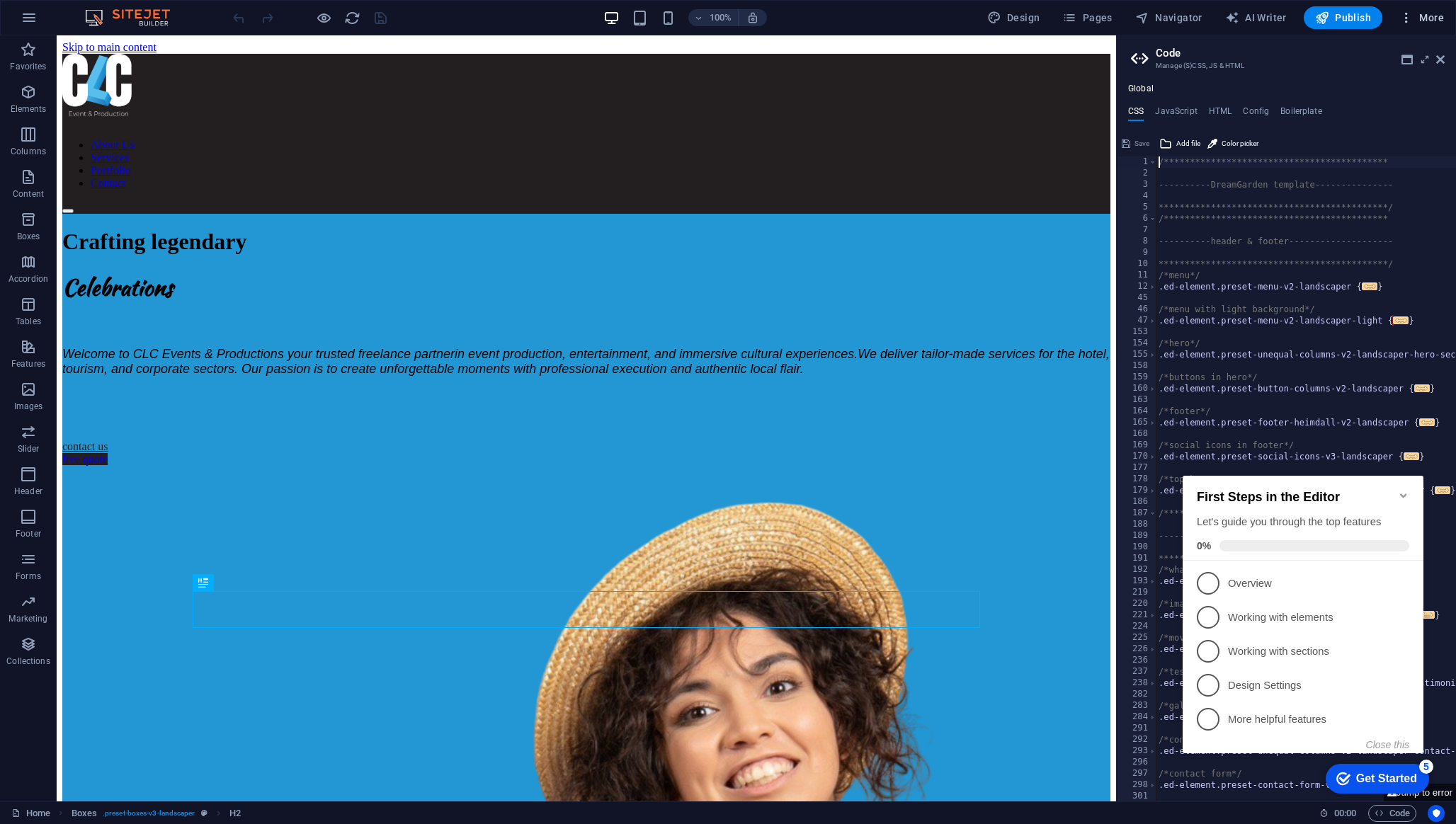
click at [1423, 20] on span "More" at bounding box center [1421, 18] width 44 height 14
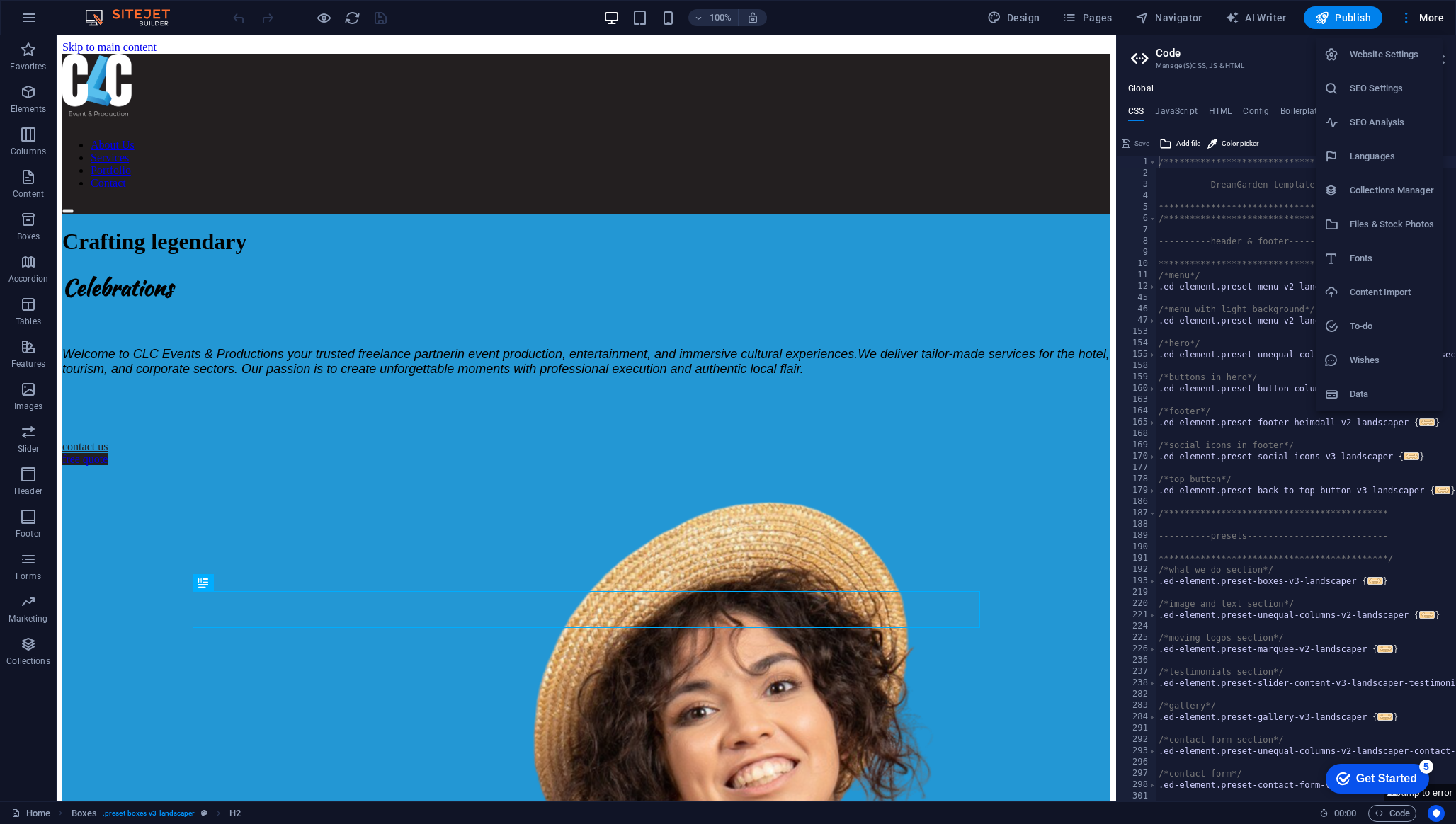
click at [1372, 126] on h6 "SEO Analysis" at bounding box center [1392, 122] width 84 height 17
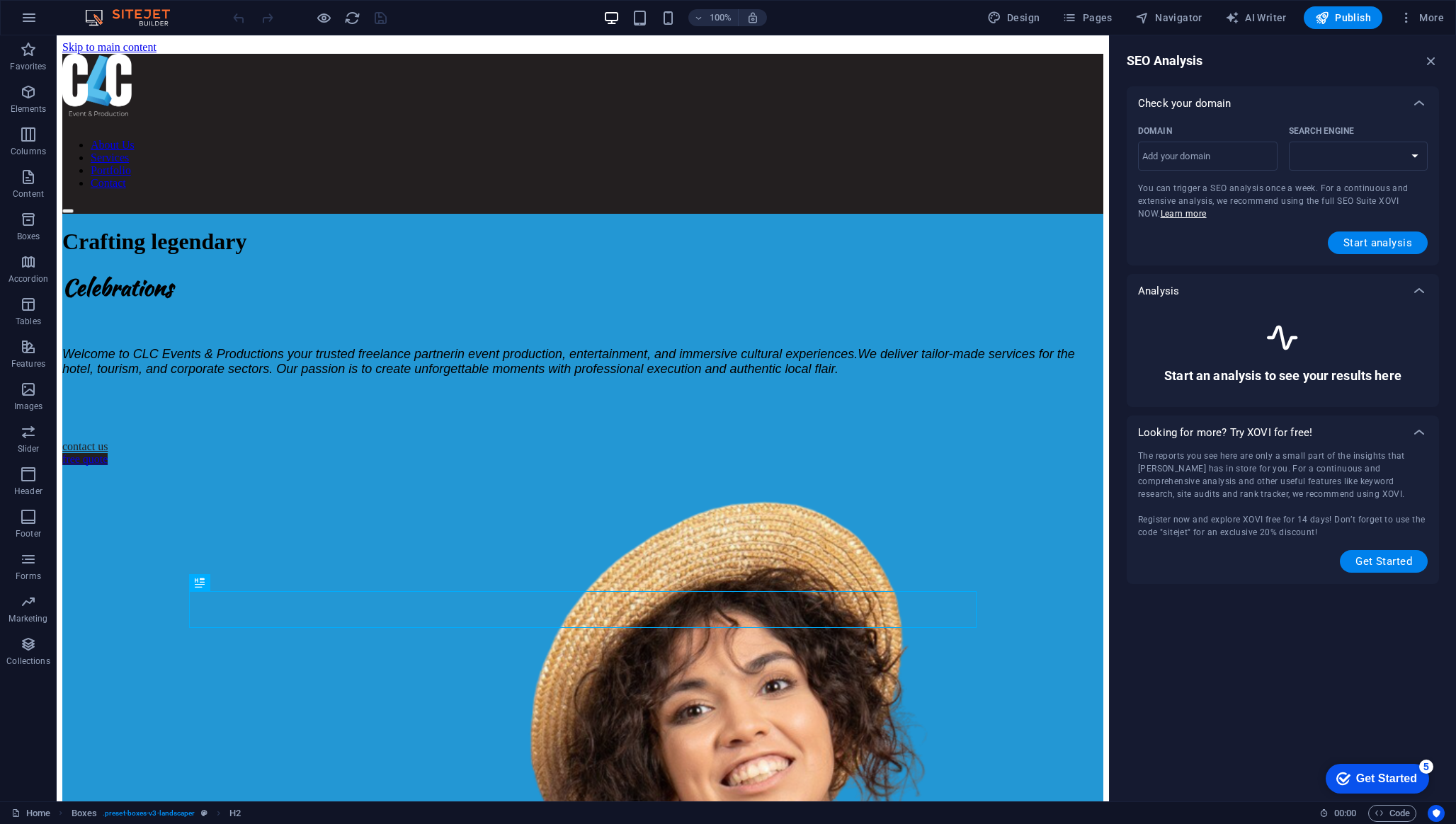
select select "google.com"
click at [1227, 162] on input "Domain ​" at bounding box center [1207, 156] width 140 height 23
type input "www.clc.mu"
click at [1378, 244] on span "Start analysis" at bounding box center [1377, 243] width 68 height 12
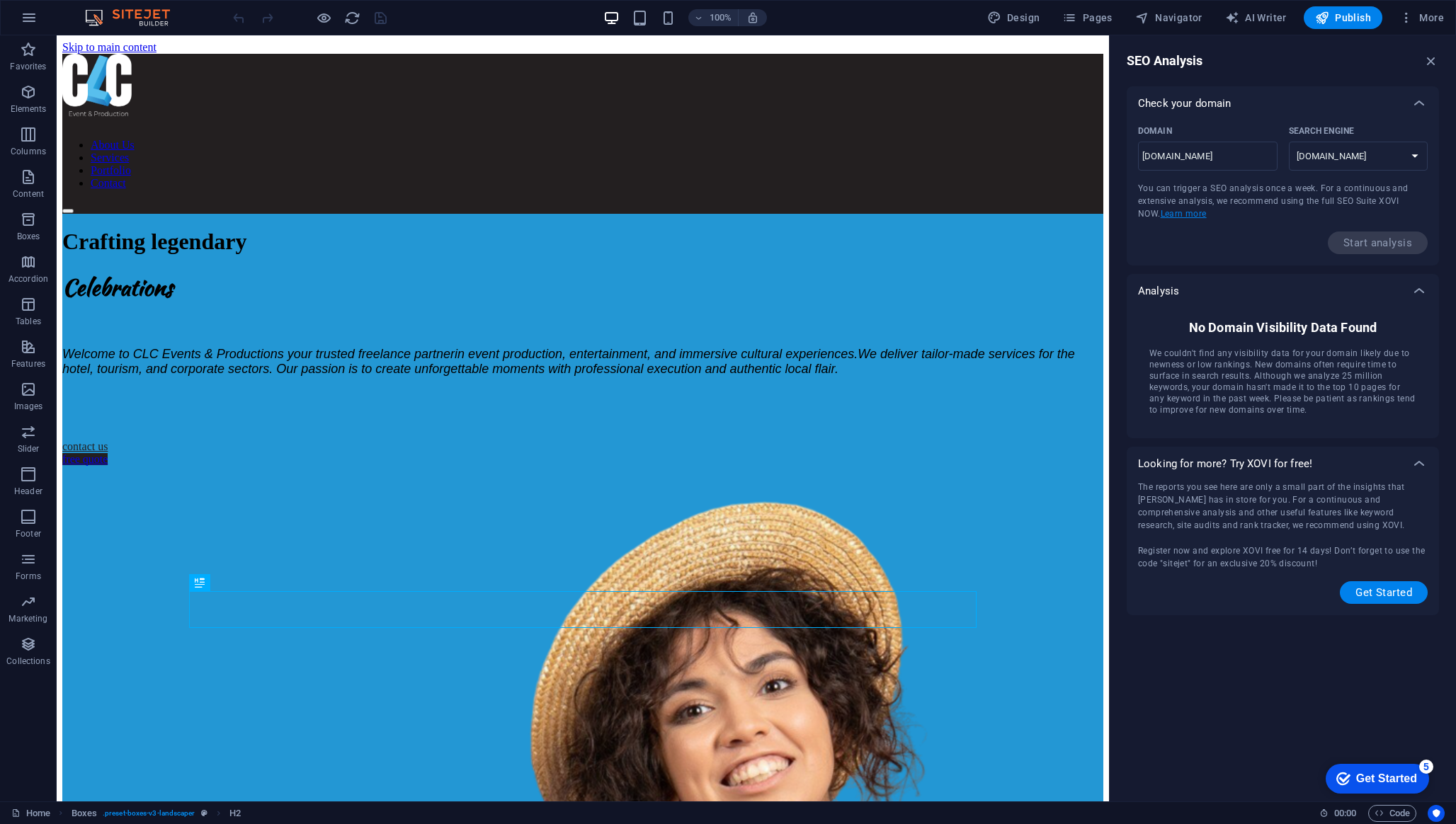
click at [1179, 216] on link "Learn more" at bounding box center [1183, 214] width 46 height 10
click at [1354, 105] on div "Check your domain" at bounding box center [1270, 103] width 264 height 14
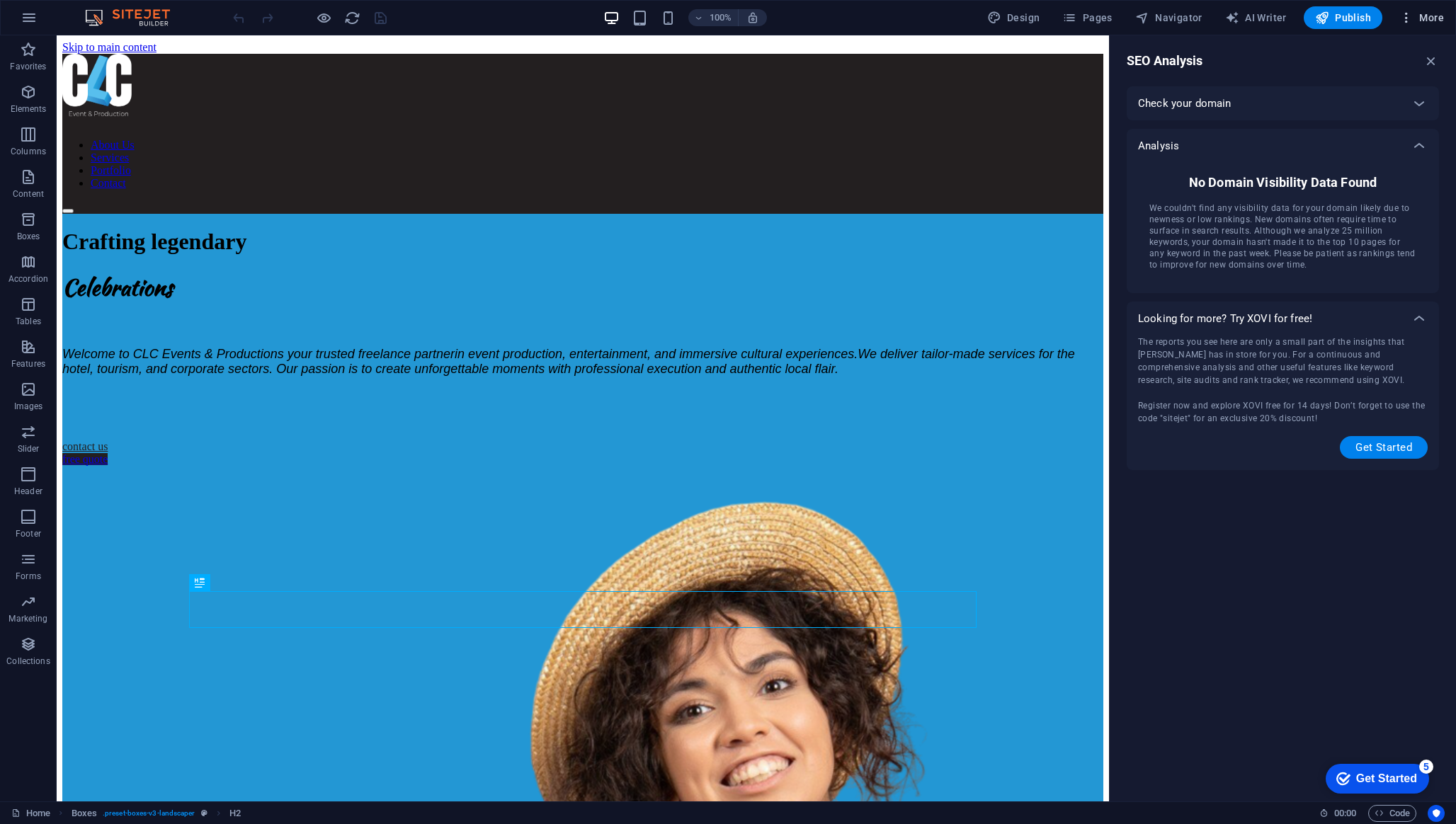
click at [1431, 26] on button "More" at bounding box center [1421, 18] width 56 height 23
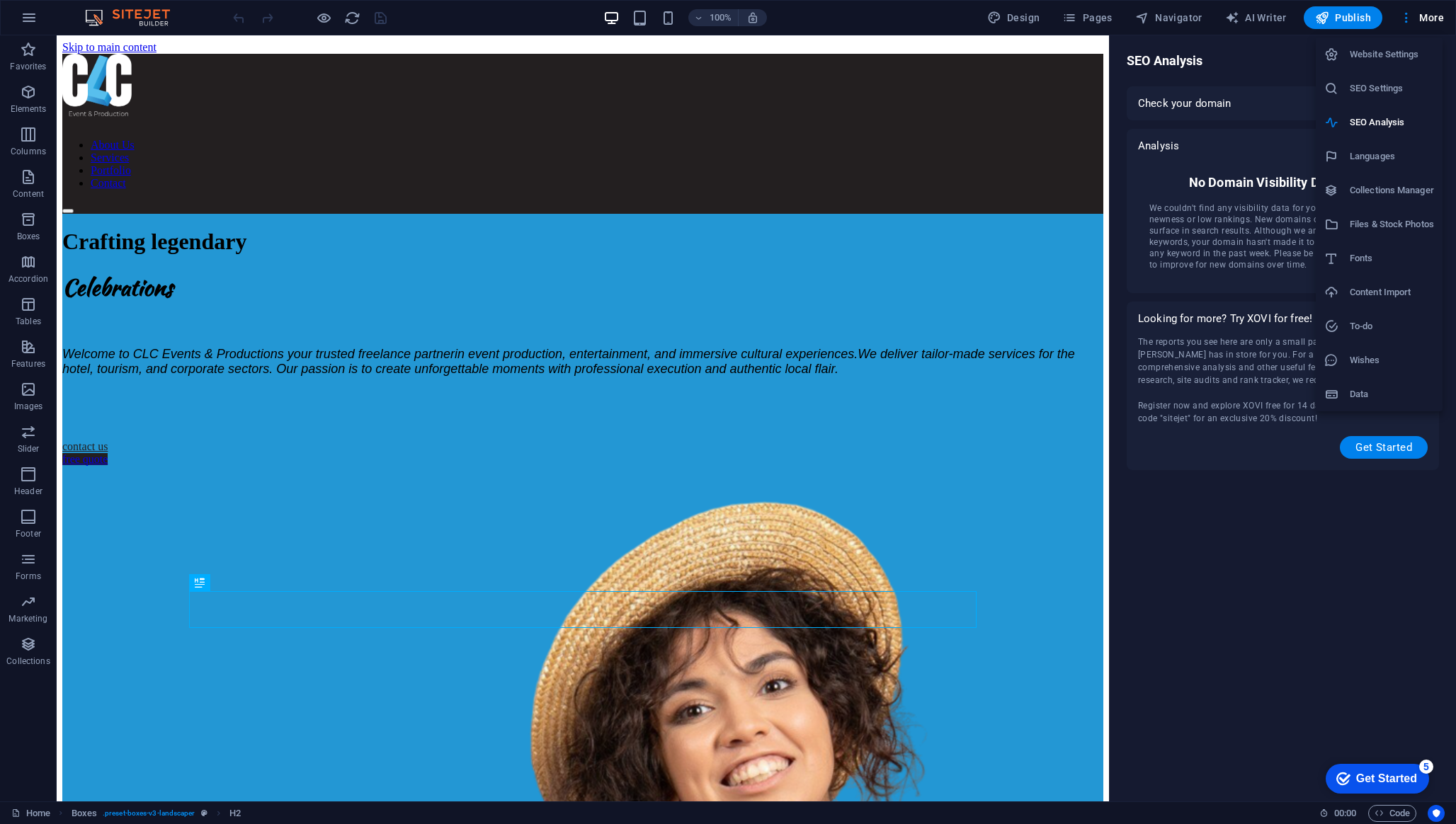
click at [1414, 99] on li "SEO Settings" at bounding box center [1379, 88] width 127 height 34
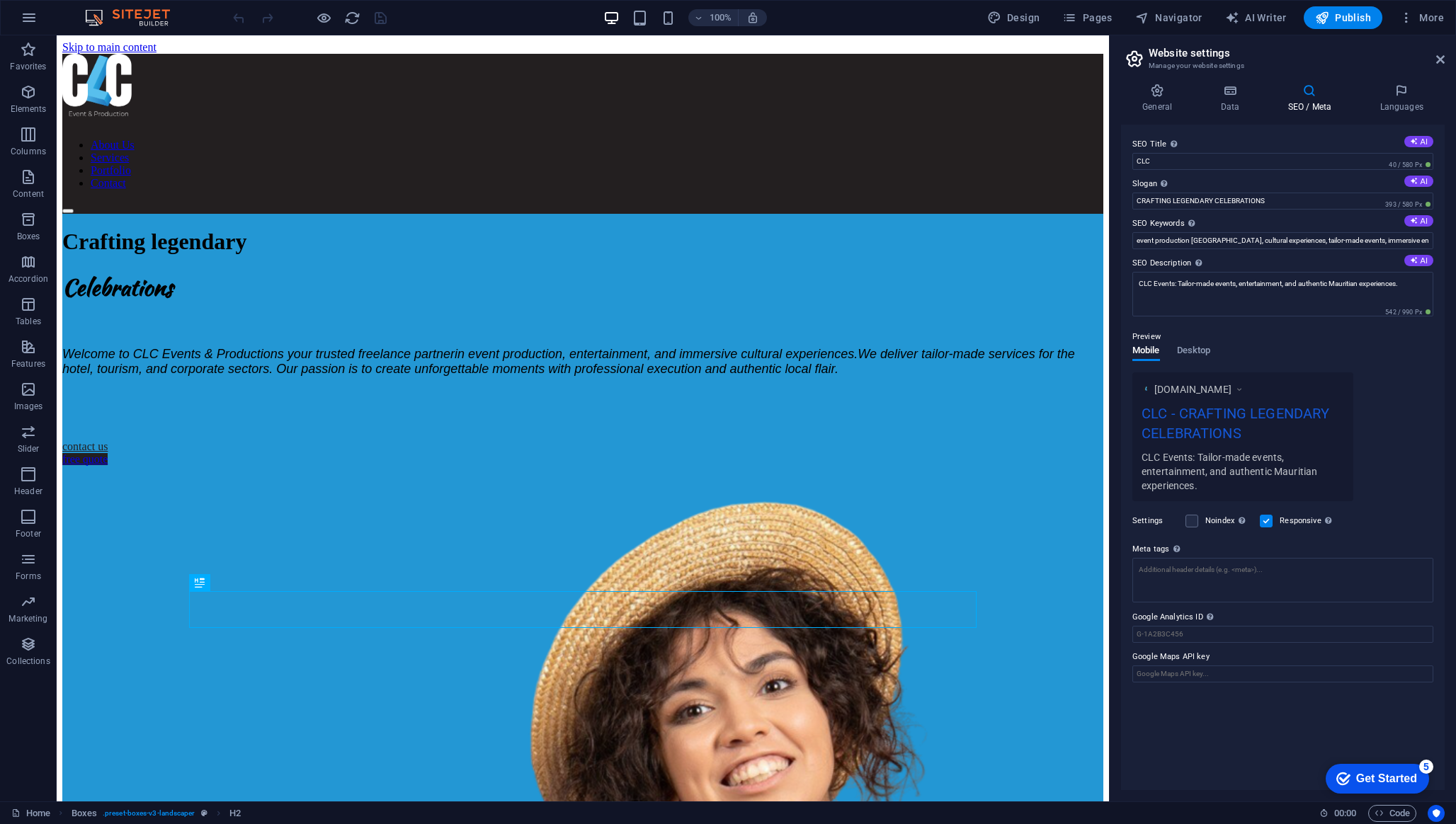
click at [1271, 523] on label at bounding box center [1266, 520] width 13 height 13
click at [0, 0] on input "Responsive Determine whether the website should be responsive based on screen r…" at bounding box center [0, 0] width 0 height 0
click at [1270, 523] on label at bounding box center [1266, 520] width 13 height 13
click at [0, 0] on input "Responsive Determine whether the website should be responsive based on screen r…" at bounding box center [0, 0] width 0 height 0
click at [1270, 518] on label at bounding box center [1266, 520] width 13 height 13
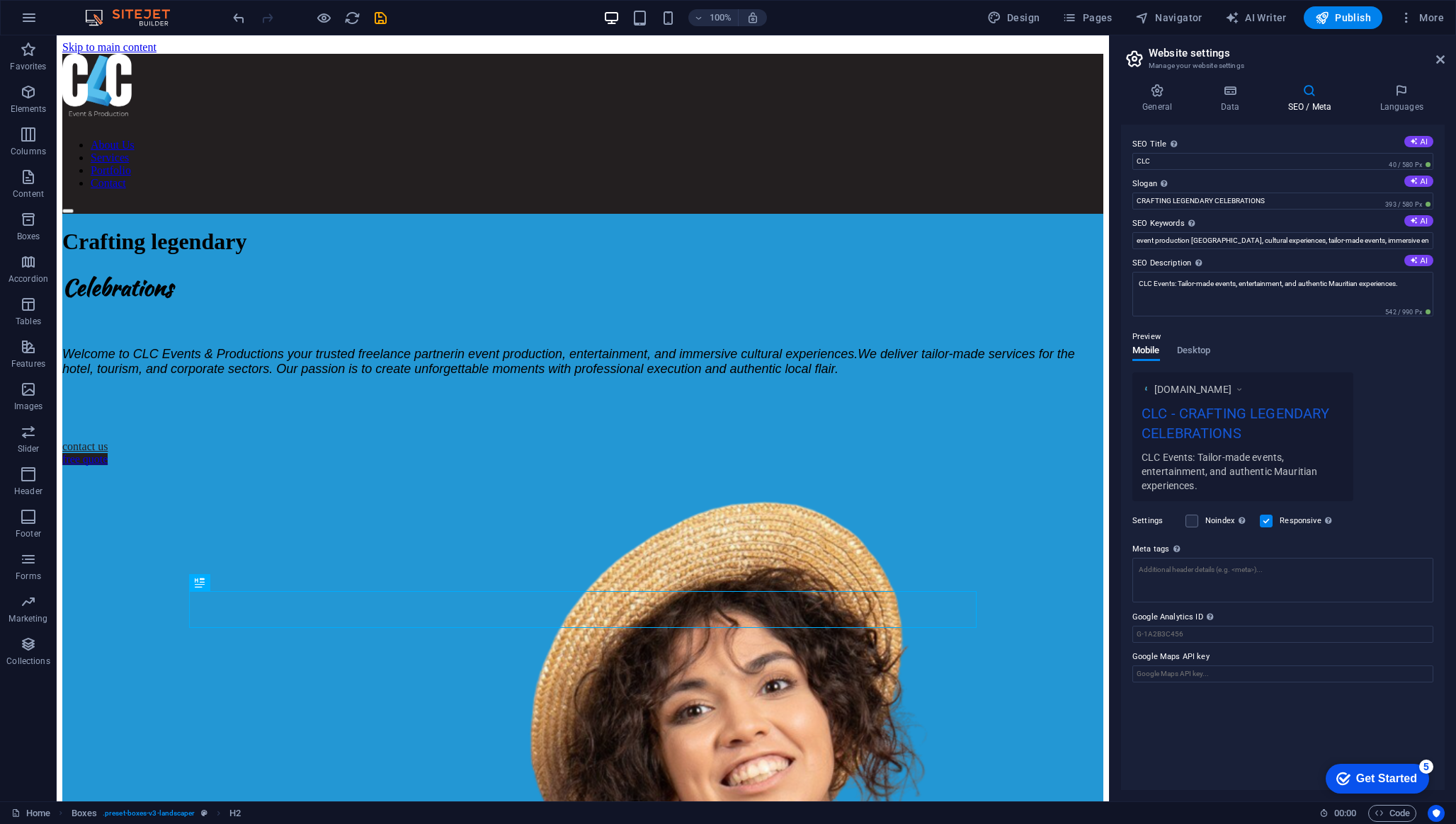
click at [0, 0] on input "Responsive Determine whether the website should be responsive based on screen r…" at bounding box center [0, 0] width 0 height 0
click at [1234, 90] on icon at bounding box center [1230, 90] width 62 height 14
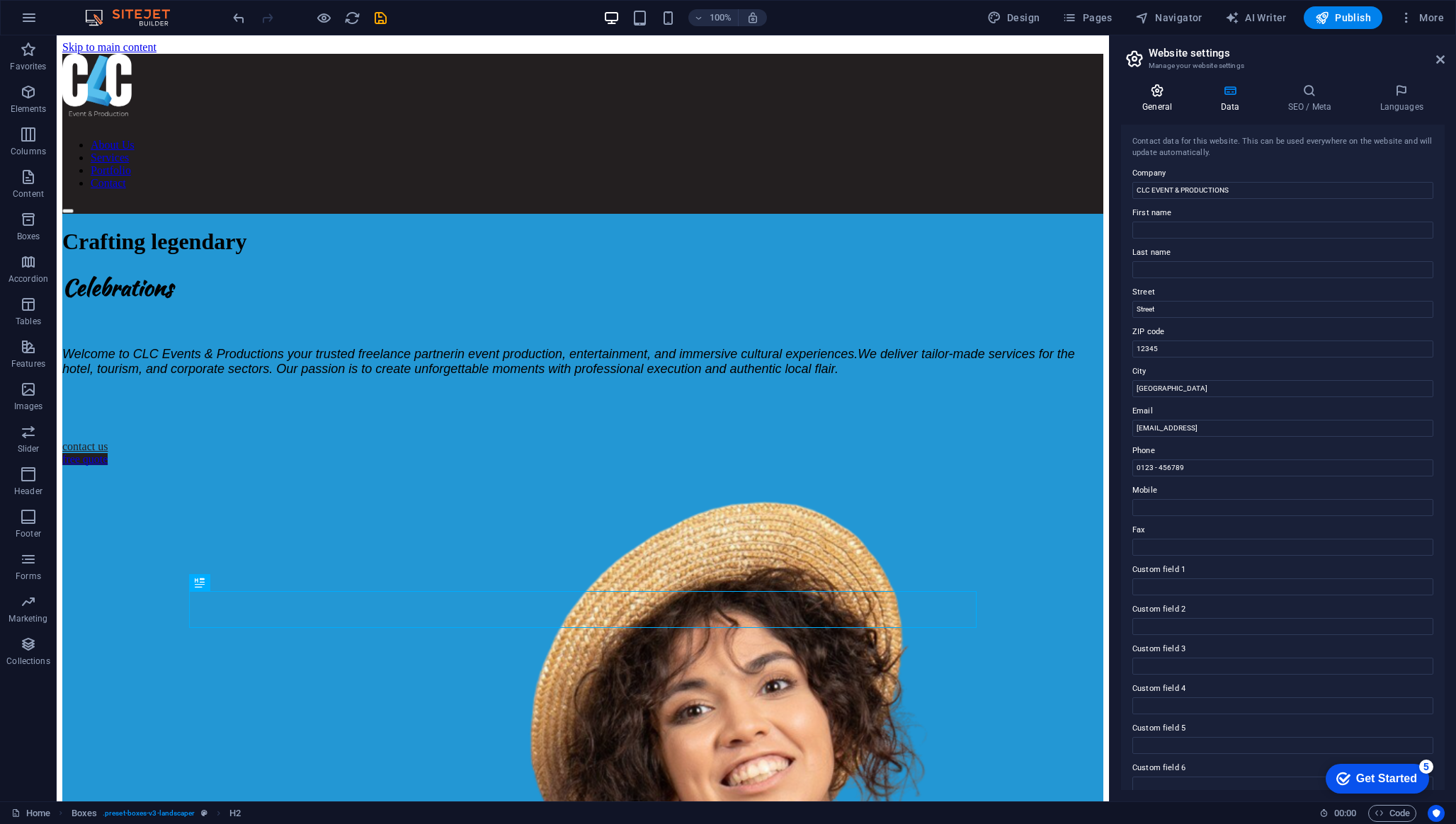
click at [1173, 93] on icon at bounding box center [1157, 90] width 72 height 14
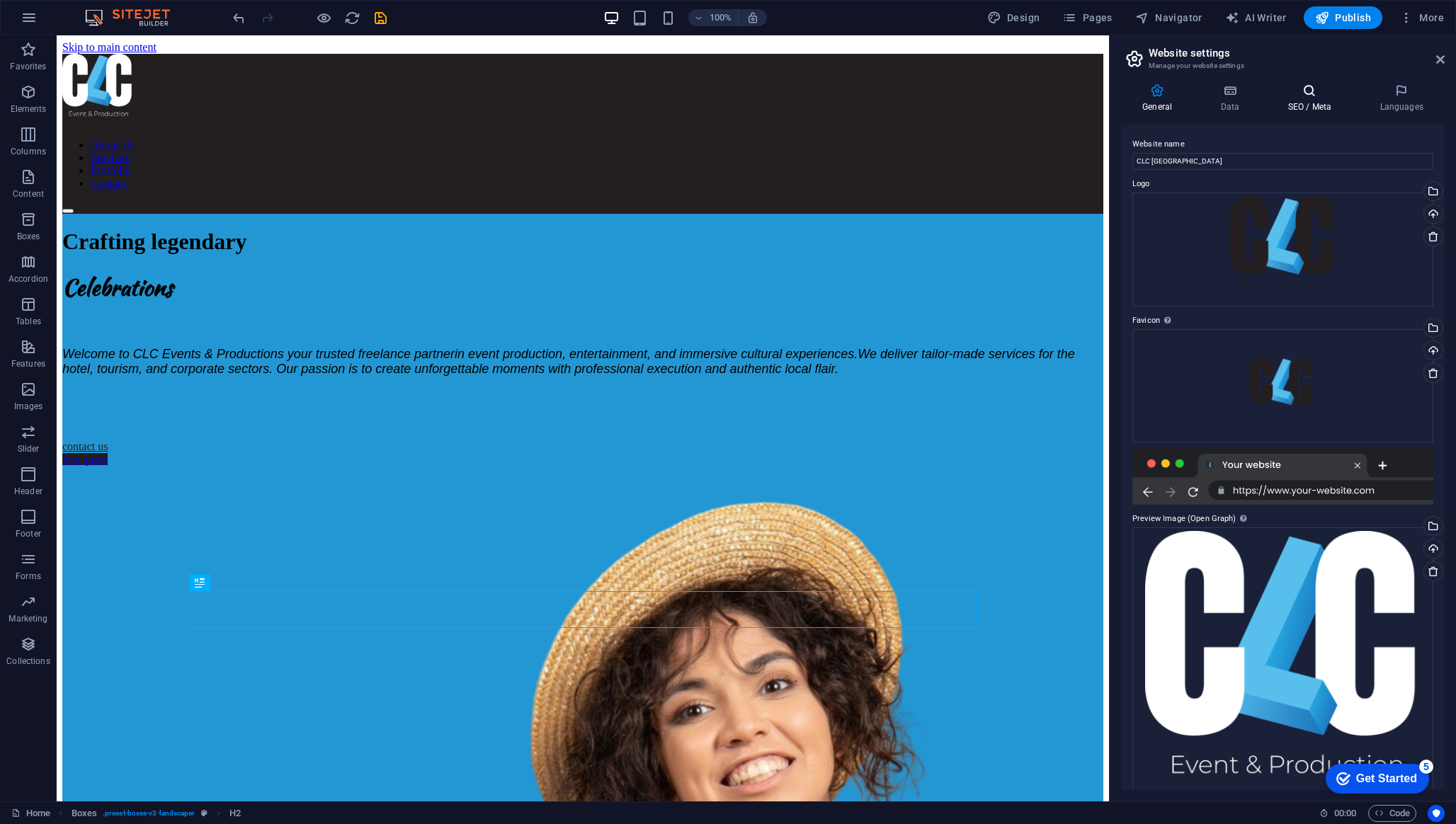
click at [1298, 99] on h4 "SEO / Meta" at bounding box center [1311, 99] width 92 height 30
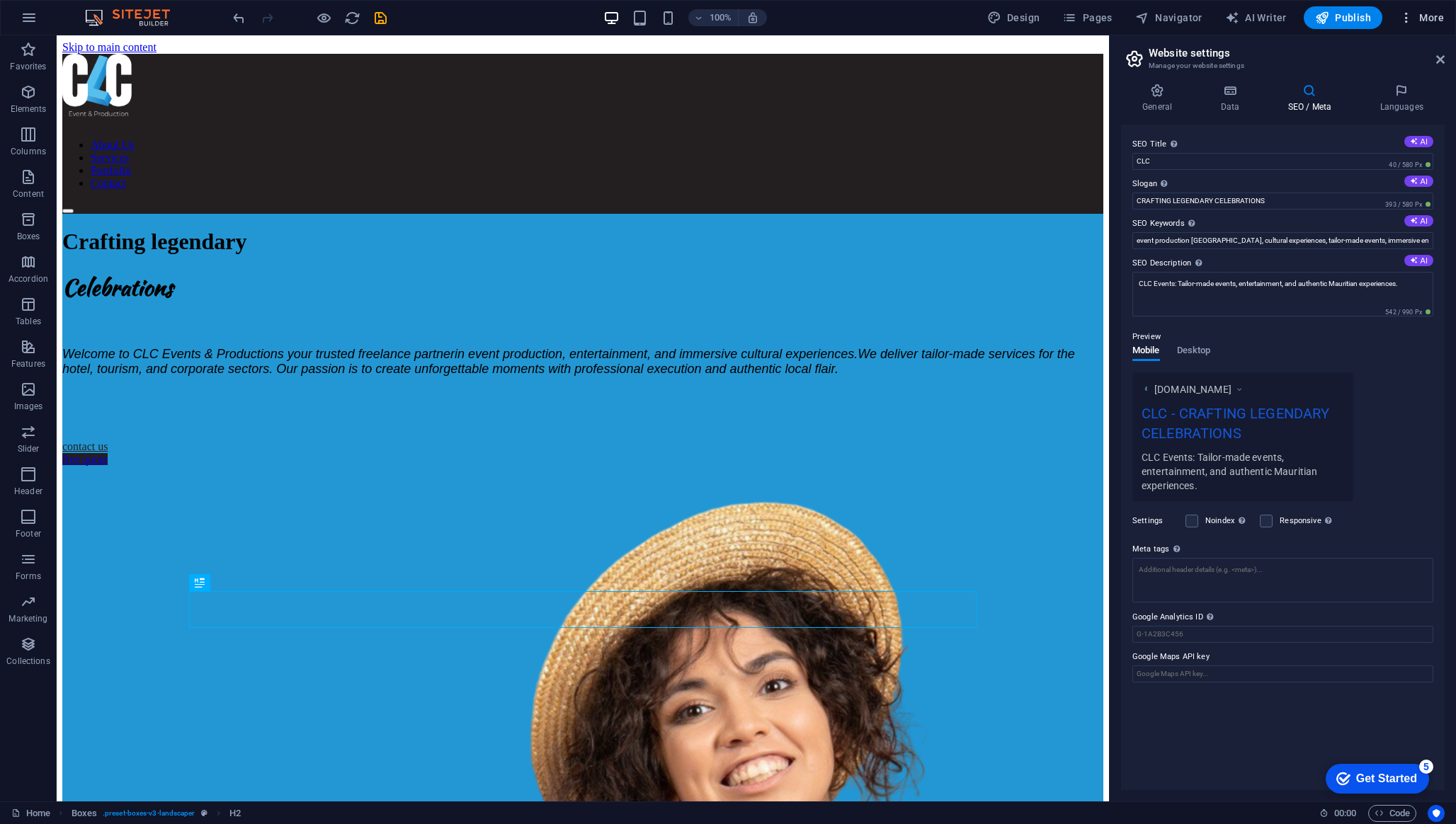
click at [1413, 18] on icon "button" at bounding box center [1406, 18] width 14 height 14
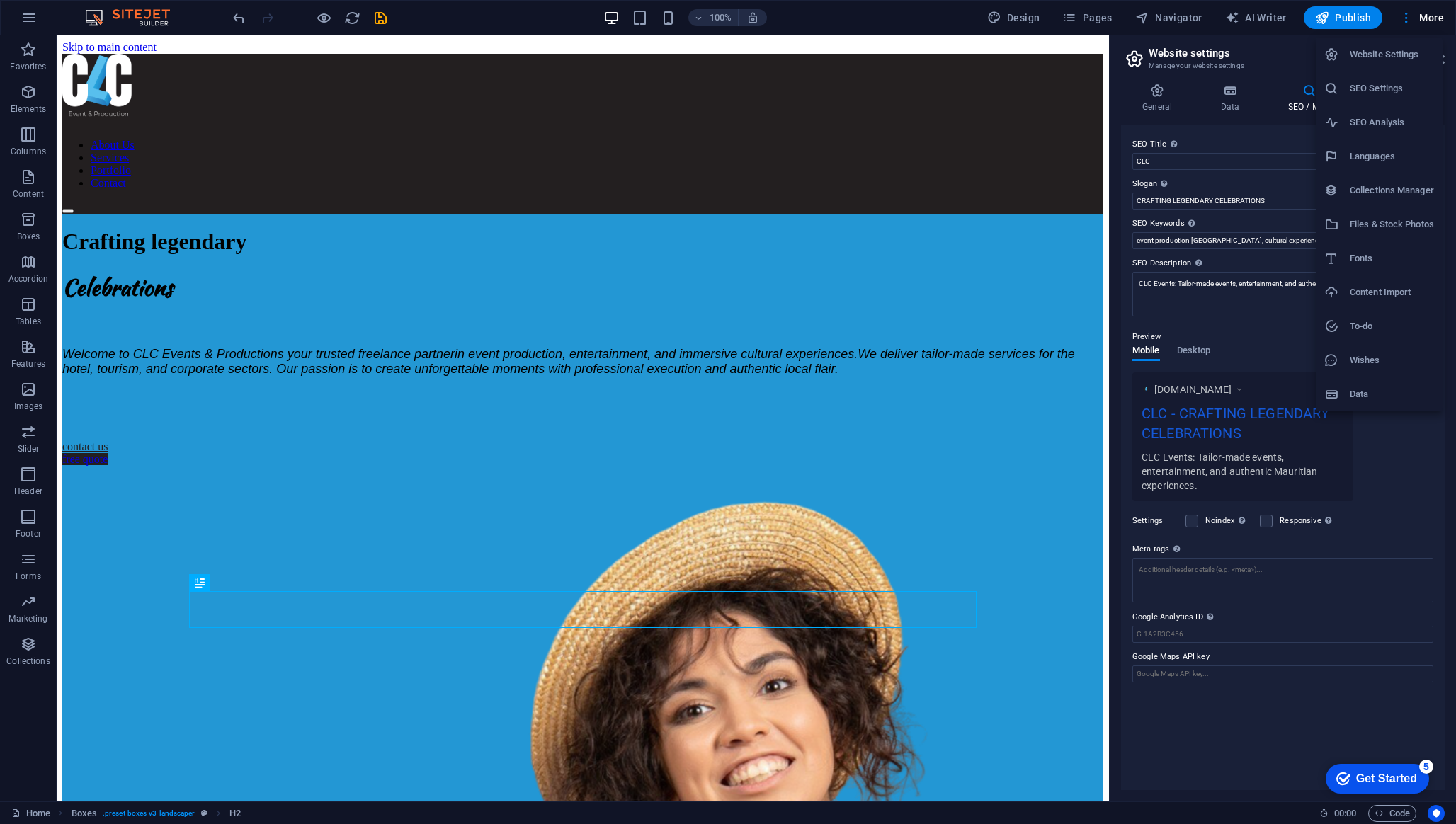
click at [1407, 136] on li "SEO Analysis" at bounding box center [1379, 122] width 127 height 34
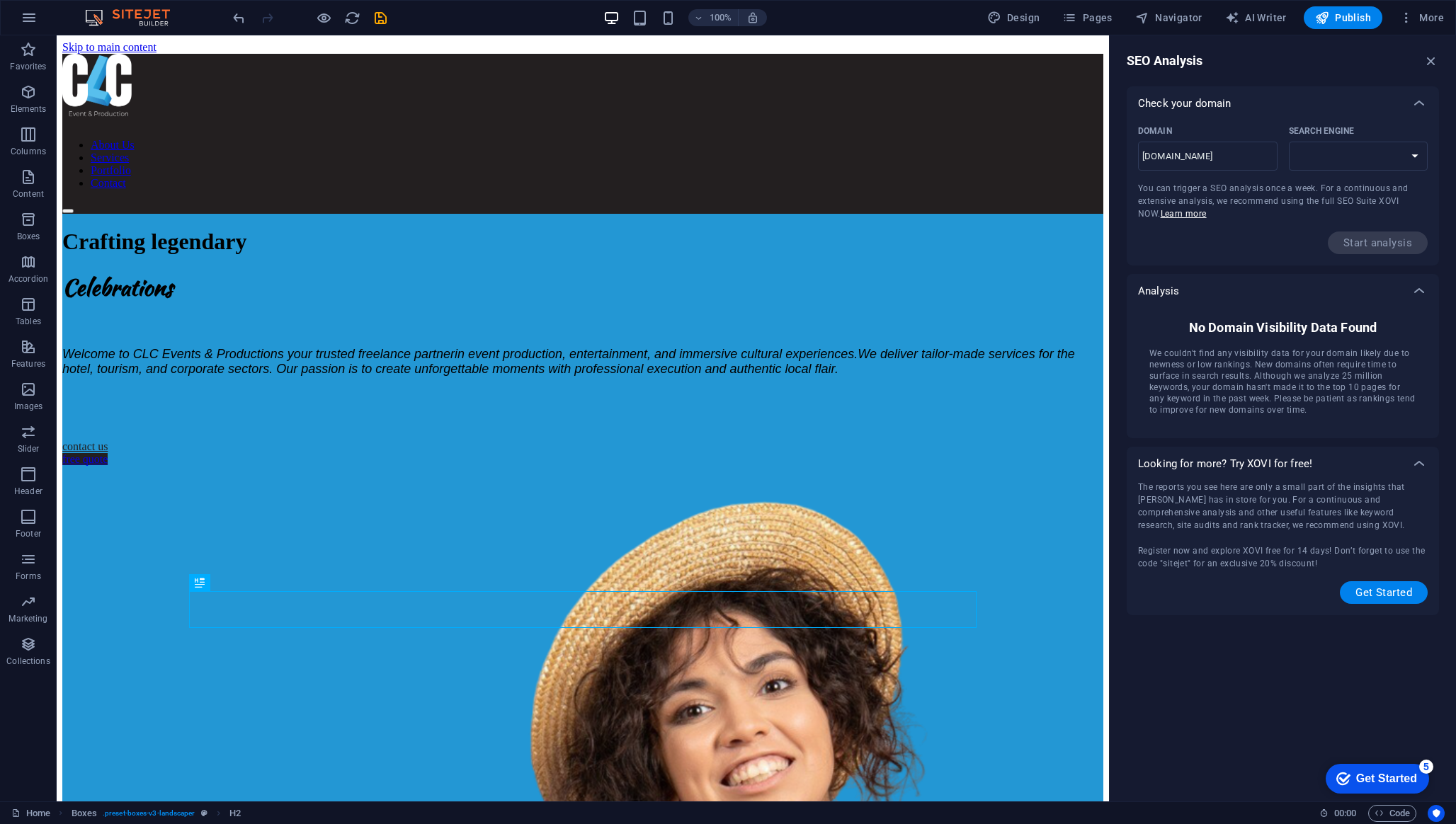
select select "google.com"
click at [1360, 588] on span "Get Started" at bounding box center [1383, 593] width 57 height 12
click at [1341, 18] on span "Publish" at bounding box center [1342, 18] width 56 height 14
